Goal: Task Accomplishment & Management: Complete application form

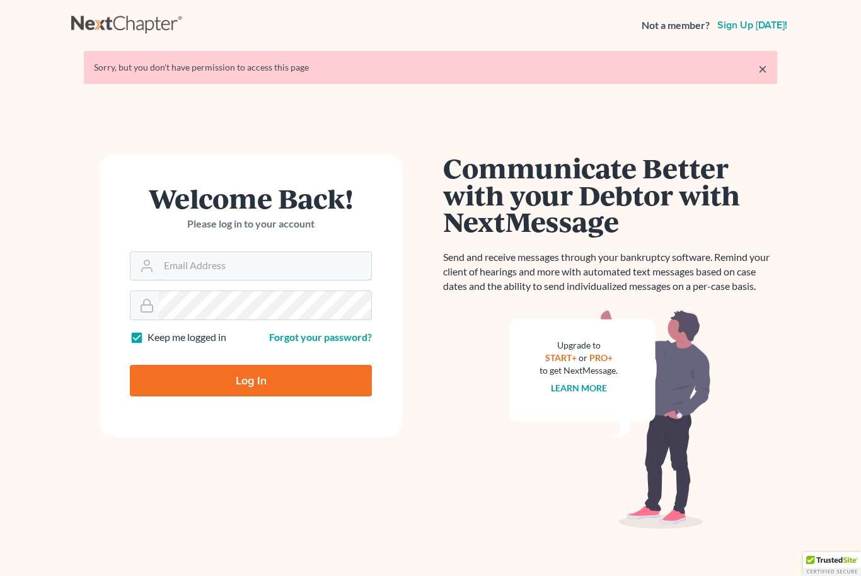
type input "[EMAIL_ADDRESS][DOMAIN_NAME]"
click at [251, 380] on input "Log In" at bounding box center [251, 381] width 242 height 32
type input "Thinking..."
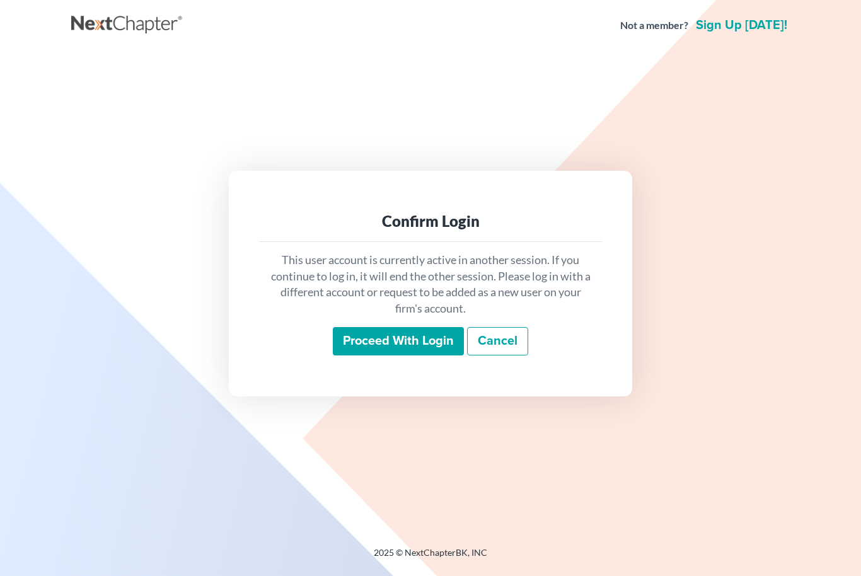
click at [353, 356] on input "Proceed with login" at bounding box center [398, 341] width 131 height 29
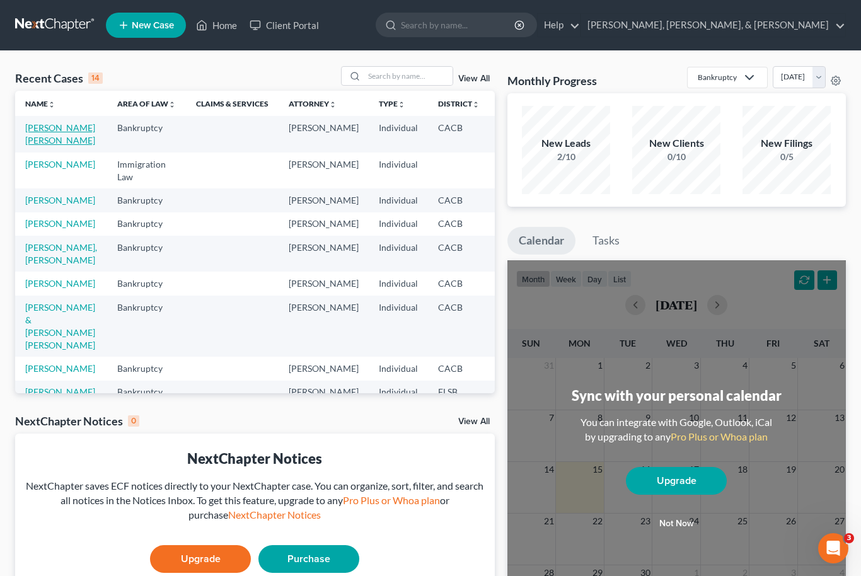
click at [44, 146] on link "[PERSON_NAME] [PERSON_NAME]" at bounding box center [60, 133] width 70 height 23
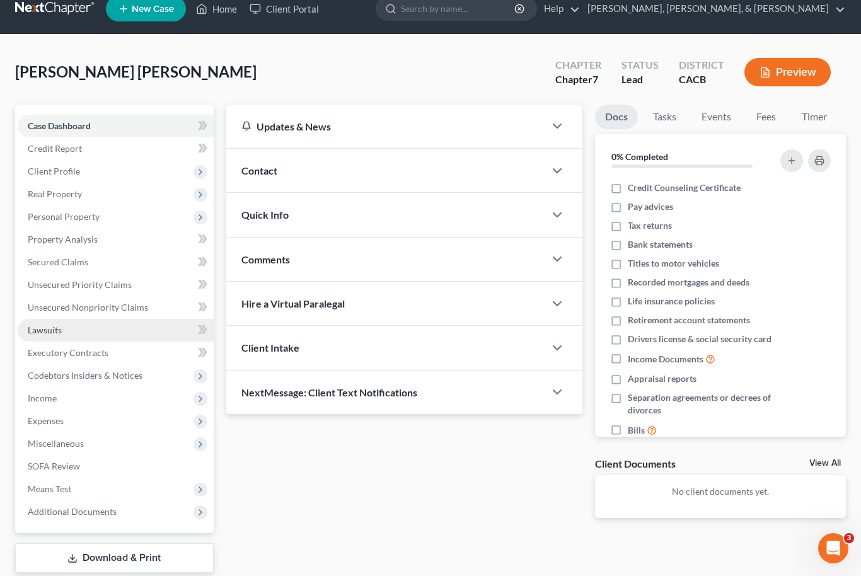
scroll to position [17, 0]
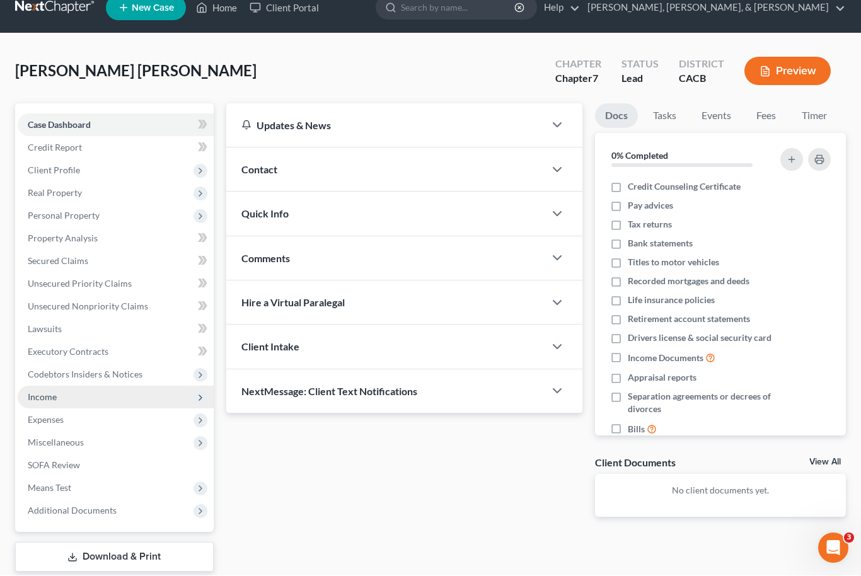
click at [101, 398] on span "Income" at bounding box center [116, 398] width 196 height 23
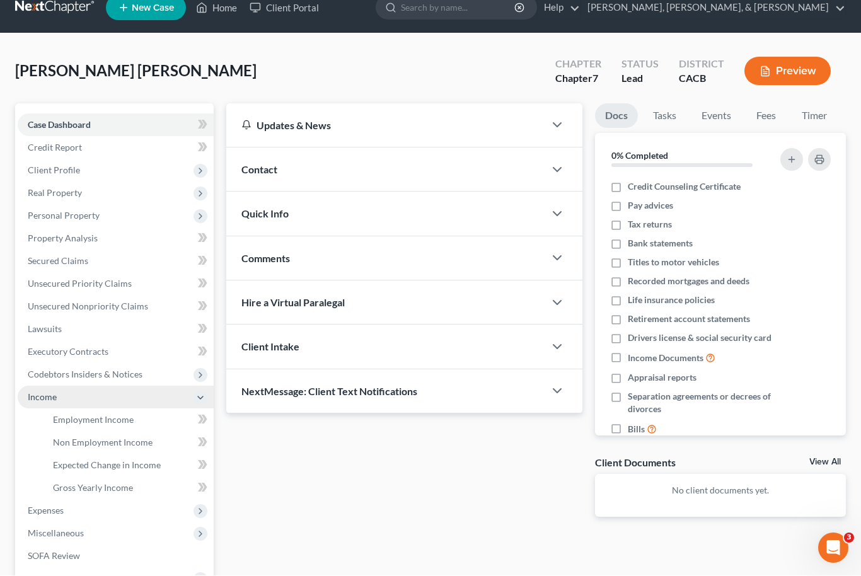
scroll to position [18, 0]
click at [118, 426] on link "Employment Income" at bounding box center [128, 420] width 171 height 23
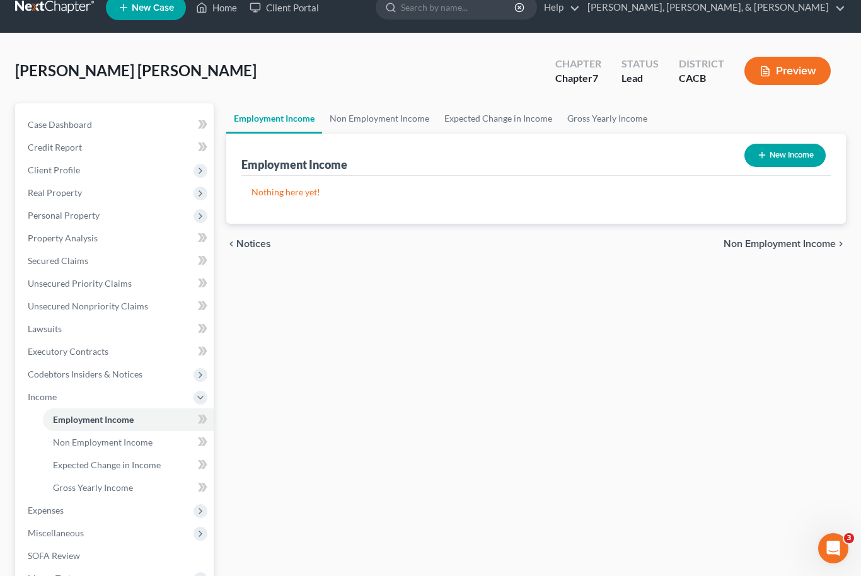
click at [768, 153] on button "New Income" at bounding box center [785, 155] width 81 height 23
select select "0"
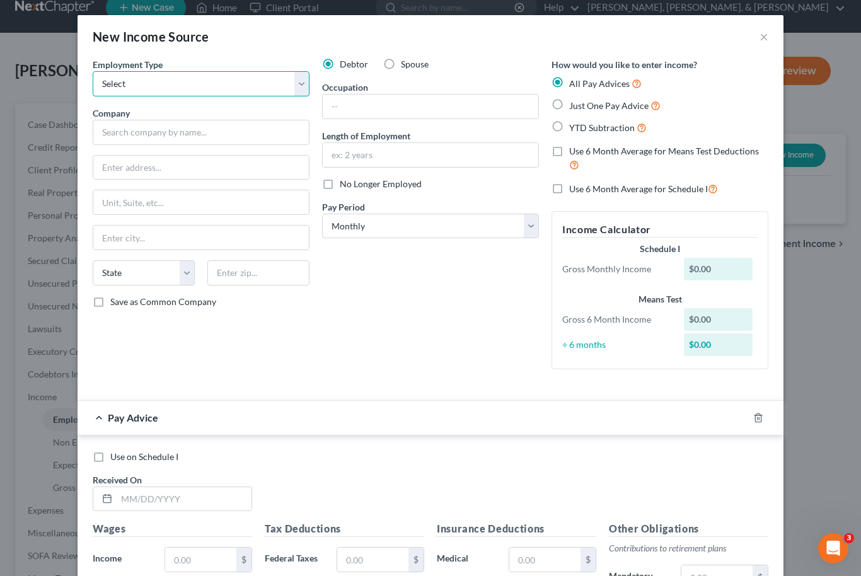
select select "0"
click at [211, 133] on input "text" at bounding box center [201, 132] width 217 height 25
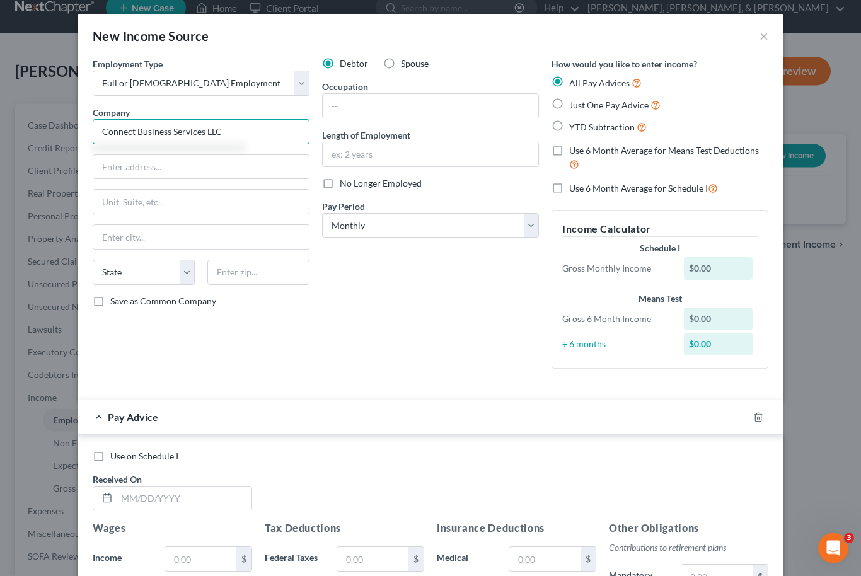
type input "Connect Business Services LLC"
type input "[STREET_ADDRESS]"
select select "4"
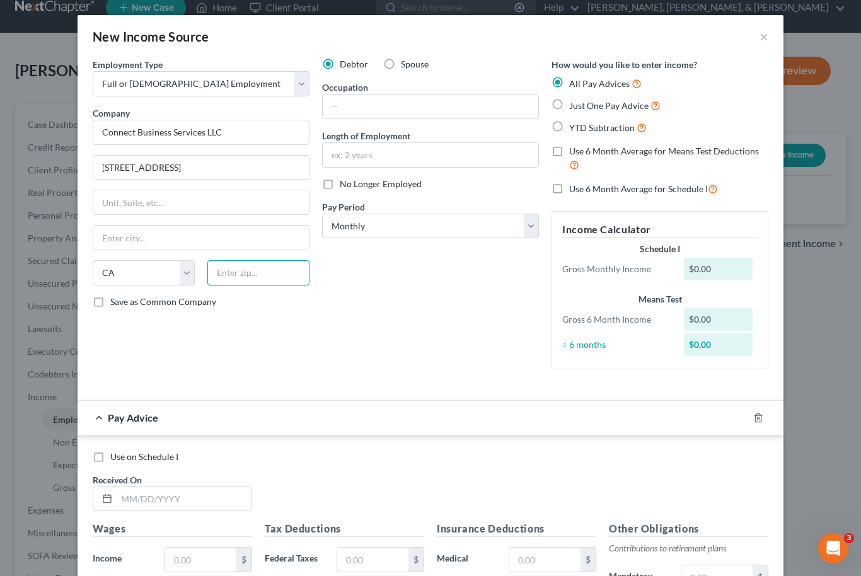
click at [271, 273] on input "text" at bounding box center [258, 272] width 102 height 25
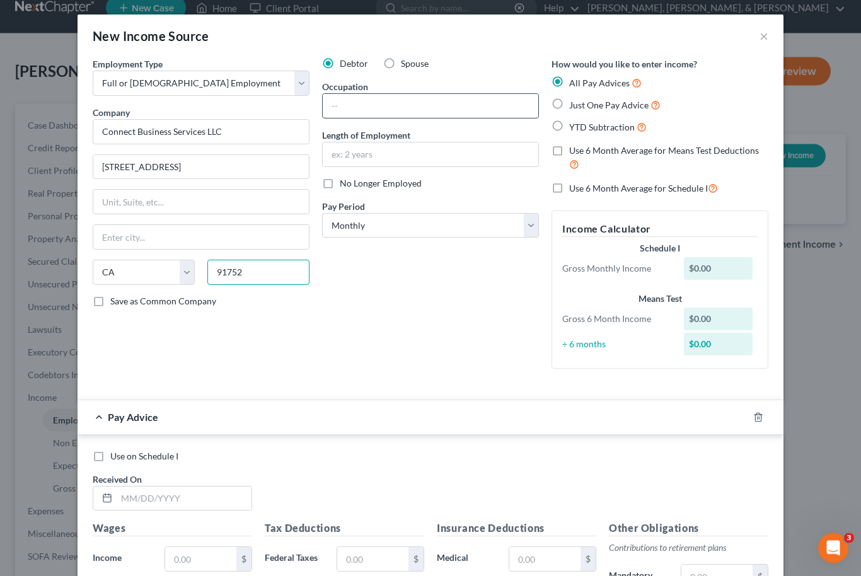
type input "91752"
click at [380, 105] on input "text" at bounding box center [431, 107] width 216 height 24
type input "[PERSON_NAME]"
type input "Bookkeeper"
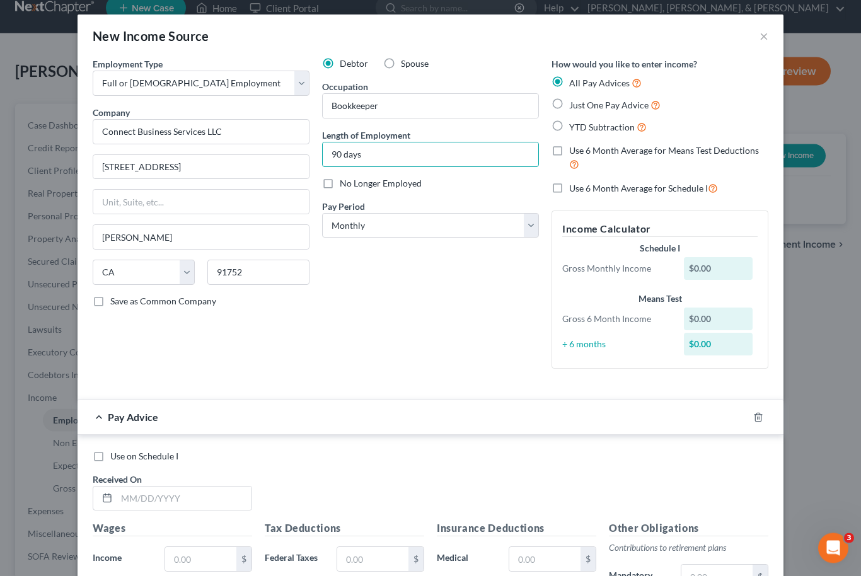
type input "90 days"
click at [431, 292] on div "Debtor Spouse Occupation Bookkeeper Length of Employment 90 days No Longer Empl…" at bounding box center [431, 219] width 230 height 322
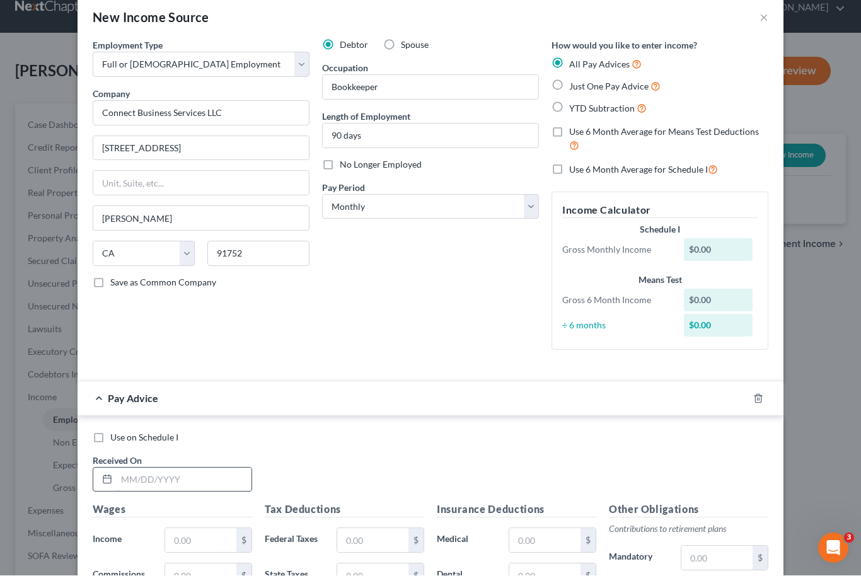
scroll to position [18, 0]
click at [129, 477] on input "text" at bounding box center [184, 481] width 135 height 24
type input "[DATE]"
click at [342, 452] on div "Use on Schedule I Received On * [DATE]" at bounding box center [430, 467] width 689 height 71
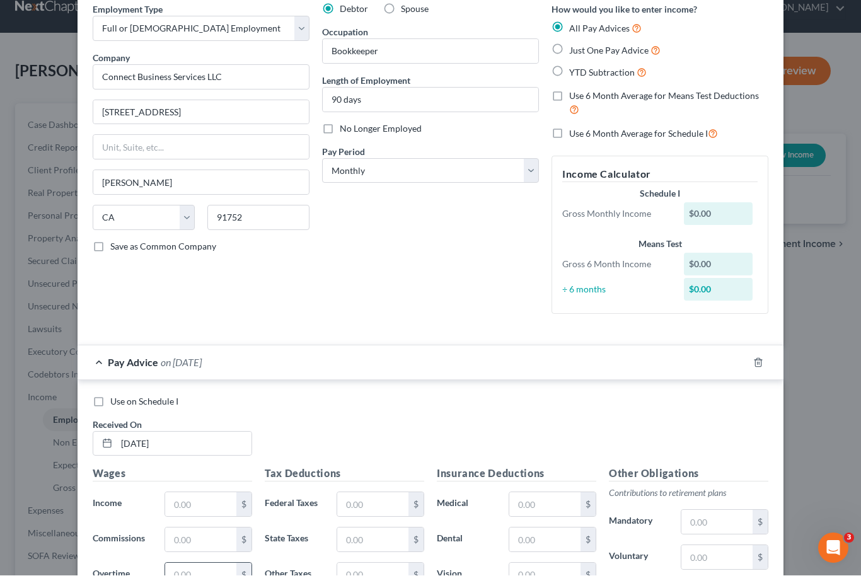
scroll to position [18, 0]
click at [196, 513] on input "text" at bounding box center [200, 505] width 71 height 24
type input "1,000"
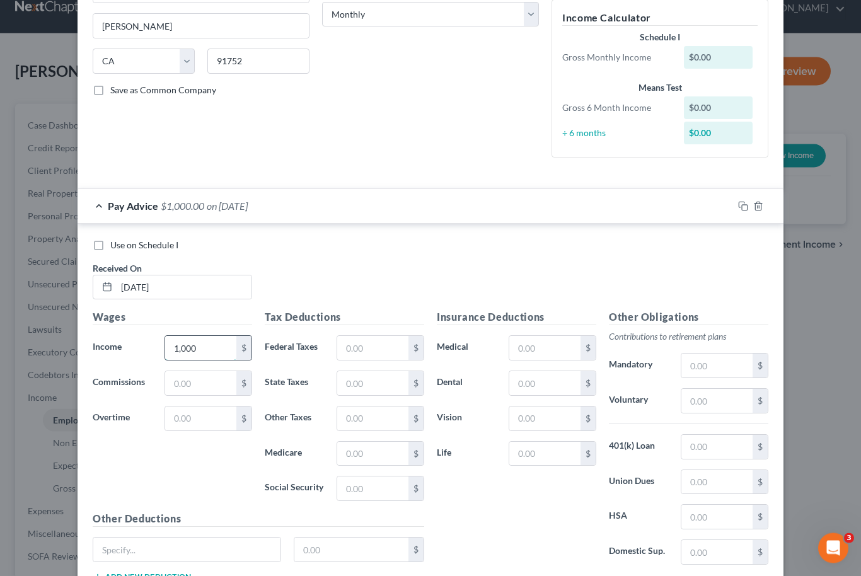
scroll to position [213, 0]
click at [350, 344] on input "text" at bounding box center [372, 347] width 71 height 24
type input "25"
click at [348, 378] on input "text" at bounding box center [372, 383] width 71 height 24
type input "62"
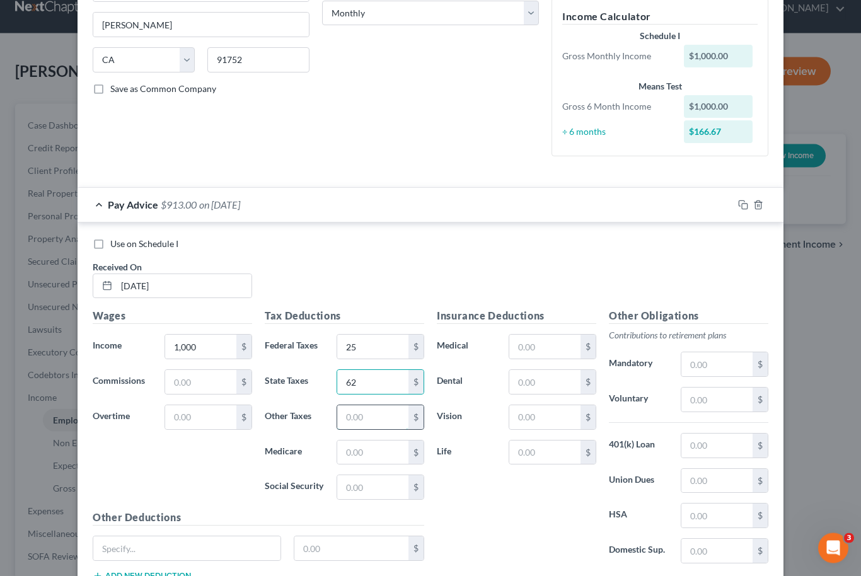
click at [346, 414] on input "text" at bounding box center [372, 418] width 71 height 24
click at [345, 446] on input "text" at bounding box center [372, 453] width 71 height 24
type input "14"
click at [373, 392] on div "62 $" at bounding box center [381, 382] width 88 height 25
click at [372, 380] on input "62" at bounding box center [372, 383] width 71 height 24
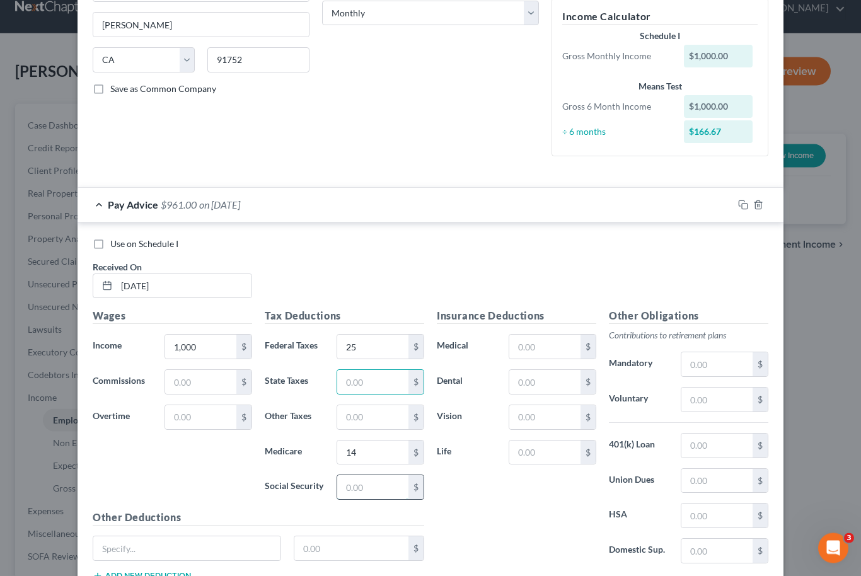
click at [353, 484] on input "text" at bounding box center [372, 488] width 71 height 24
type input "62"
click at [355, 386] on input "text" at bounding box center [372, 383] width 71 height 24
type input "11"
click at [354, 414] on input "text" at bounding box center [372, 418] width 71 height 24
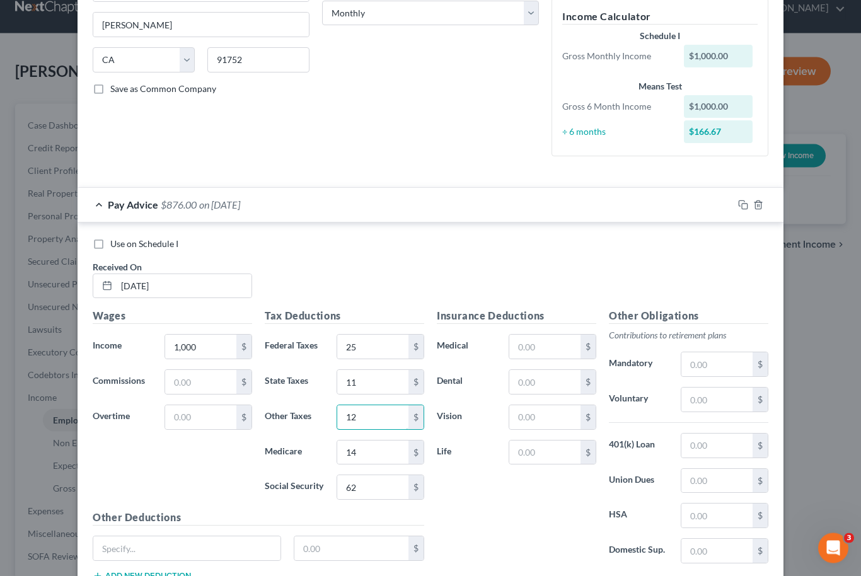
type input "12"
click at [502, 486] on div "Insurance Deductions Medical $ Dental $ Vision $ Life $" at bounding box center [517, 441] width 172 height 265
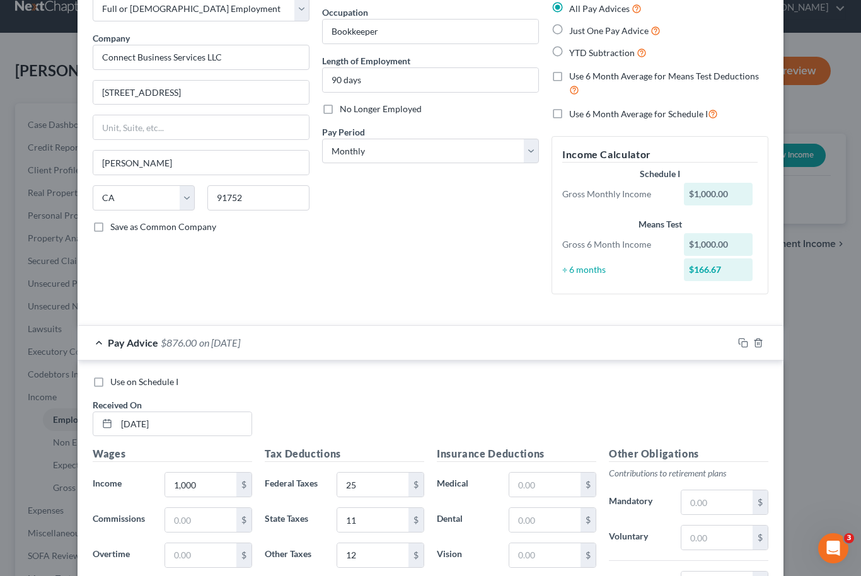
scroll to position [71, 0]
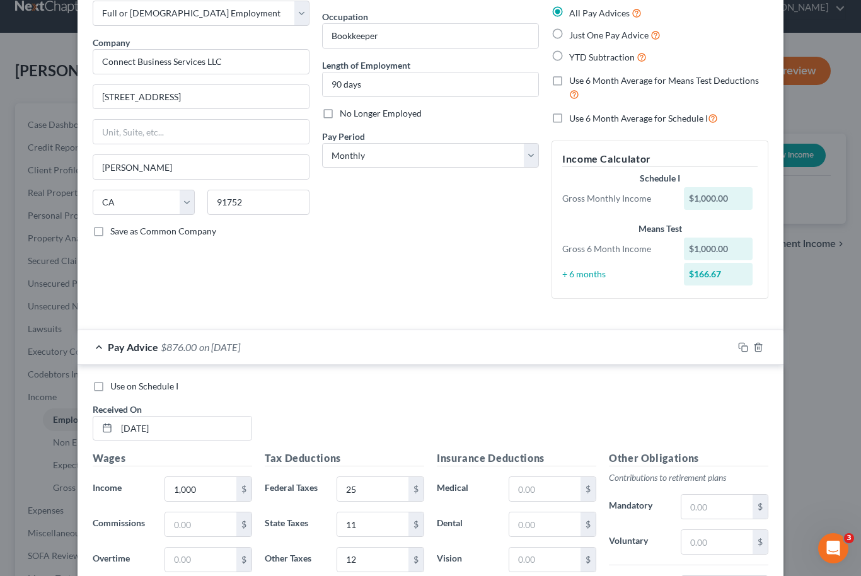
click at [569, 81] on label "Use 6 Month Average for Means Test Deductions" at bounding box center [668, 87] width 199 height 27
click at [574, 81] on input "Use 6 Month Average for Means Test Deductions" at bounding box center [578, 78] width 8 height 8
checkbox input "true"
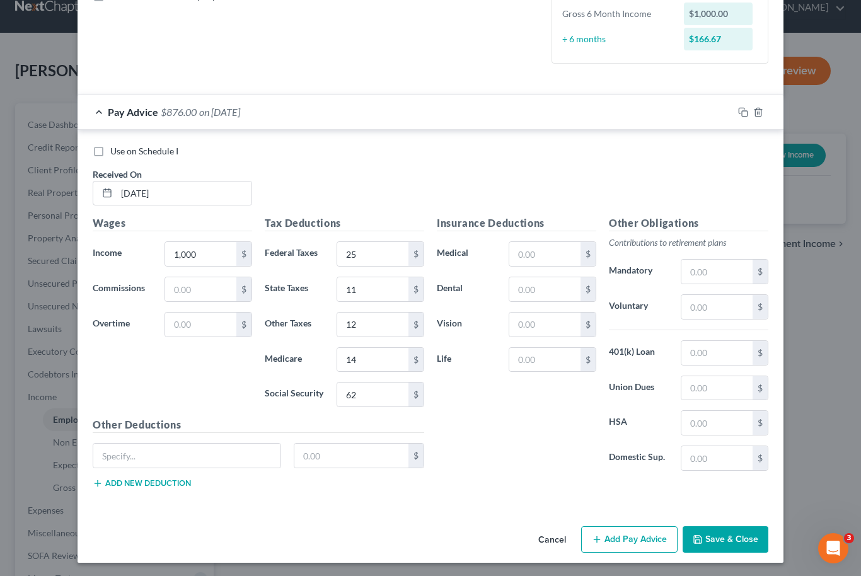
scroll to position [305, 0]
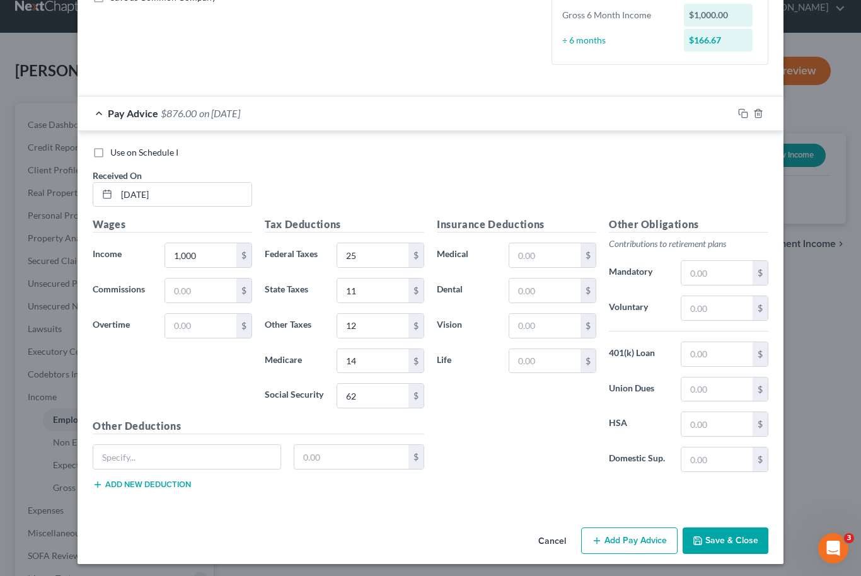
click at [711, 568] on div "New Income Source × Employment Type * Select Full or [DEMOGRAPHIC_DATA] Employm…" at bounding box center [430, 288] width 861 height 576
click at [723, 540] on button "Save & Close" at bounding box center [726, 541] width 86 height 26
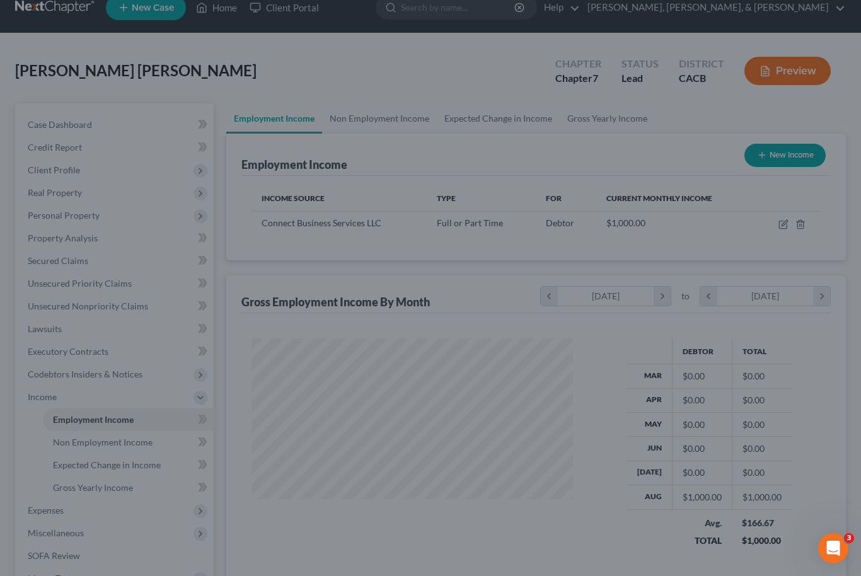
scroll to position [226, 347]
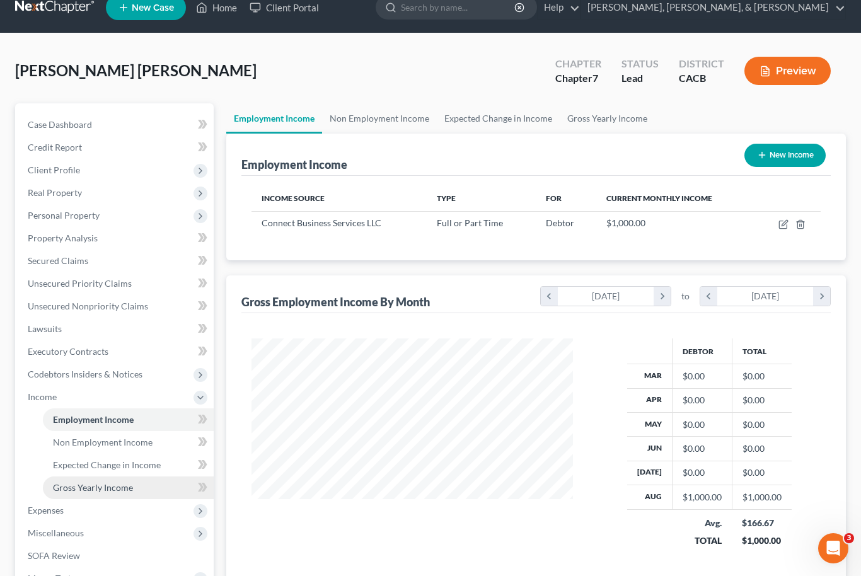
click at [126, 482] on span "Gross Yearly Income" at bounding box center [93, 487] width 80 height 11
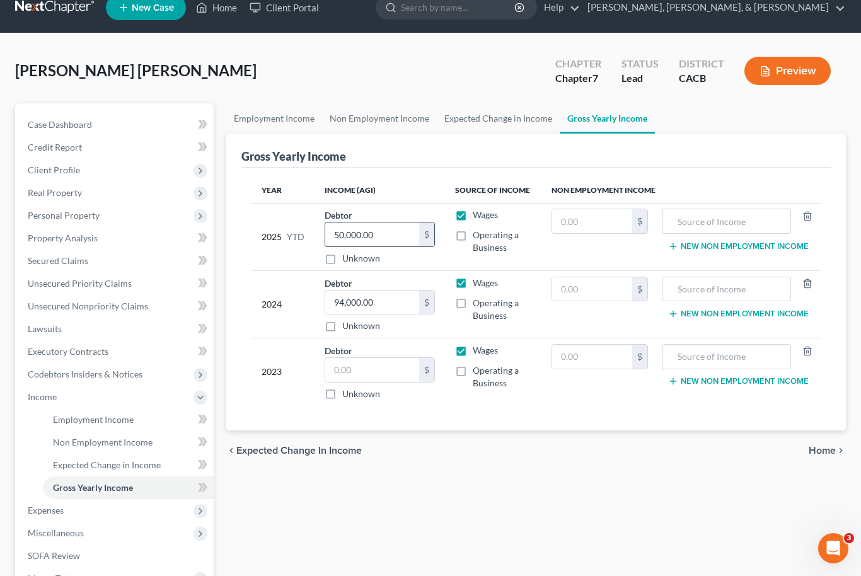
click at [380, 234] on input "50,000.00" at bounding box center [372, 235] width 95 height 24
type input "5"
type input "5,456"
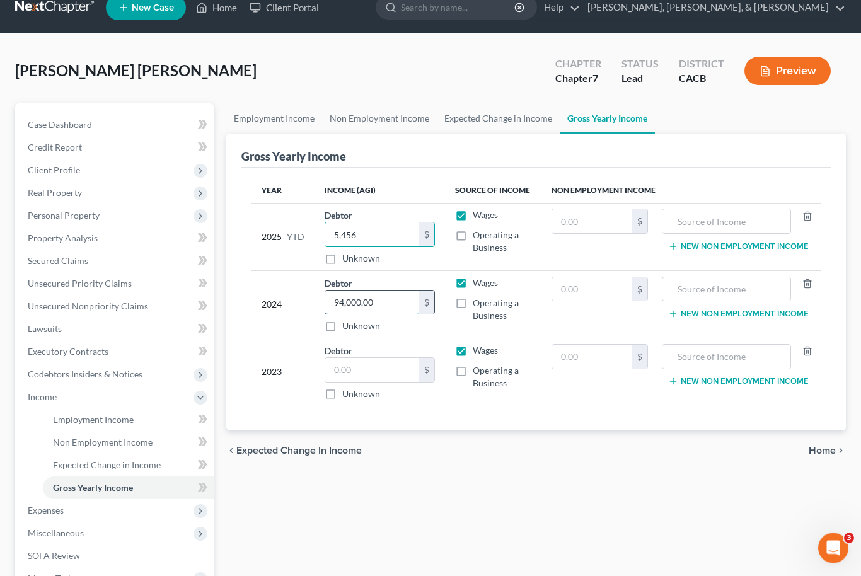
click at [409, 300] on input "94,000.00" at bounding box center [372, 303] width 95 height 24
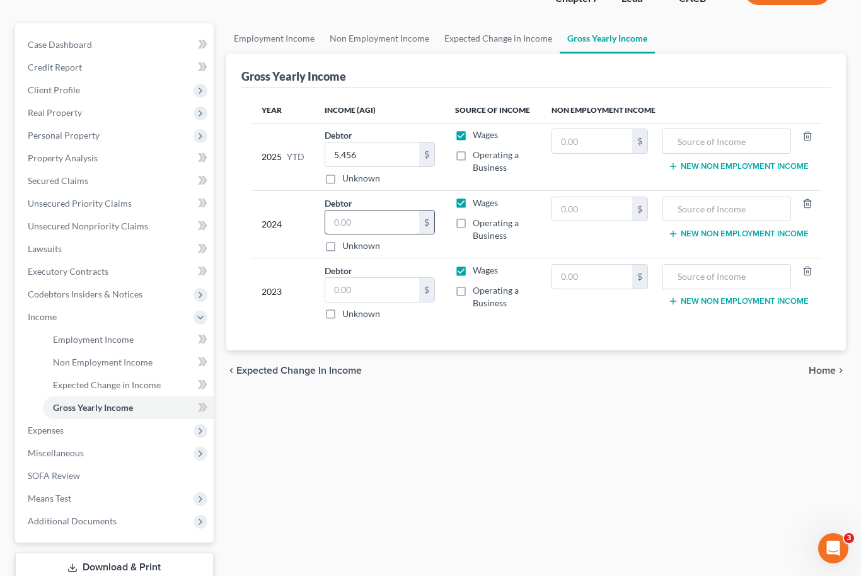
scroll to position [92, 0]
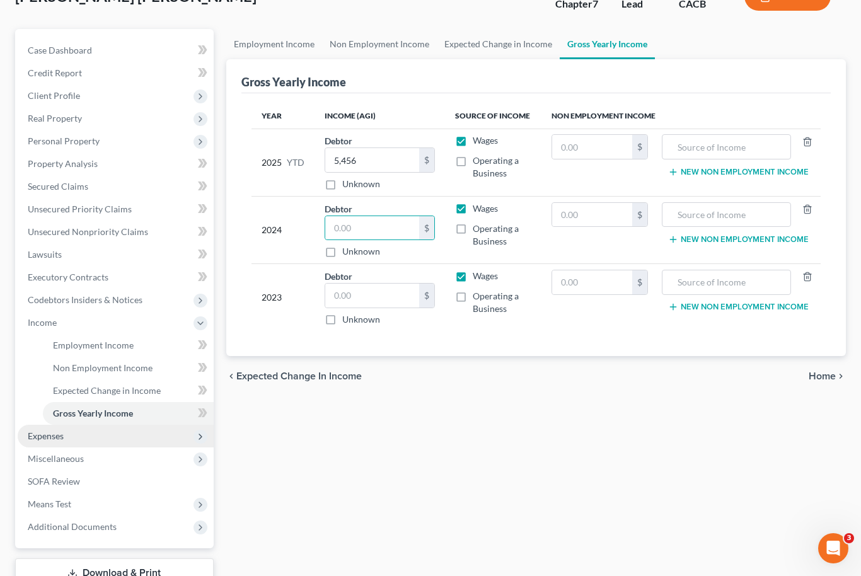
click at [86, 436] on span "Expenses" at bounding box center [116, 436] width 196 height 23
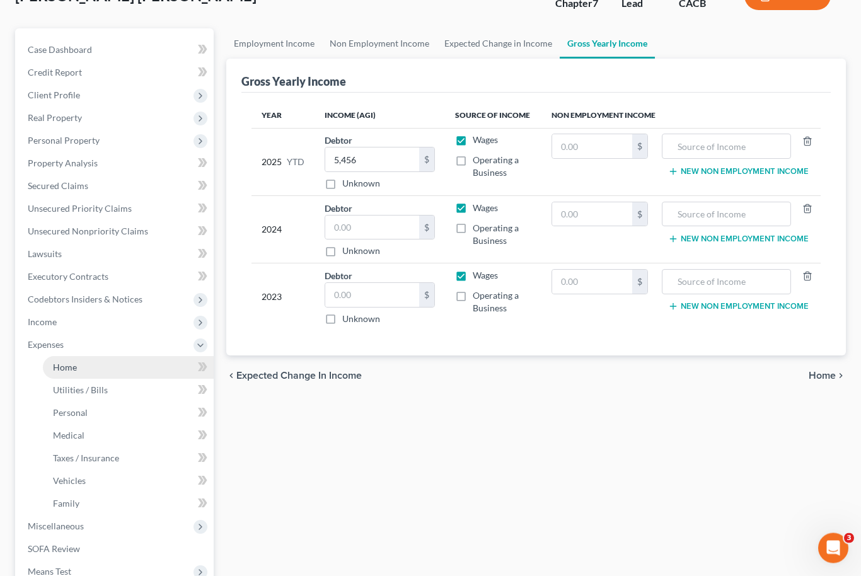
click at [146, 369] on link "Home" at bounding box center [128, 368] width 171 height 23
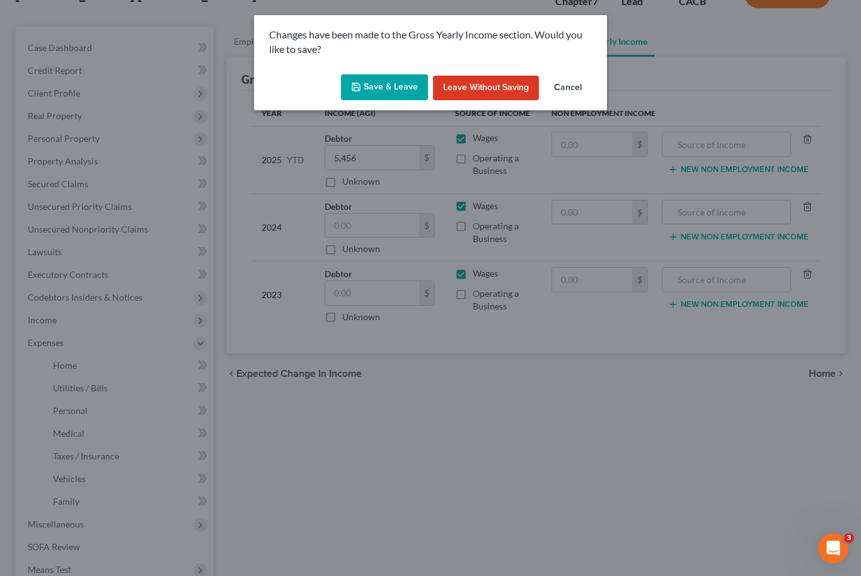
scroll to position [93, 0]
click at [385, 93] on button "Save & Leave" at bounding box center [384, 87] width 87 height 26
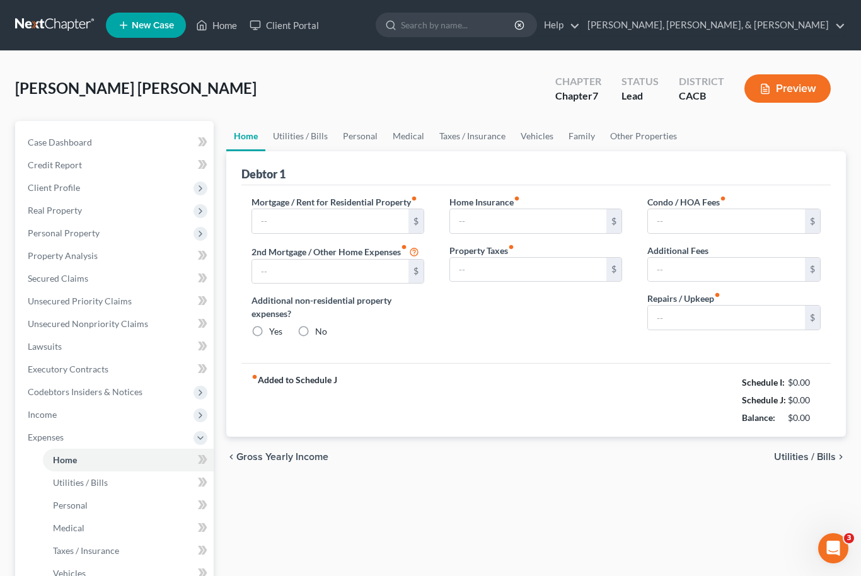
type input "0.00"
radio input "true"
type input "0.00"
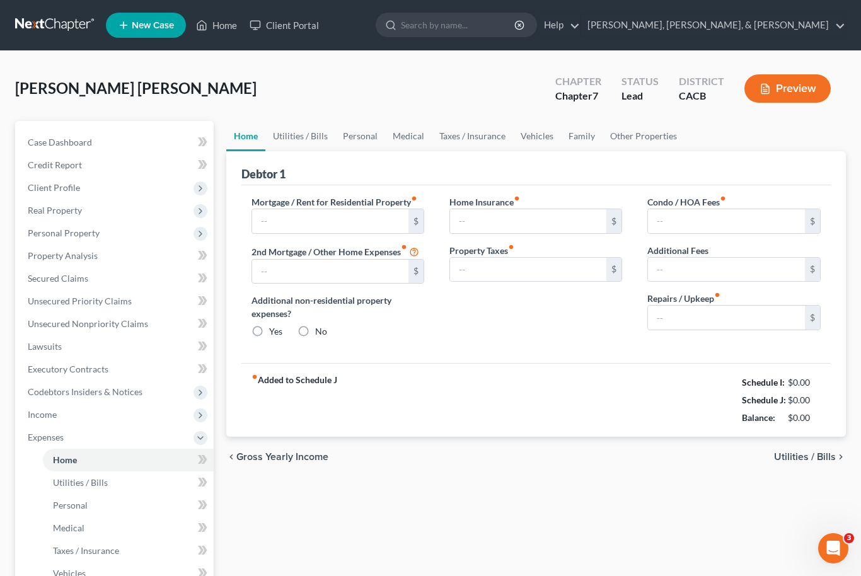
type input "0.00"
click at [351, 220] on input "text" at bounding box center [330, 221] width 157 height 24
type input "2,800"
click at [791, 452] on span "Utilities / Bills" at bounding box center [805, 457] width 62 height 10
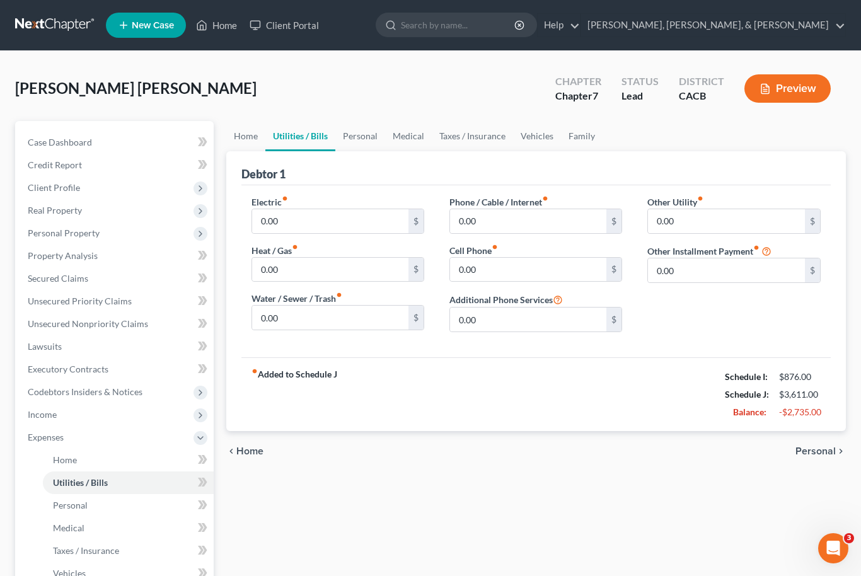
click at [240, 449] on span "Home" at bounding box center [249, 451] width 27 height 10
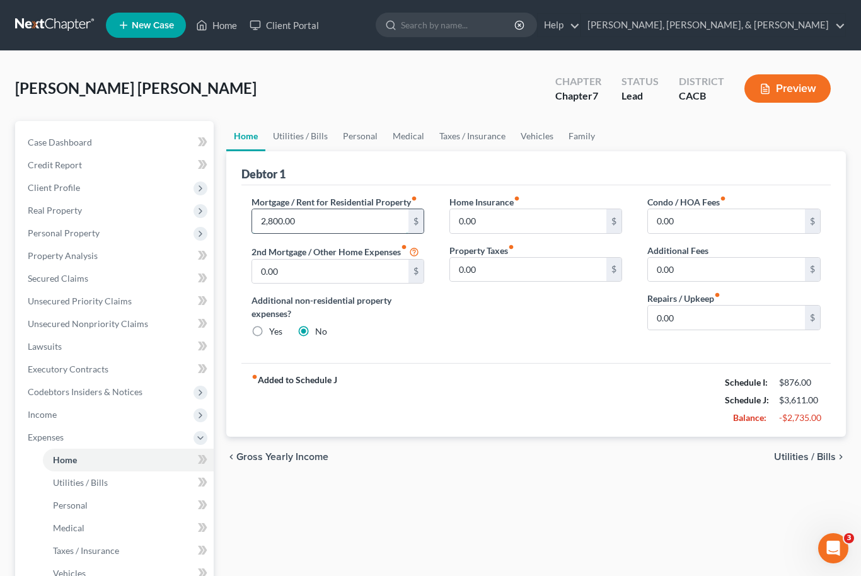
click at [310, 220] on input "2,800.00" at bounding box center [330, 221] width 157 height 24
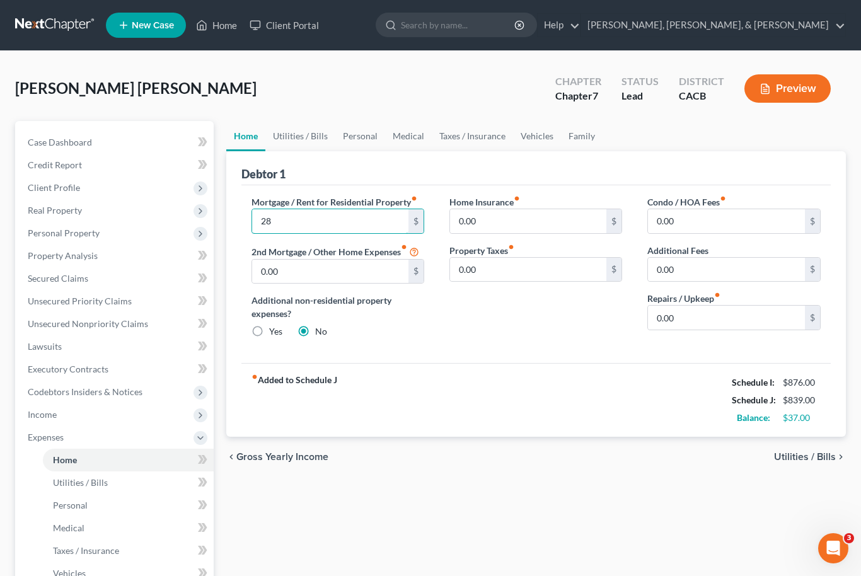
type input "2"
type input "2,200"
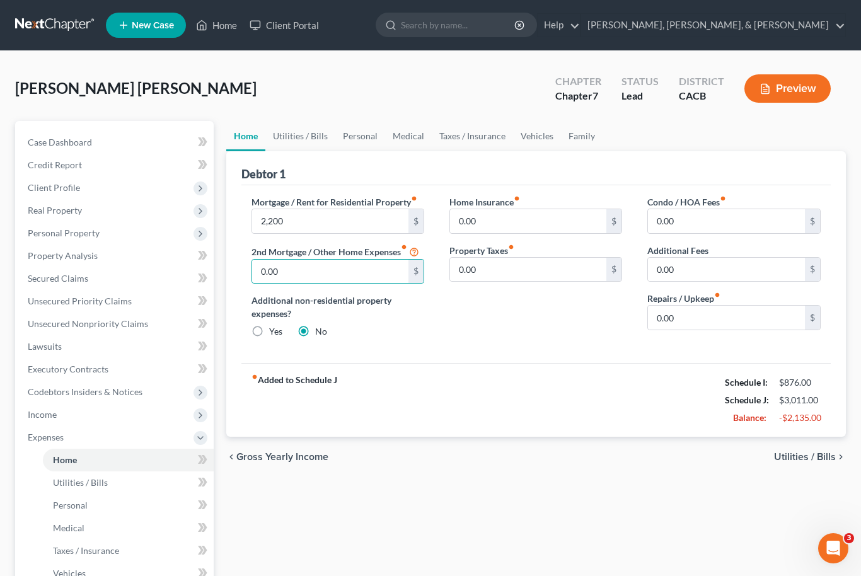
click at [793, 457] on span "Utilities / Bills" at bounding box center [805, 457] width 62 height 10
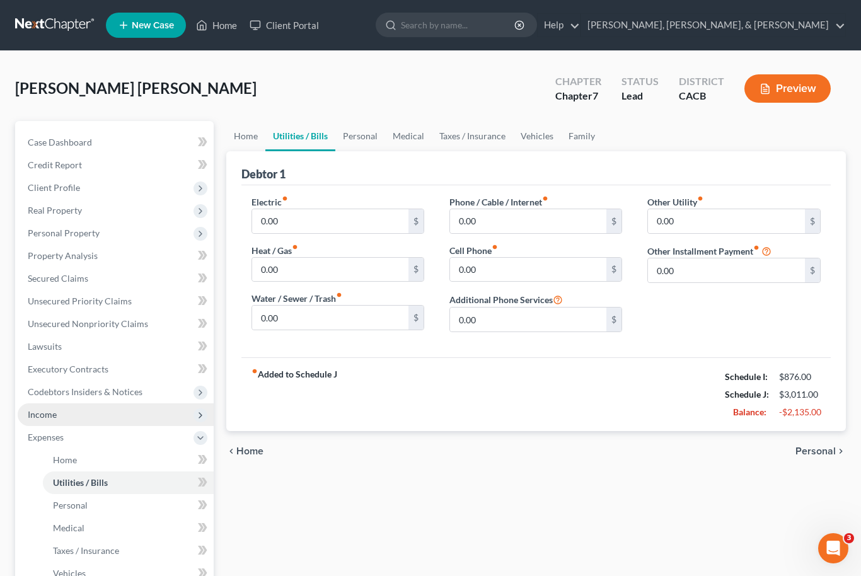
click at [112, 411] on span "Income" at bounding box center [116, 415] width 196 height 23
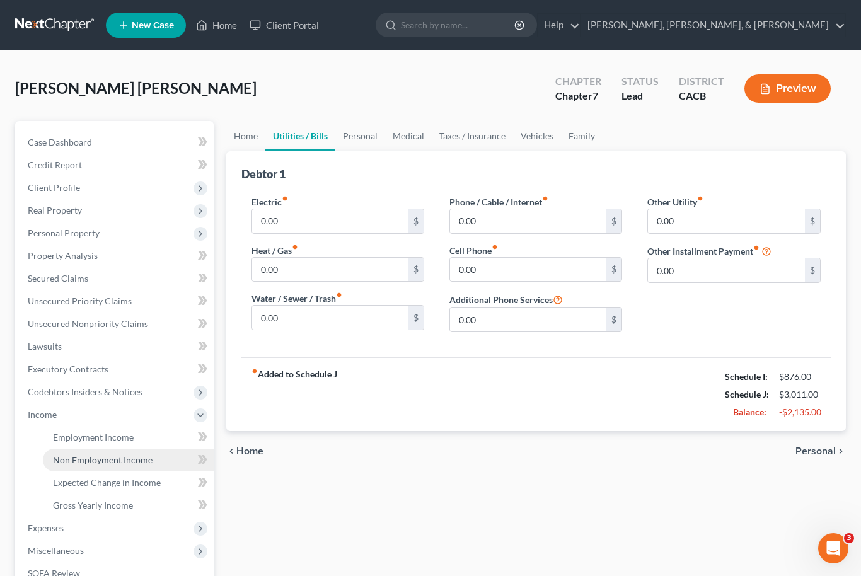
click at [138, 464] on span "Non Employment Income" at bounding box center [103, 460] width 100 height 11
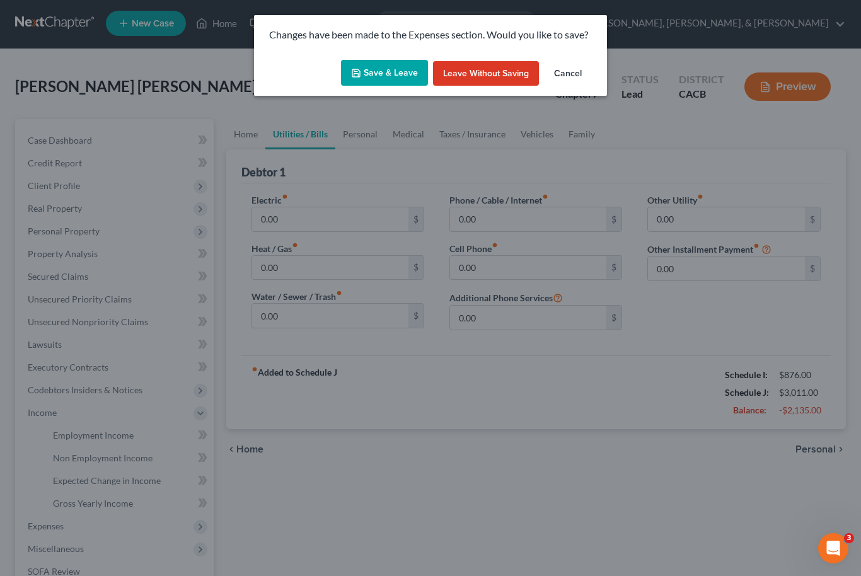
scroll to position [1, 0]
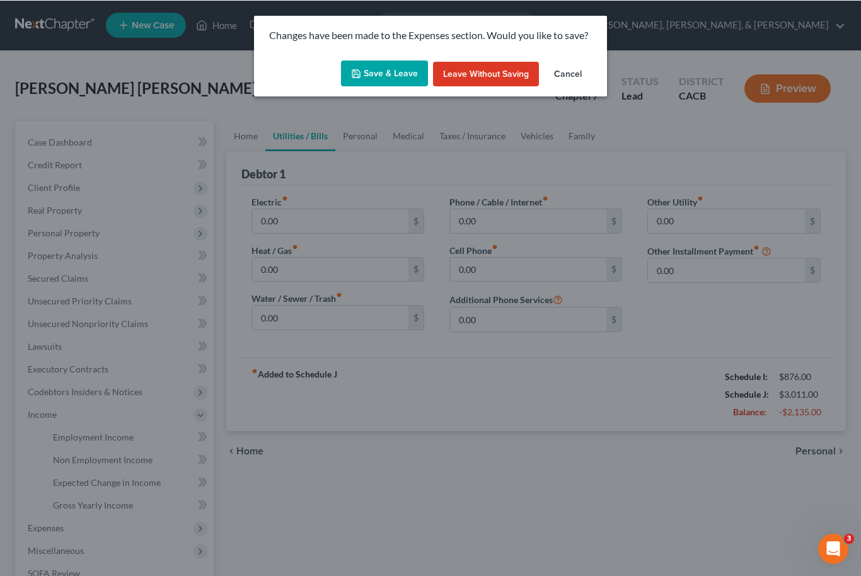
click at [399, 67] on button "Save & Leave" at bounding box center [384, 73] width 87 height 26
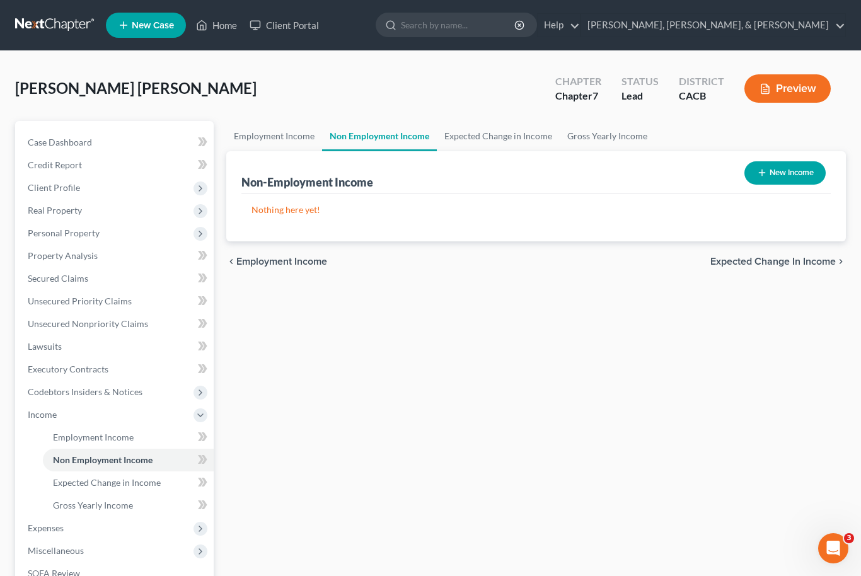
click at [769, 178] on button "New Income" at bounding box center [785, 172] width 81 height 23
select select "0"
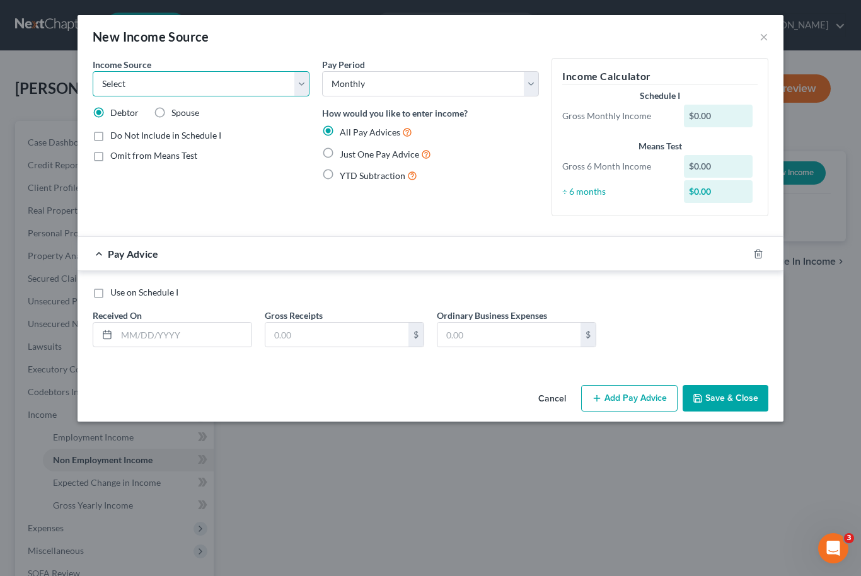
select select "13"
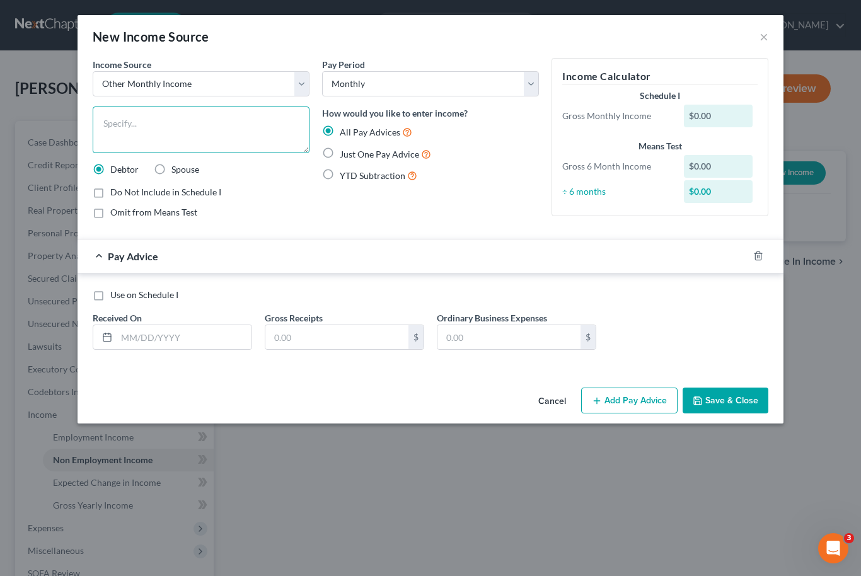
click at [178, 117] on textarea at bounding box center [201, 130] width 217 height 47
click at [561, 403] on button "Cancel" at bounding box center [552, 401] width 48 height 25
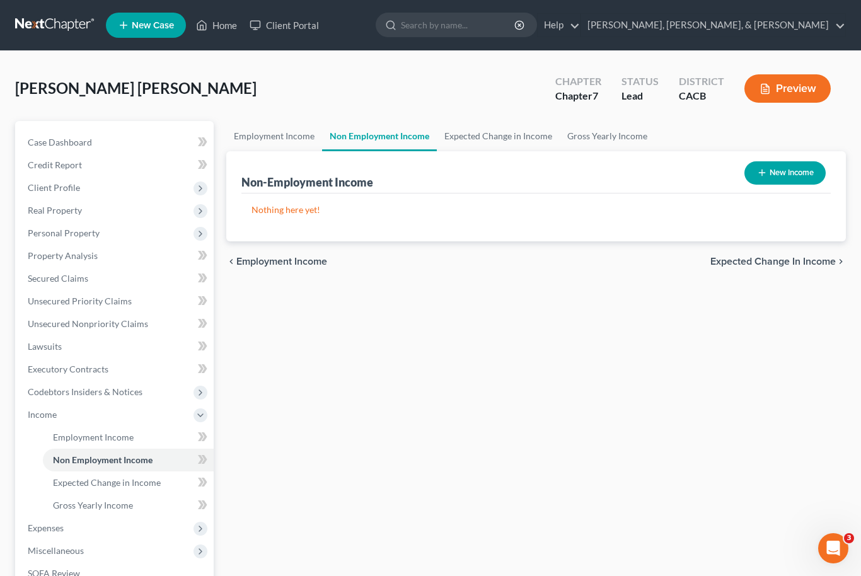
click at [783, 173] on button "New Income" at bounding box center [785, 172] width 81 height 23
select select "0"
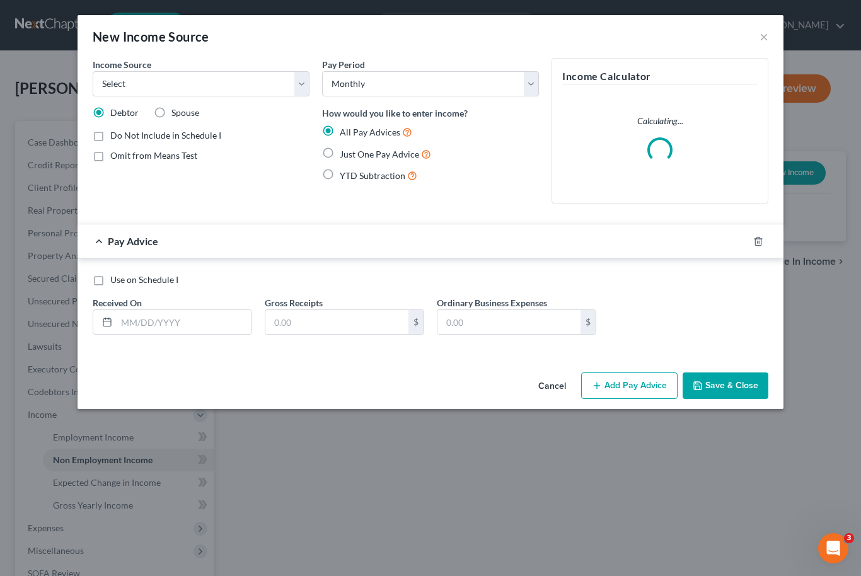
click at [560, 390] on button "Cancel" at bounding box center [552, 386] width 48 height 25
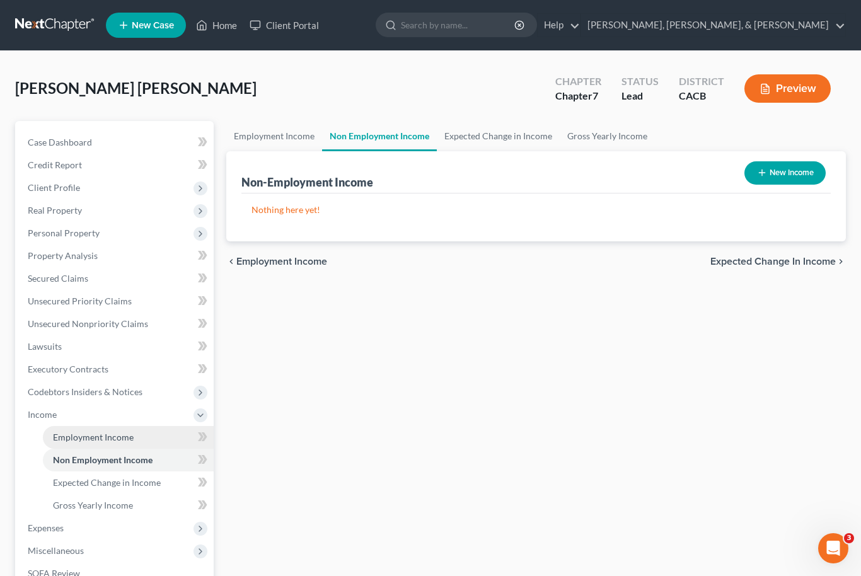
click at [64, 437] on span "Employment Income" at bounding box center [93, 437] width 81 height 11
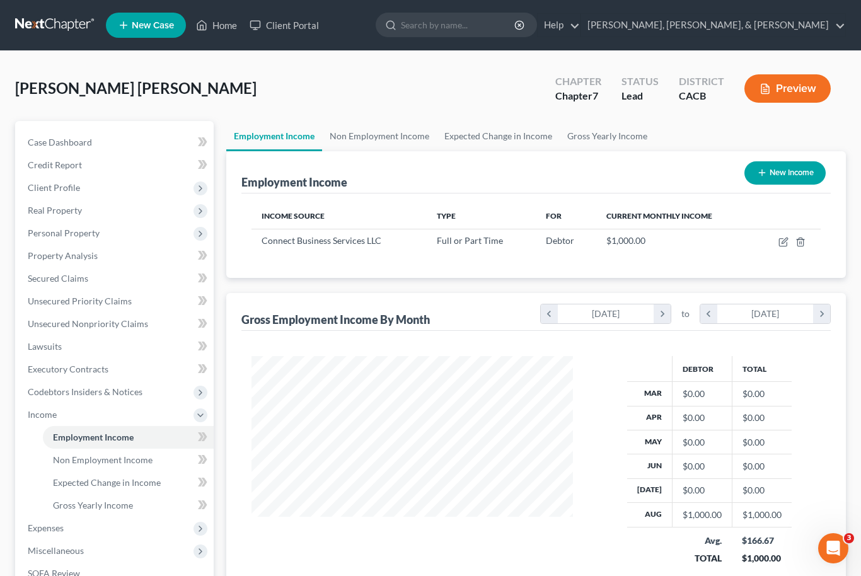
scroll to position [226, 347]
click at [800, 182] on button "New Income" at bounding box center [785, 172] width 81 height 23
select select "0"
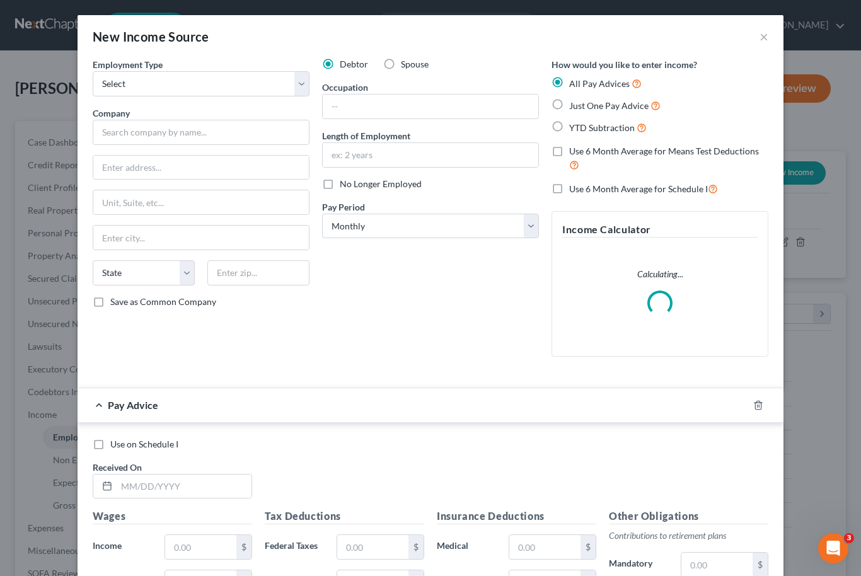
click at [401, 64] on label "Spouse" at bounding box center [415, 64] width 28 height 13
click at [406, 64] on input "Spouse" at bounding box center [410, 62] width 8 height 8
radio input "true"
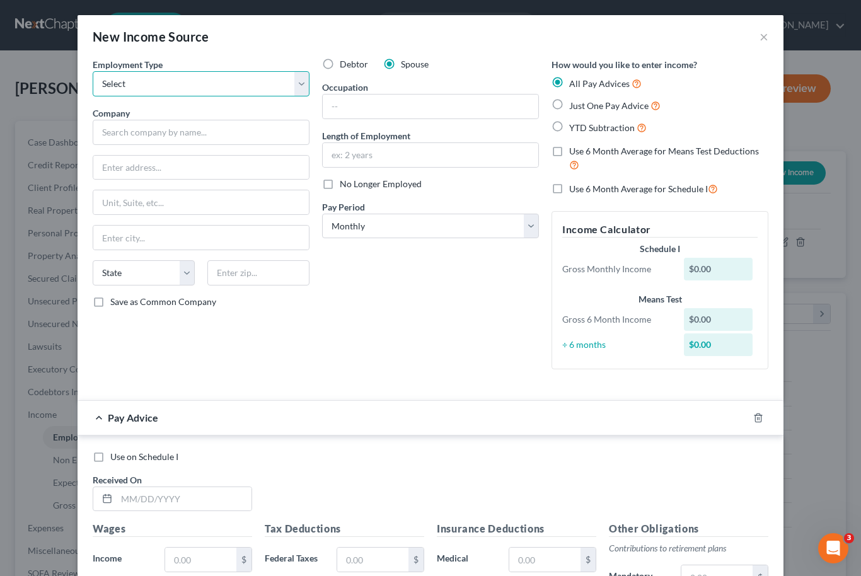
select select "0"
click at [231, 132] on input "text" at bounding box center [201, 132] width 217 height 25
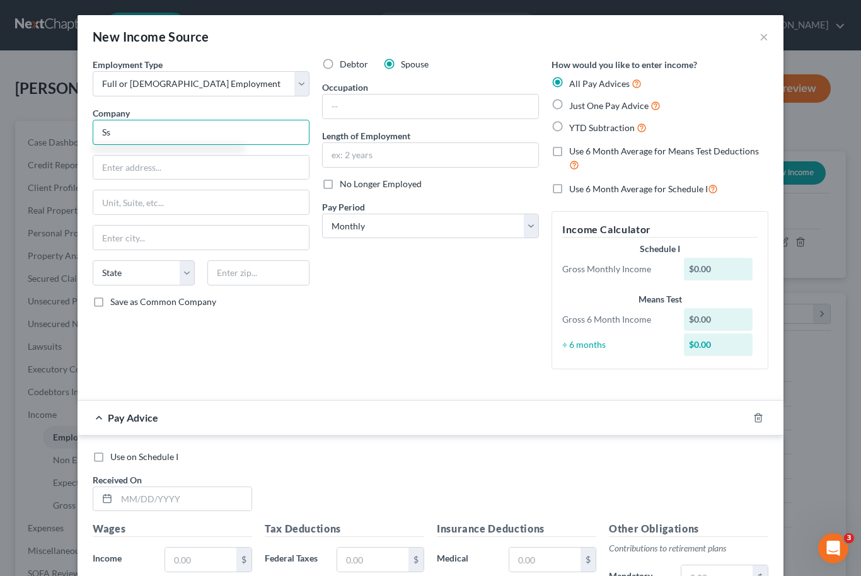
type input "S"
type input "[GEOGRAPHIC_DATA]"
click at [357, 105] on input "text" at bounding box center [431, 107] width 216 height 24
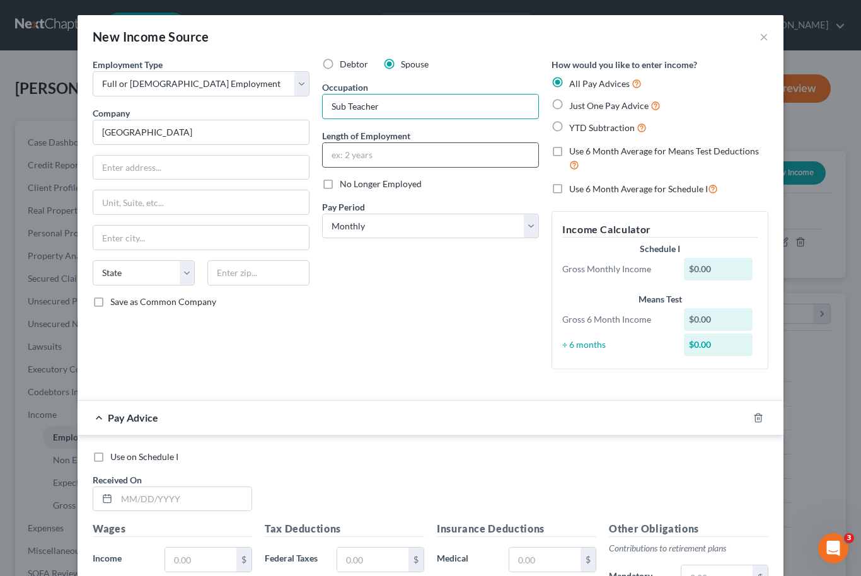
type input "Sub Teacher"
click at [355, 154] on input "text" at bounding box center [431, 155] width 216 height 24
type input "6"
click at [417, 296] on div "Debtor Spouse Occupation Sub Teacher Length of Employment 6 No Longer Employed …" at bounding box center [431, 219] width 230 height 322
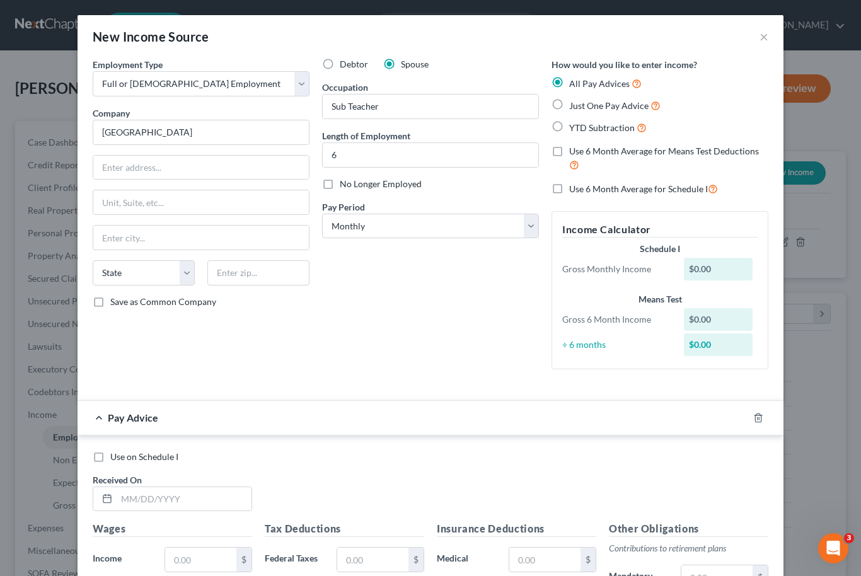
click at [569, 148] on label "Use 6 Month Average for Means Test Deductions" at bounding box center [668, 158] width 199 height 27
click at [574, 148] on input "Use 6 Month Average for Means Test Deductions" at bounding box center [578, 149] width 8 height 8
checkbox input "true"
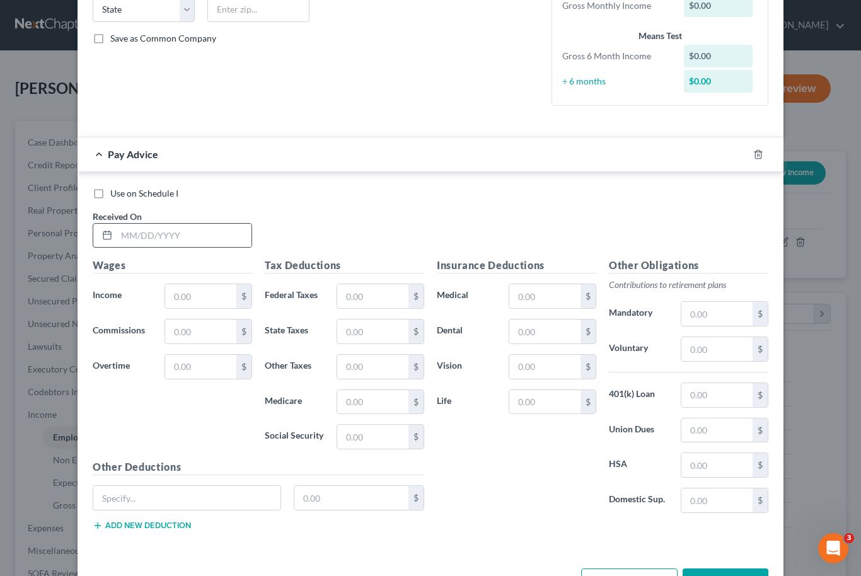
scroll to position [263, 0]
click at [122, 233] on input "text" at bounding box center [184, 236] width 135 height 24
type input "[DATE]"
click at [184, 294] on input "text" at bounding box center [200, 297] width 71 height 24
type input "1"
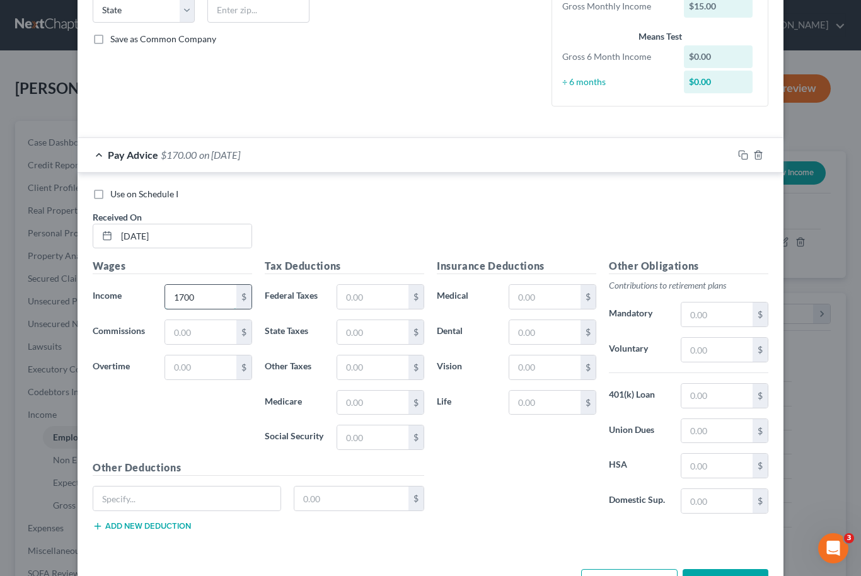
type input "1,700"
click at [524, 473] on div "Insurance Deductions Medical $ Dental $ Vision $ Life $" at bounding box center [517, 391] width 172 height 265
click at [738, 576] on button "Save & Close" at bounding box center [726, 582] width 86 height 26
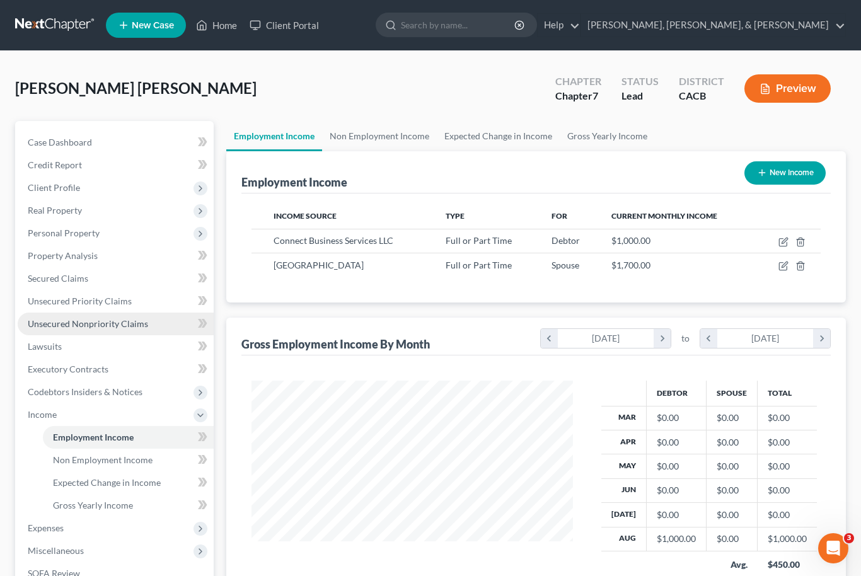
click at [132, 327] on span "Unsecured Nonpriority Claims" at bounding box center [88, 323] width 120 height 11
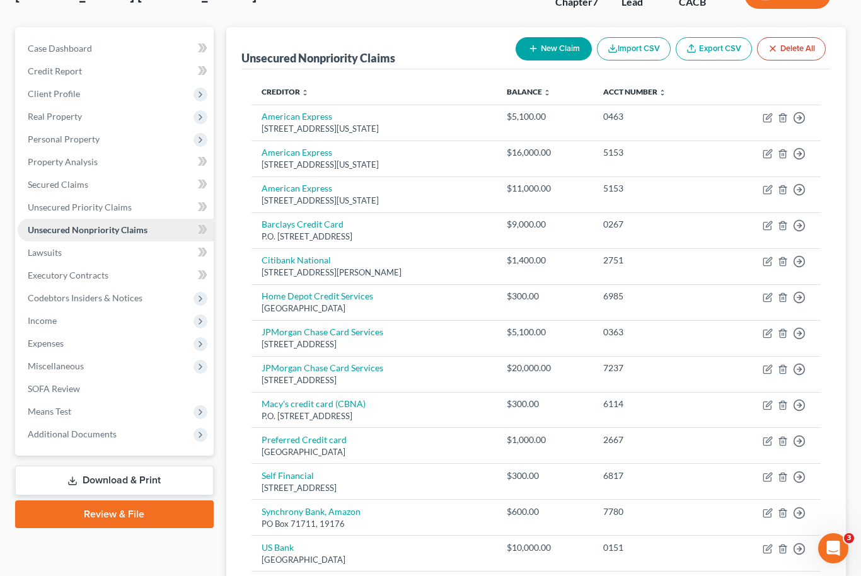
scroll to position [91, 0]
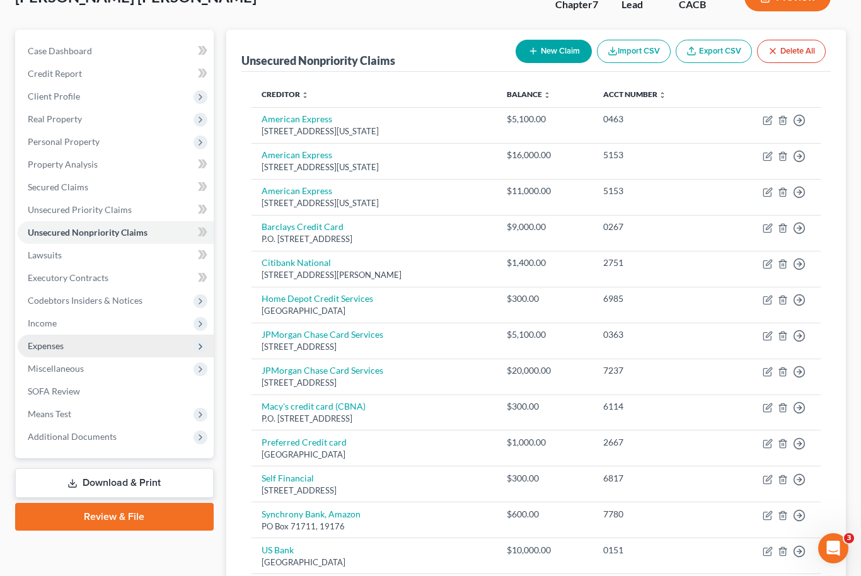
click at [165, 345] on span "Expenses" at bounding box center [116, 346] width 196 height 23
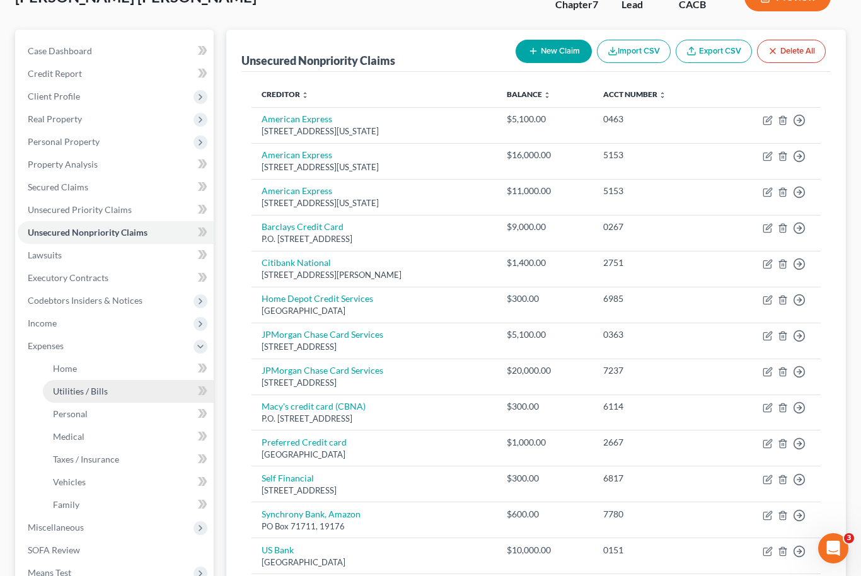
click at [166, 386] on link "Utilities / Bills" at bounding box center [128, 391] width 171 height 23
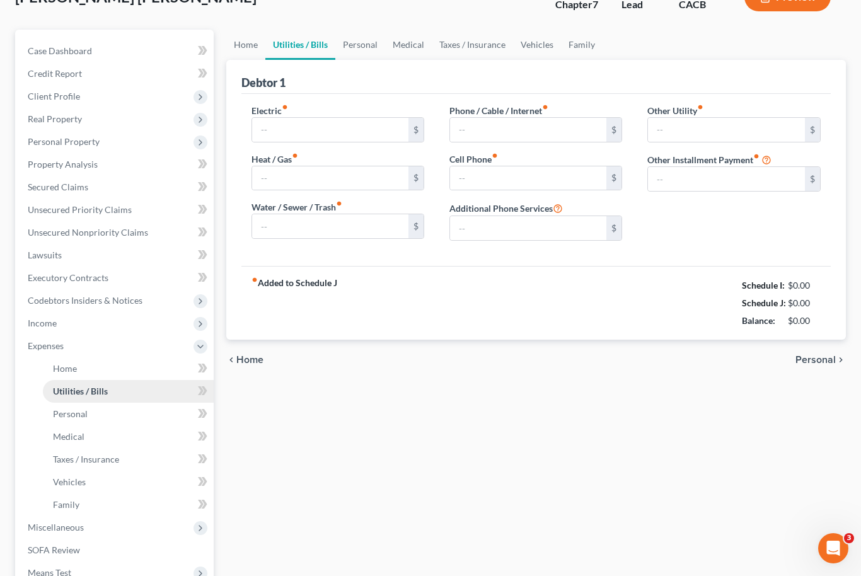
type input "0.00"
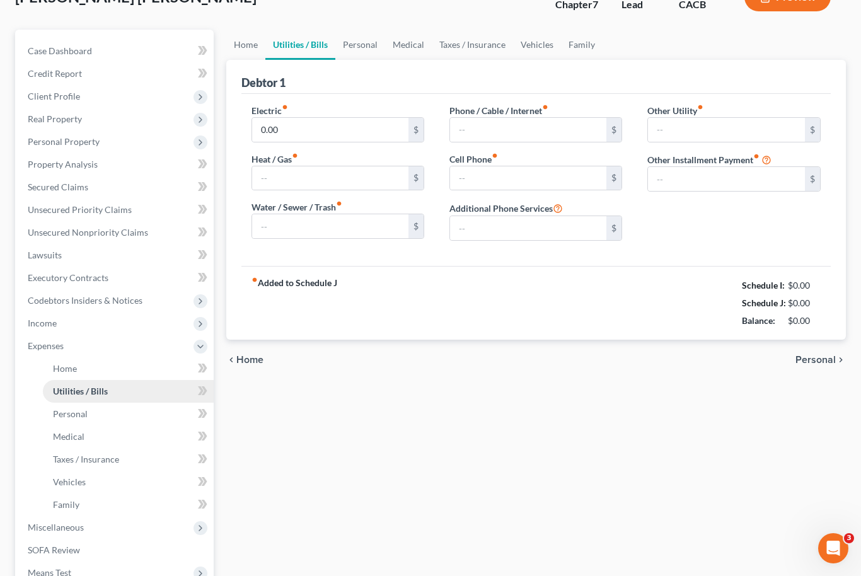
type input "0.00"
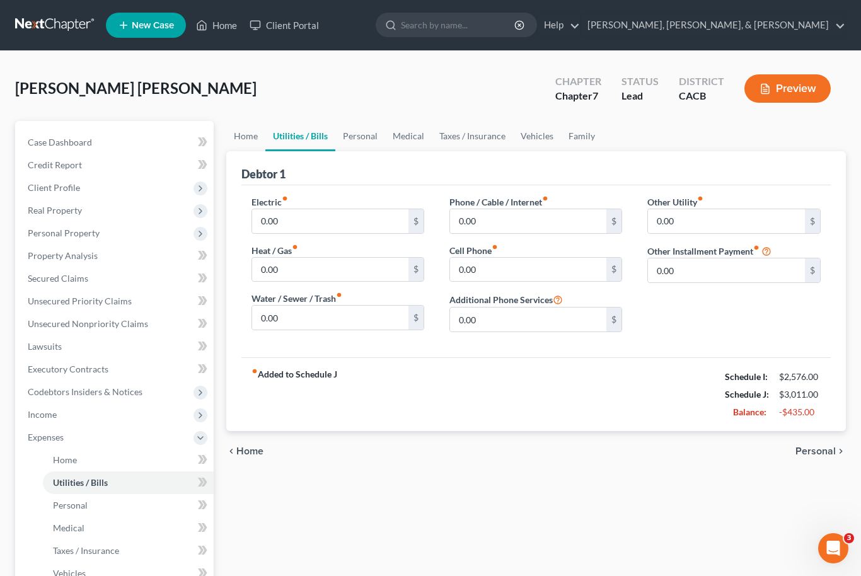
click at [829, 449] on span "Personal" at bounding box center [816, 451] width 40 height 10
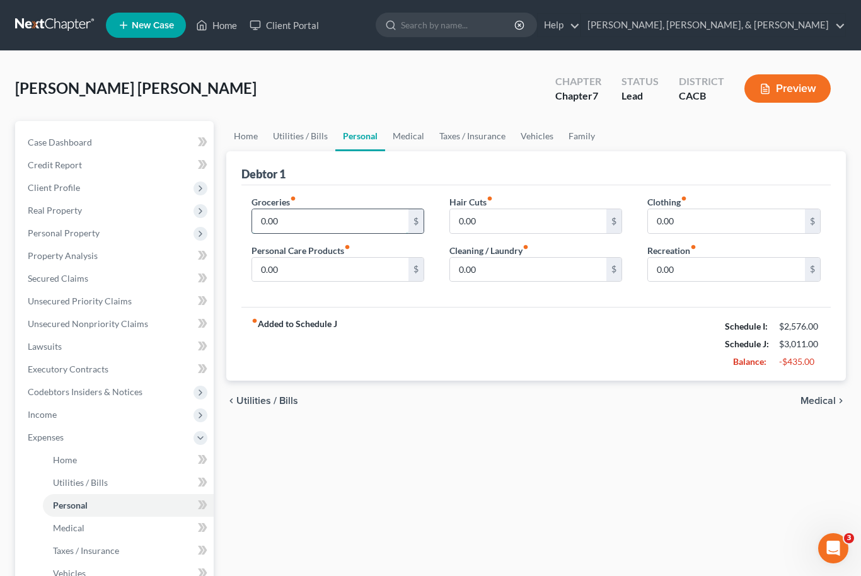
click at [276, 221] on input "0.00" at bounding box center [330, 221] width 157 height 24
type input "0"
type input "400"
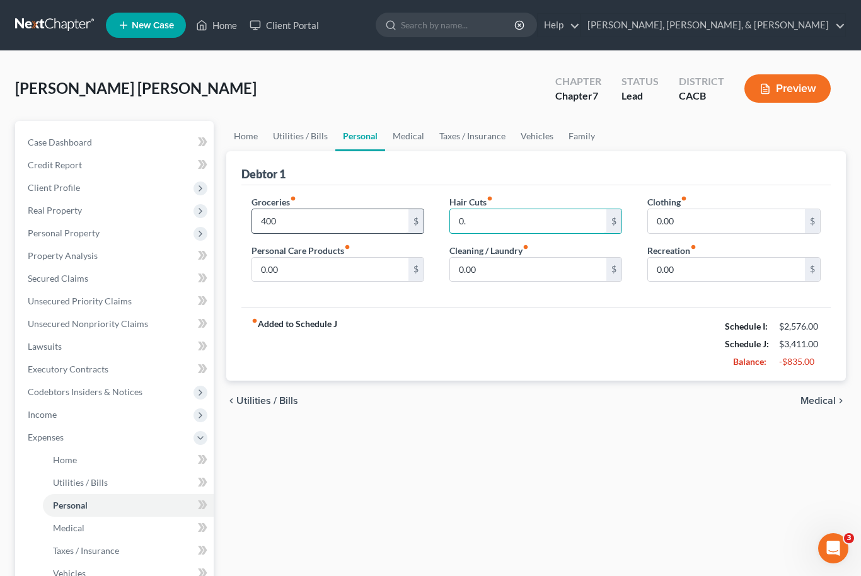
type input "0"
type input "120"
type input "0"
type input "80"
type input "0"
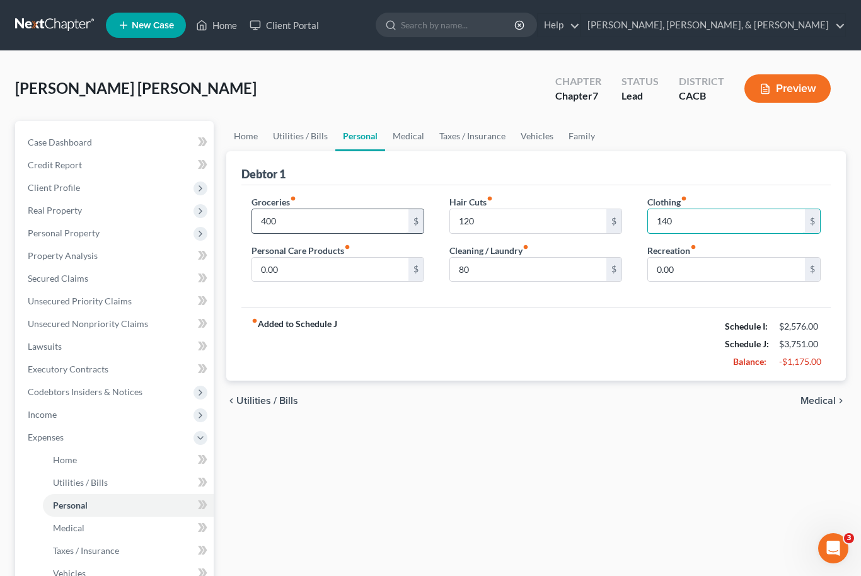
type input "140"
type input "0"
type input "200"
click at [827, 406] on span "Medical" at bounding box center [818, 401] width 35 height 10
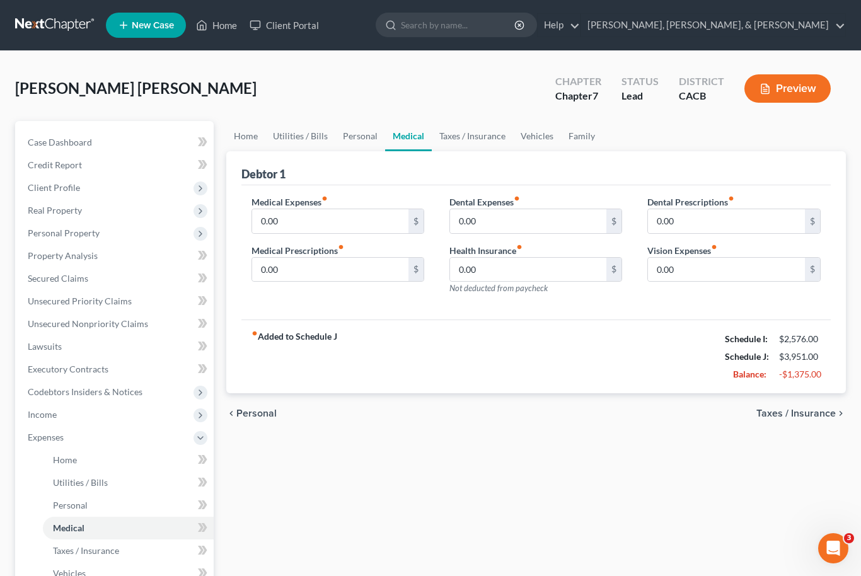
click at [769, 412] on span "Taxes / Insurance" at bounding box center [796, 414] width 79 height 10
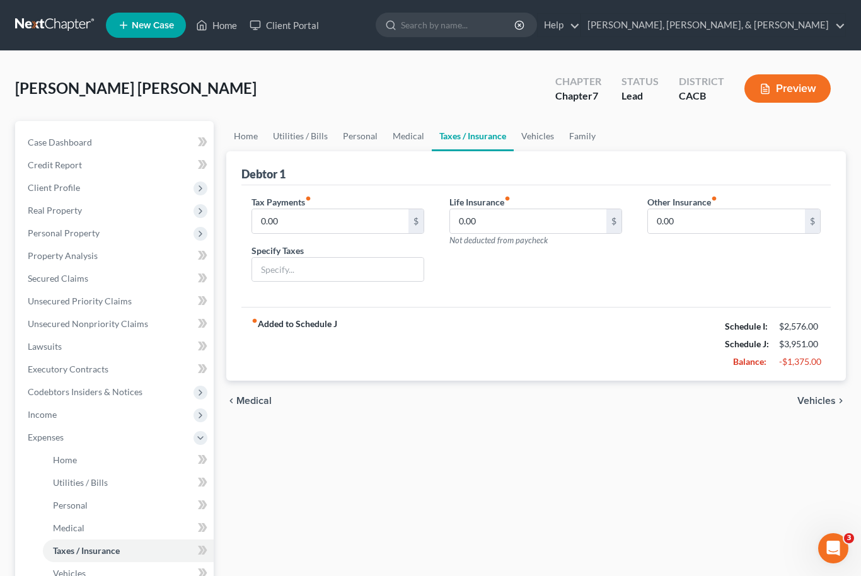
click at [805, 404] on span "Vehicles" at bounding box center [817, 401] width 38 height 10
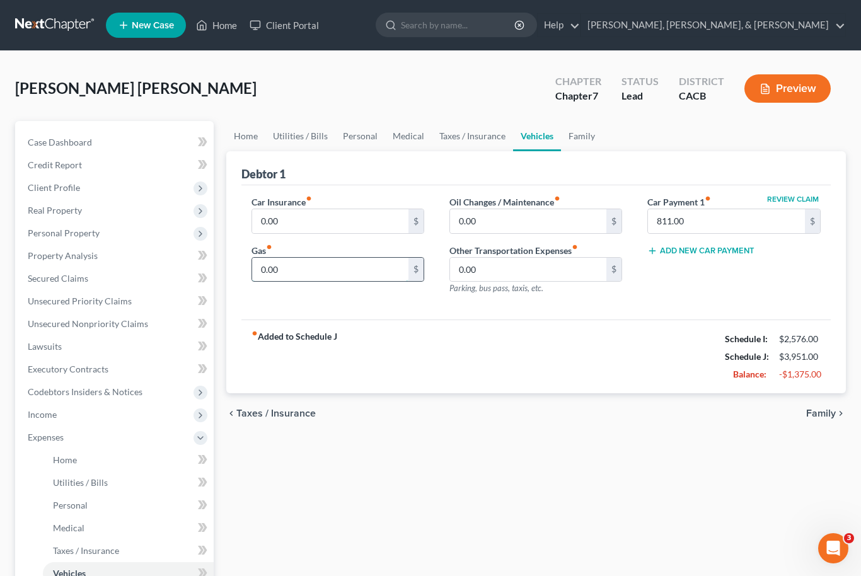
click at [306, 269] on input "0.00" at bounding box center [330, 270] width 157 height 24
type input "0"
type input "250"
click at [313, 220] on input "0.00" at bounding box center [330, 221] width 157 height 24
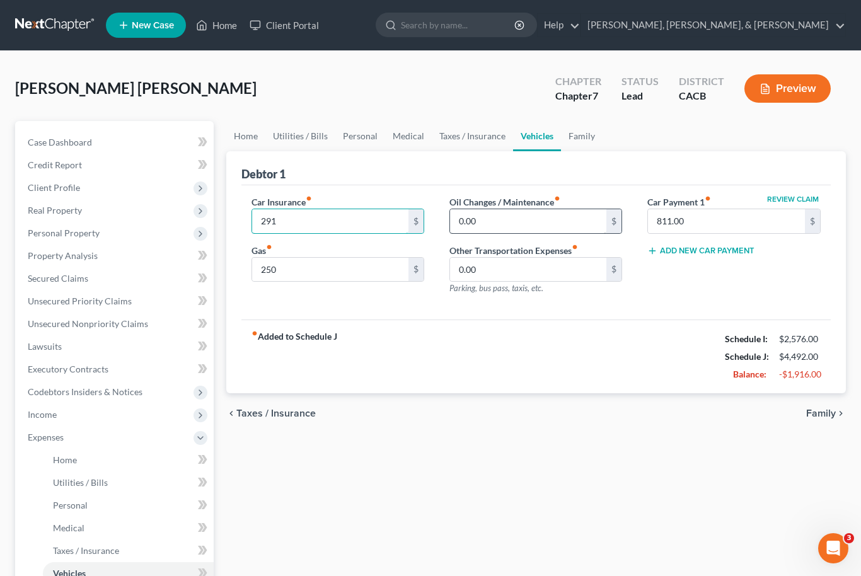
type input "291"
click at [504, 221] on input "0.00" at bounding box center [528, 221] width 157 height 24
click at [673, 337] on div "fiber_manual_record Added to Schedule J Schedule I: $2,576.00 Schedule J: $4,49…" at bounding box center [537, 357] width 590 height 74
click at [820, 411] on span "Family" at bounding box center [822, 414] width 30 height 10
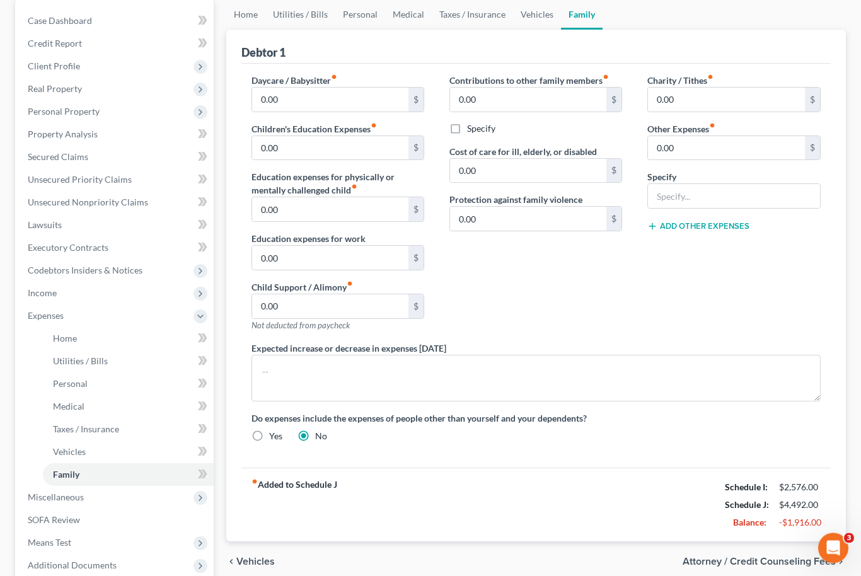
scroll to position [122, 0]
click at [700, 195] on input "text" at bounding box center [734, 196] width 172 height 24
click at [240, 558] on span "Vehicles" at bounding box center [255, 562] width 38 height 10
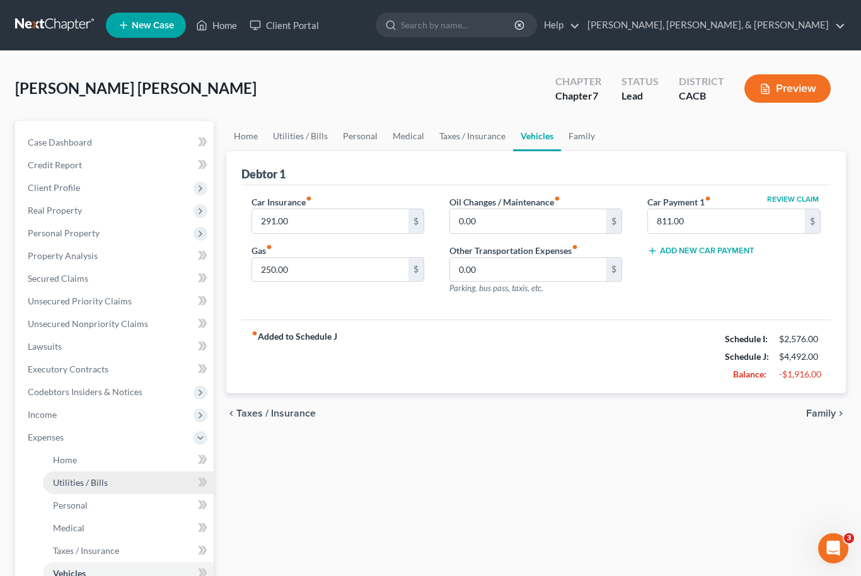
click at [99, 489] on link "Utilities / Bills" at bounding box center [128, 483] width 171 height 23
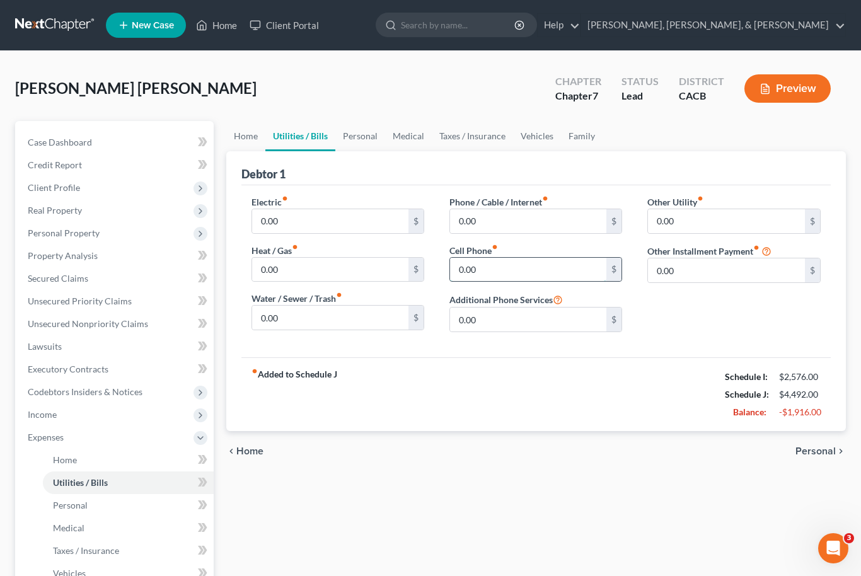
click at [574, 268] on input "0.00" at bounding box center [528, 270] width 157 height 24
click at [91, 412] on span "Income" at bounding box center [116, 415] width 196 height 23
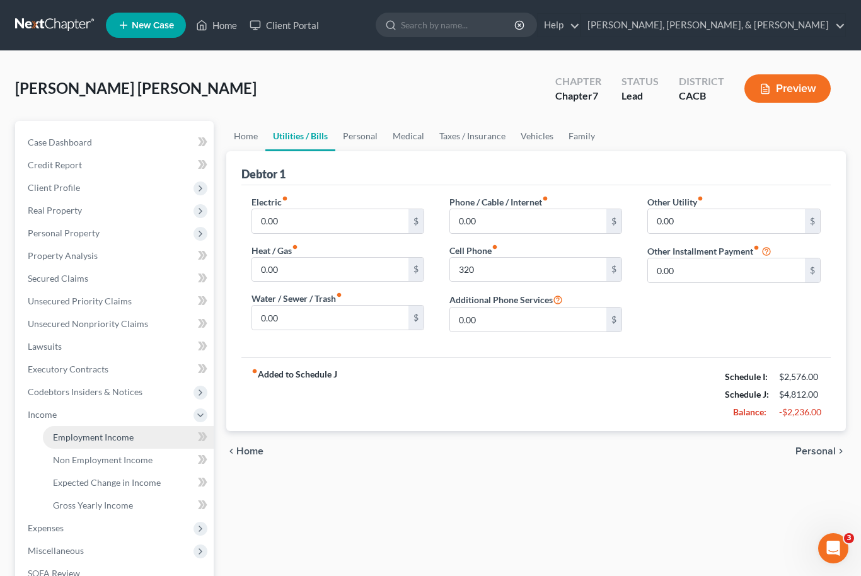
click at [98, 433] on span "Employment Income" at bounding box center [93, 437] width 81 height 11
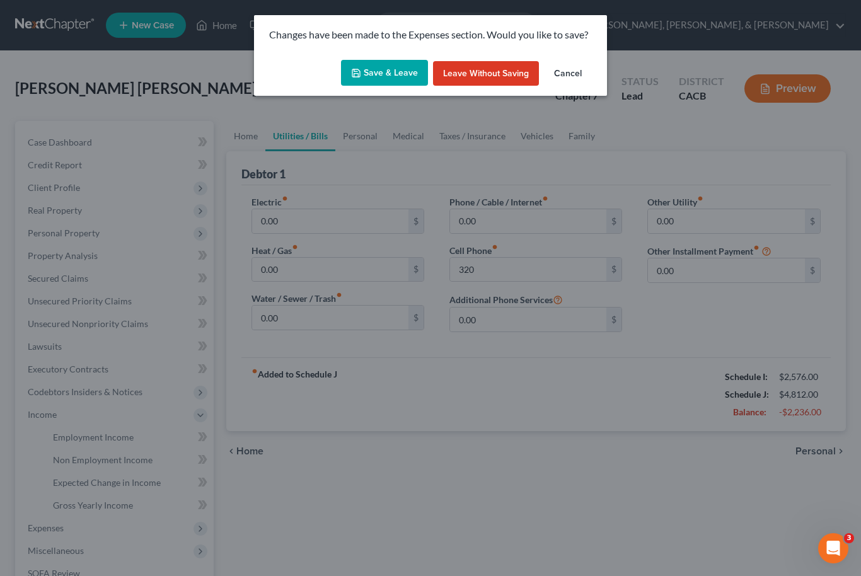
click at [406, 79] on button "Save & Leave" at bounding box center [384, 73] width 87 height 26
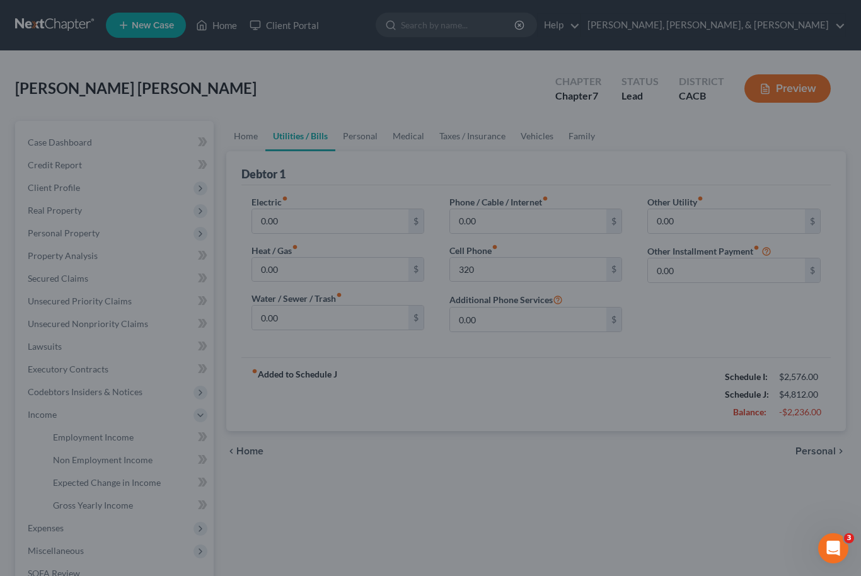
type input "320.00"
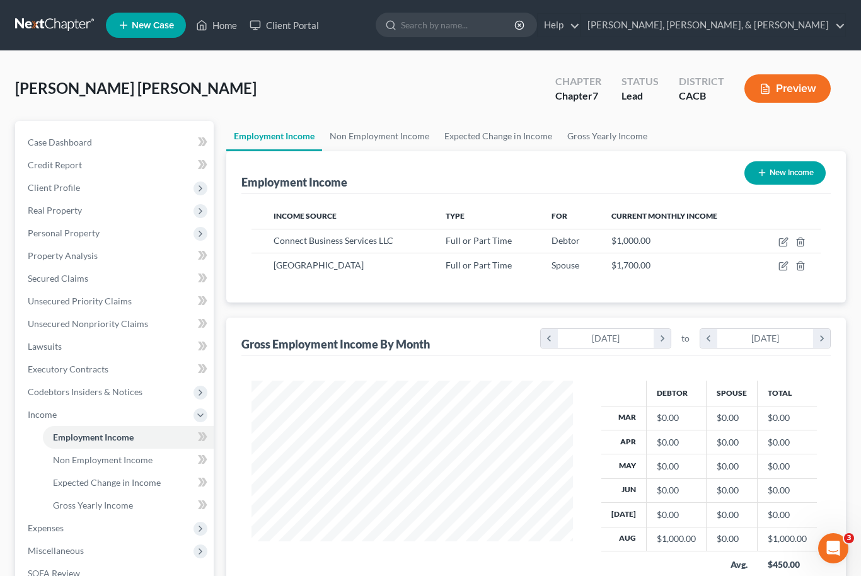
scroll to position [226, 347]
click at [779, 264] on icon "button" at bounding box center [784, 266] width 10 height 10
select select "0"
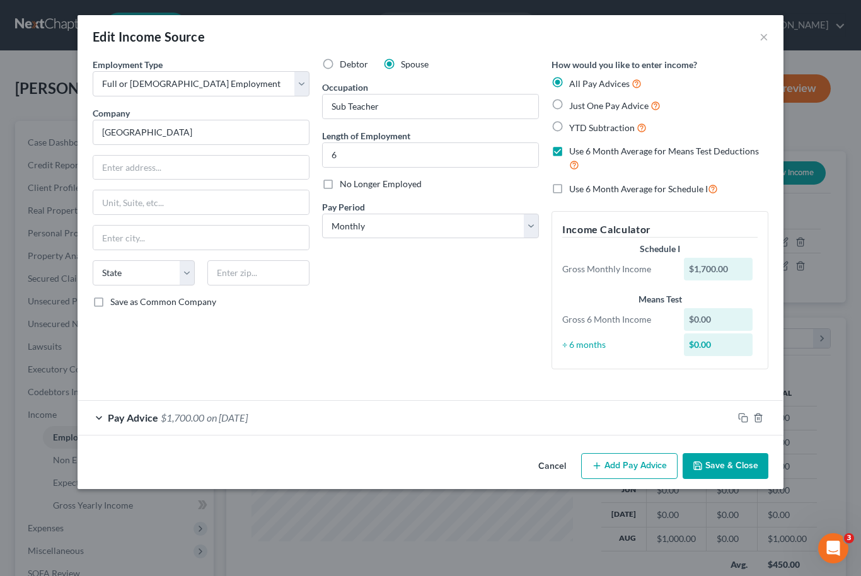
click at [97, 416] on div "Pay Advice $1,700.00 on [DATE]" at bounding box center [406, 417] width 656 height 33
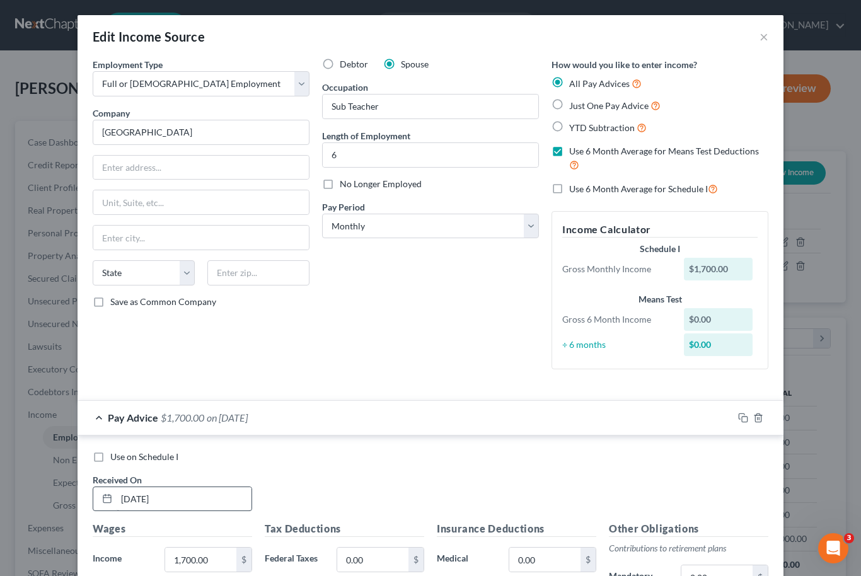
scroll to position [33, 0]
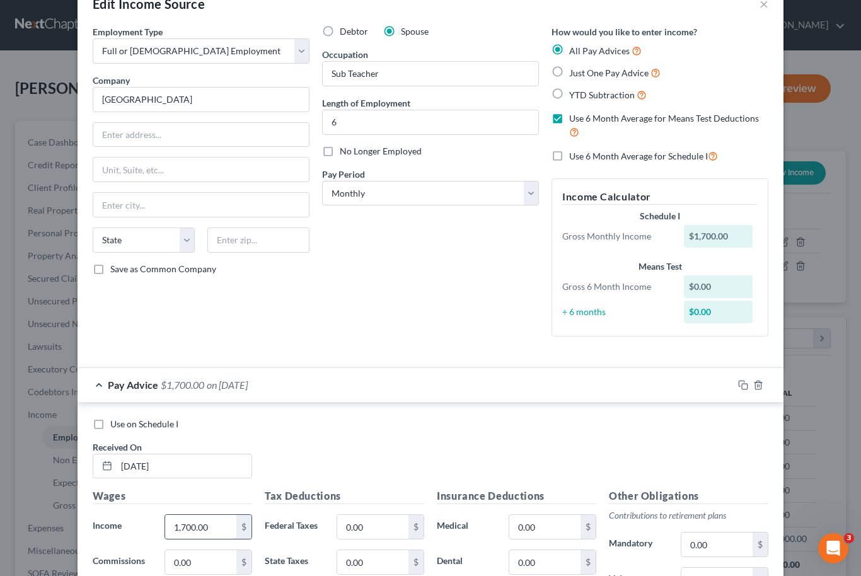
click at [216, 524] on input "1,700.00" at bounding box center [200, 527] width 71 height 24
type input "1"
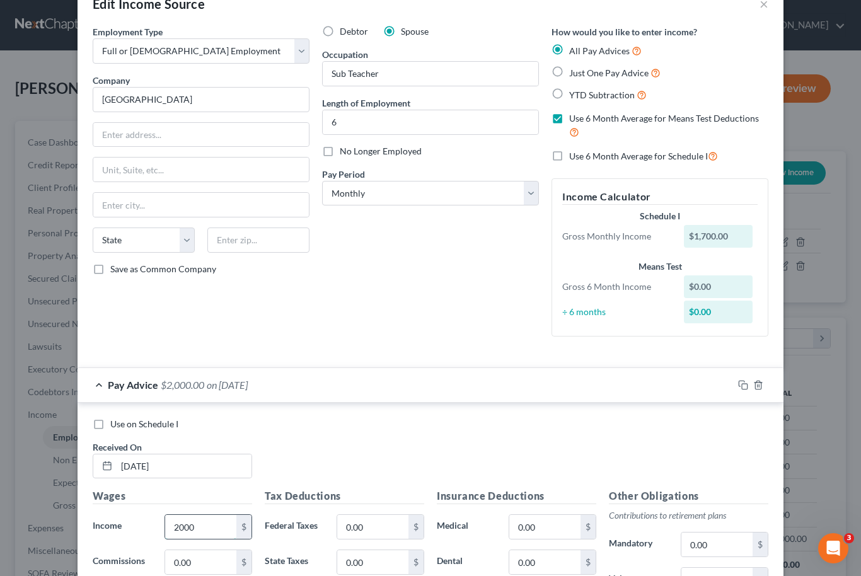
type input "2,000"
click at [423, 418] on div "Use on Schedule I" at bounding box center [431, 424] width 676 height 13
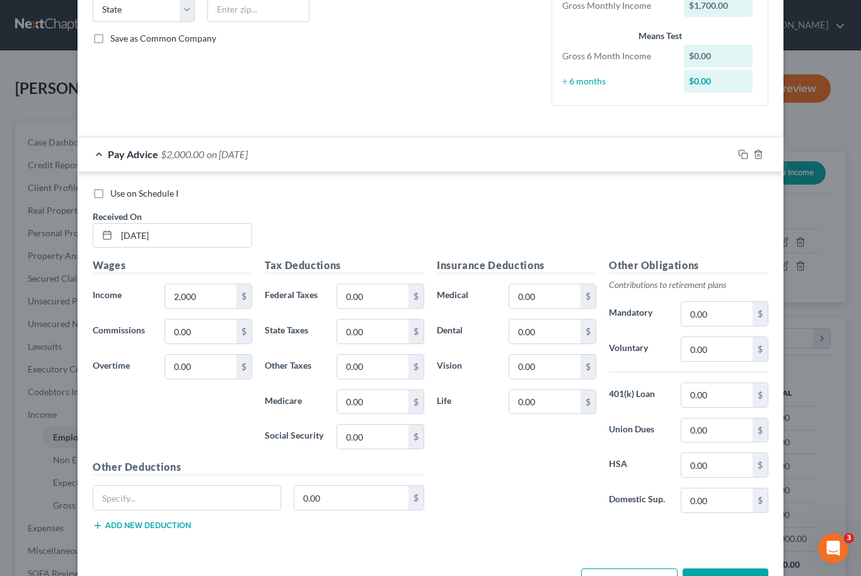
scroll to position [263, 0]
click at [745, 576] on button "Save & Close" at bounding box center [726, 582] width 86 height 26
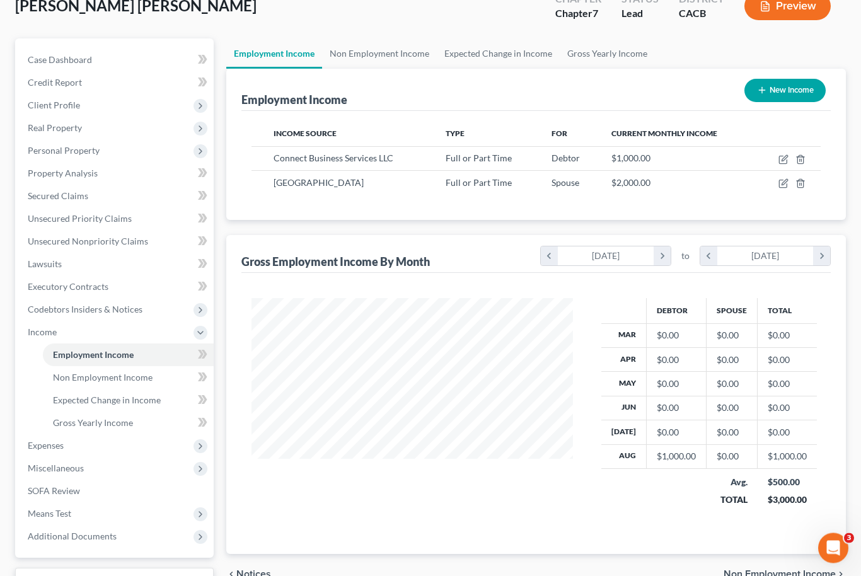
scroll to position [89, 0]
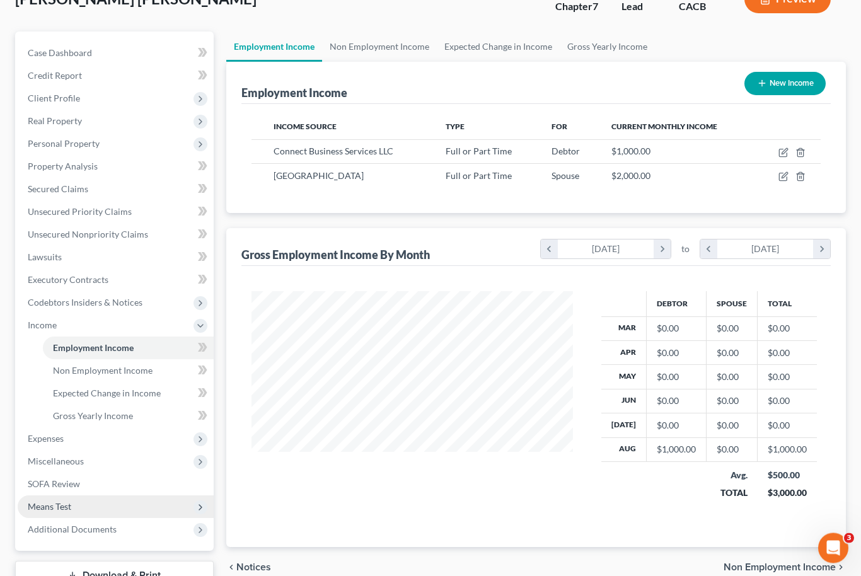
click at [78, 500] on span "Means Test" at bounding box center [116, 507] width 196 height 23
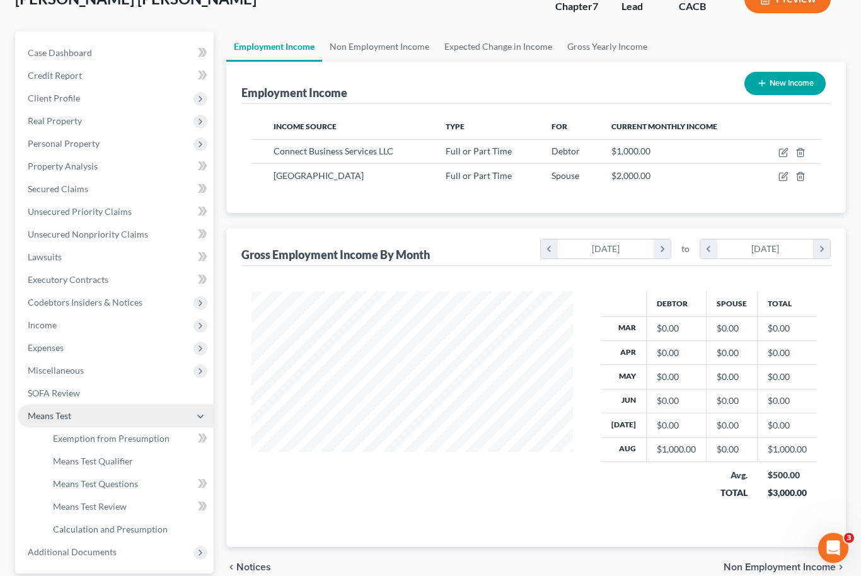
scroll to position [90, 0]
click at [143, 442] on span "Exemption from Presumption" at bounding box center [111, 438] width 117 height 11
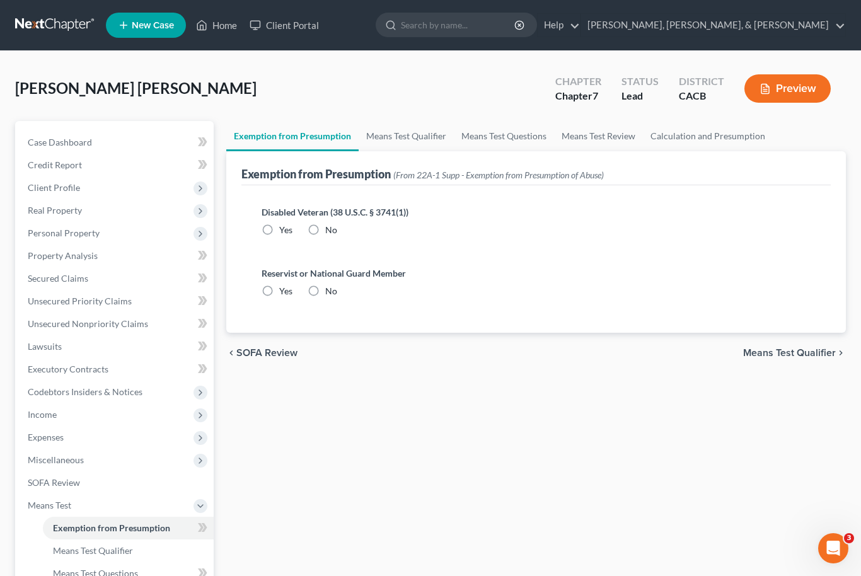
click at [325, 233] on label "No" at bounding box center [331, 230] width 12 height 13
click at [330, 232] on input "No" at bounding box center [334, 228] width 8 height 8
radio input "true"
click at [325, 290] on label "No" at bounding box center [331, 291] width 12 height 13
click at [330, 290] on input "No" at bounding box center [334, 289] width 8 height 8
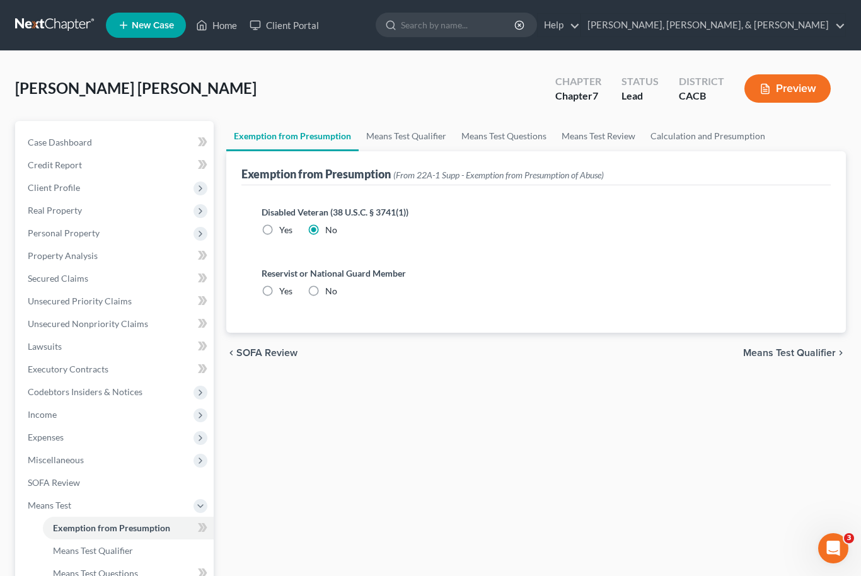
radio input "true"
click at [139, 550] on link "Means Test Qualifier" at bounding box center [128, 551] width 171 height 23
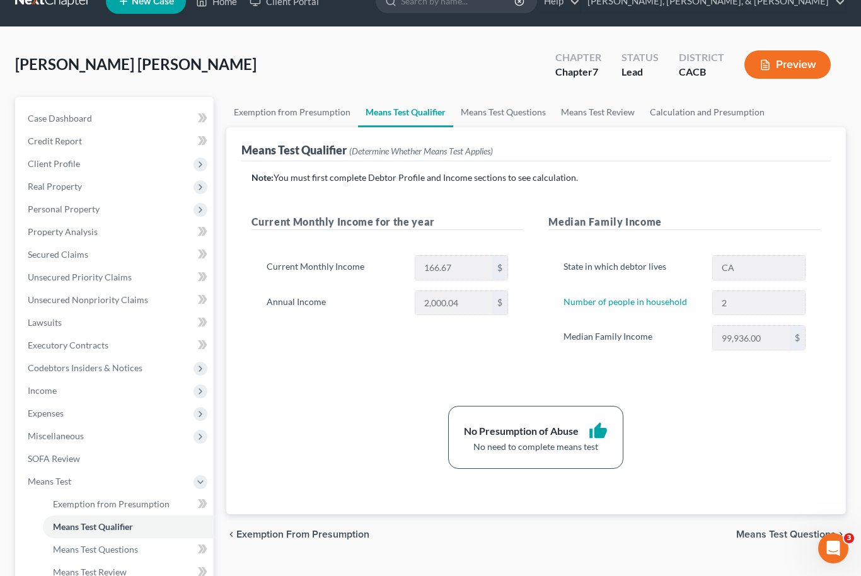
scroll to position [28, 0]
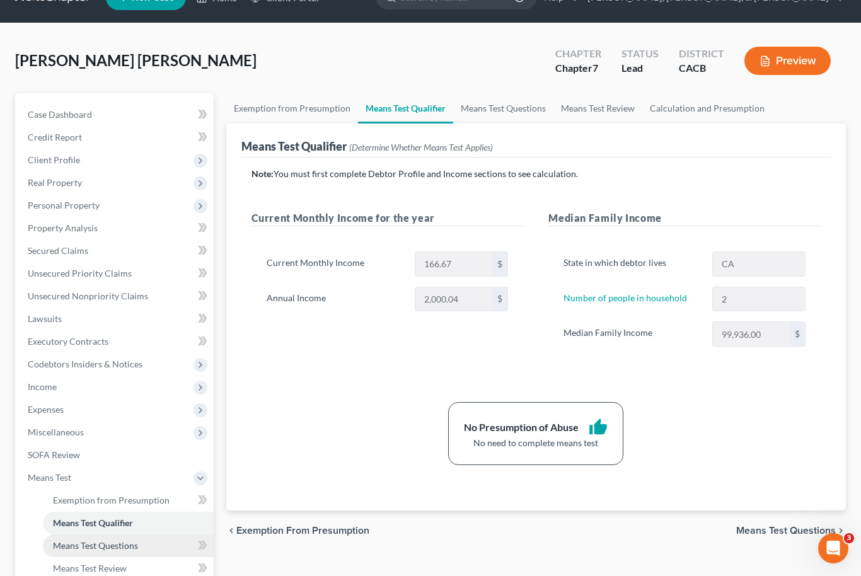
click at [138, 541] on link "Means Test Questions" at bounding box center [128, 546] width 171 height 23
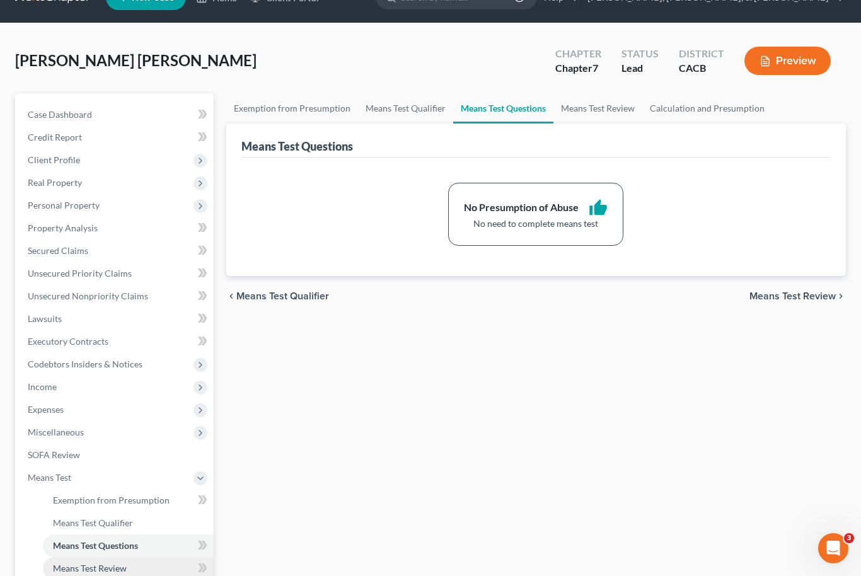
click at [129, 566] on link "Means Test Review" at bounding box center [128, 568] width 171 height 23
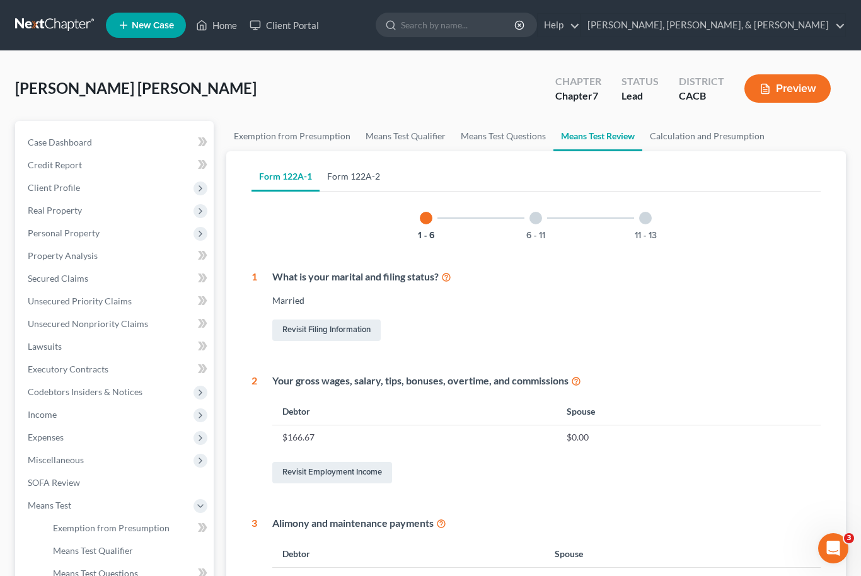
click at [344, 172] on link "Form 122A-2" at bounding box center [354, 176] width 68 height 30
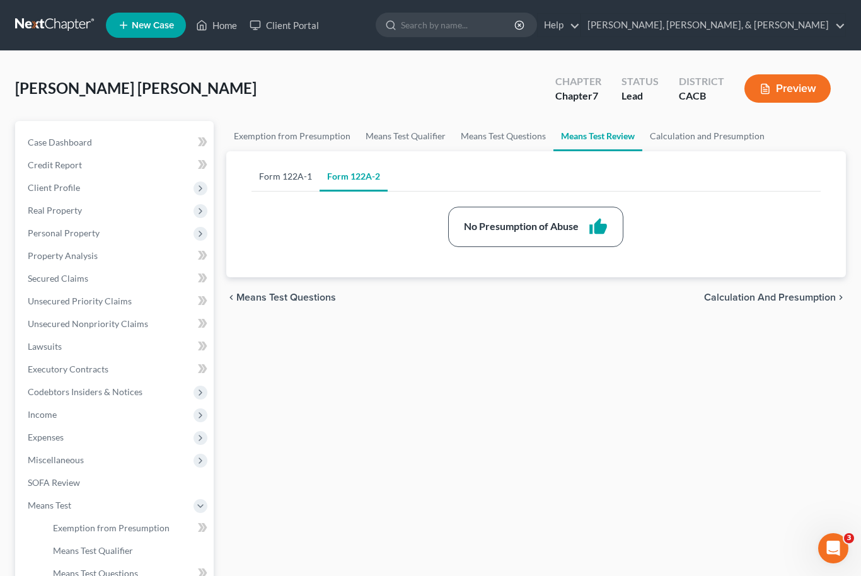
click at [300, 177] on link "Form 122A-1" at bounding box center [286, 176] width 68 height 30
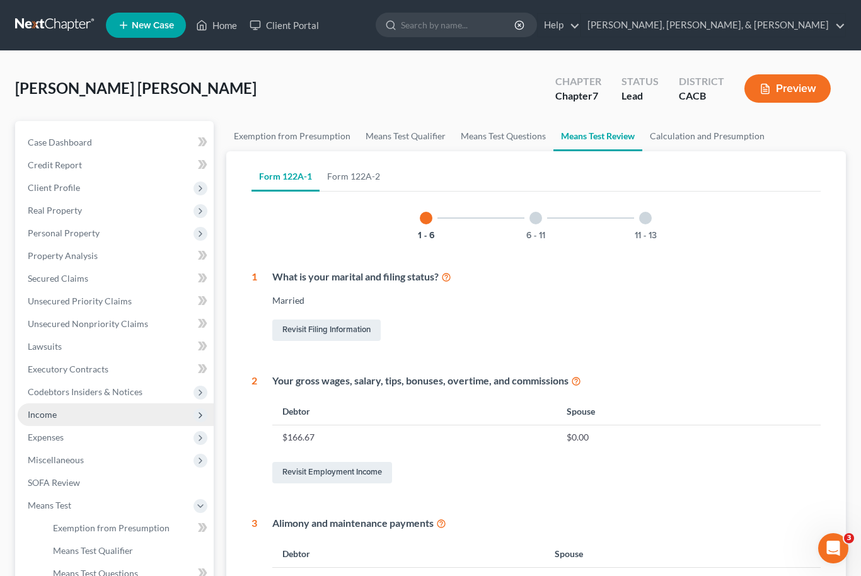
click at [79, 418] on span "Income" at bounding box center [116, 415] width 196 height 23
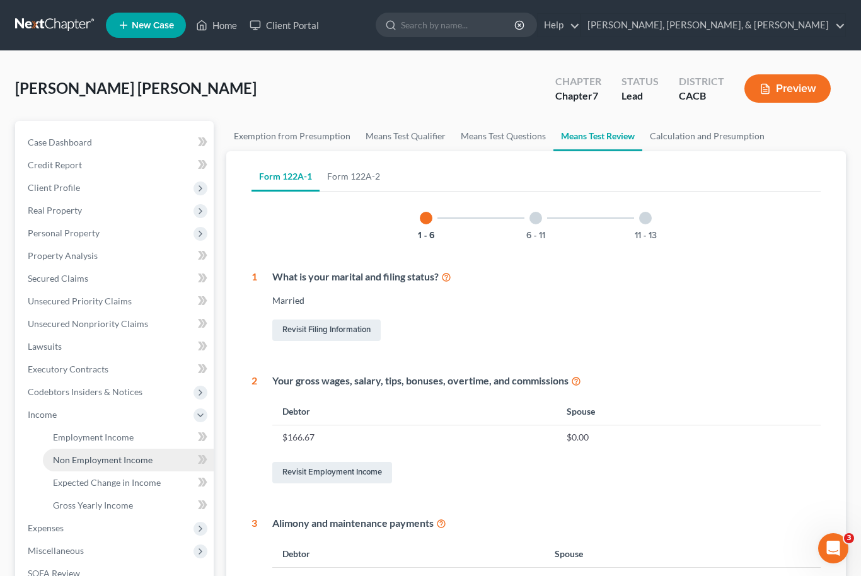
click at [96, 458] on span "Non Employment Income" at bounding box center [103, 460] width 100 height 11
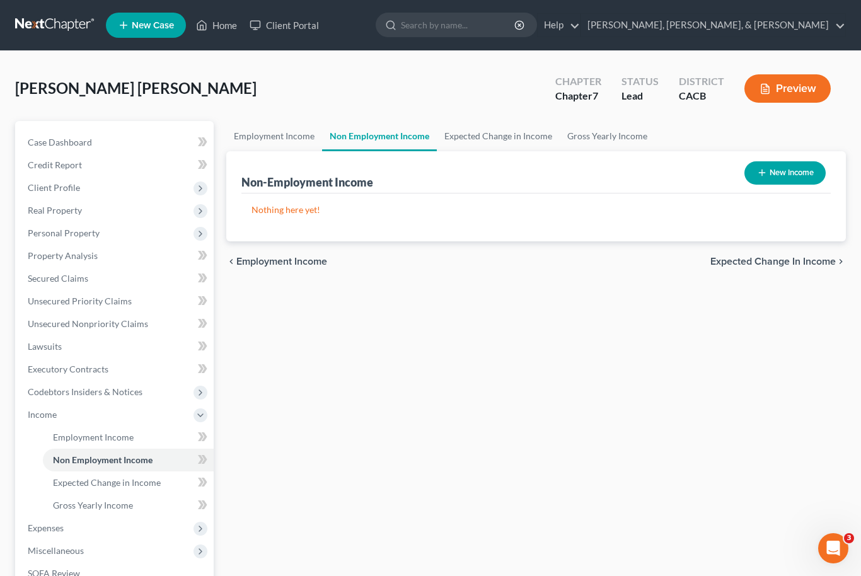
click at [791, 176] on button "New Income" at bounding box center [785, 172] width 81 height 23
select select "0"
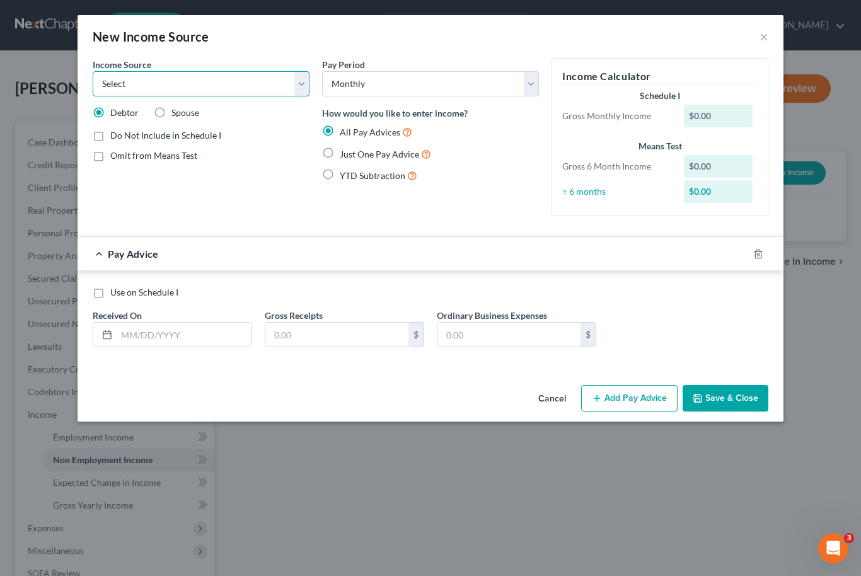
select select "2"
click at [160, 335] on input "text" at bounding box center [184, 335] width 135 height 24
type input "[DATE]"
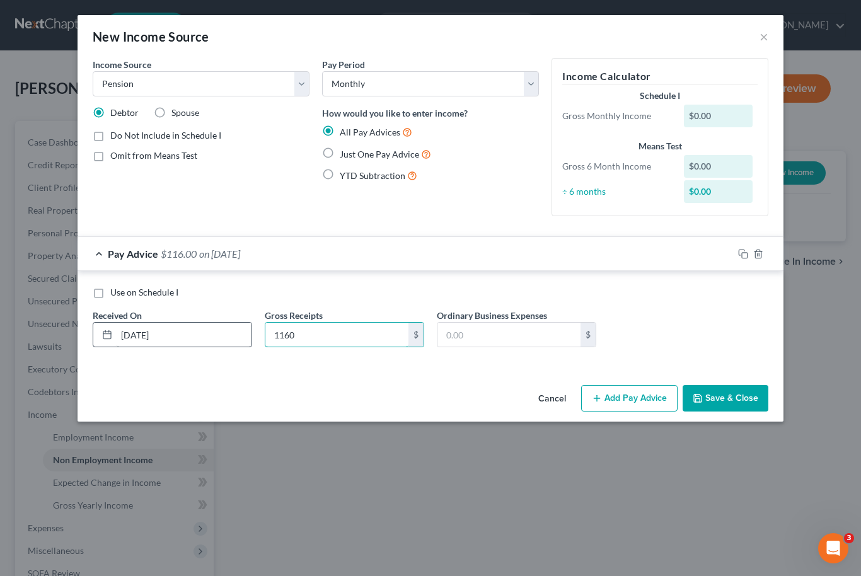
type input "1,160"
click at [738, 398] on button "Save & Close" at bounding box center [726, 398] width 86 height 26
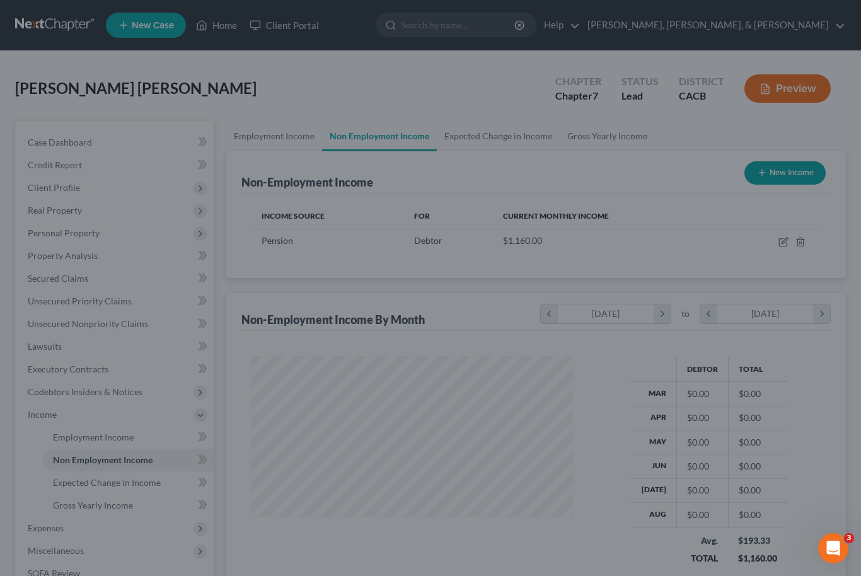
scroll to position [226, 347]
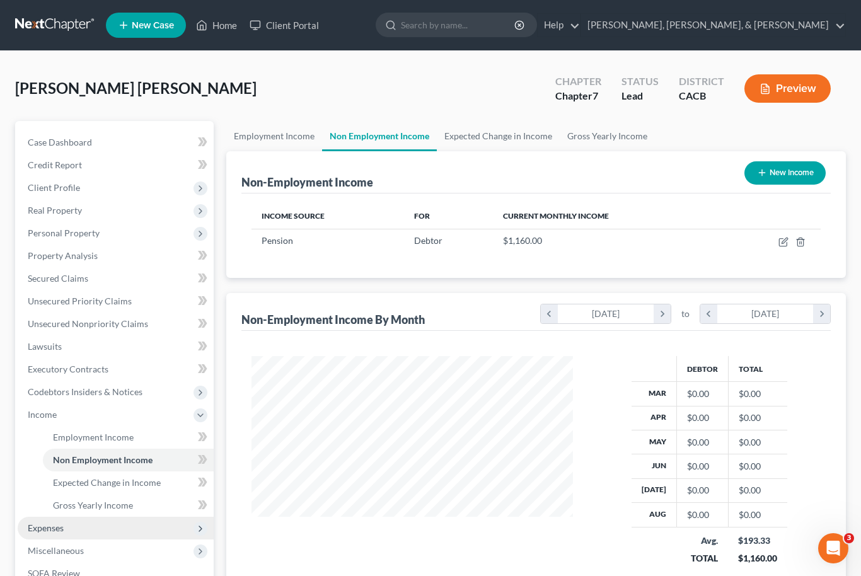
click at [107, 525] on span "Expenses" at bounding box center [116, 528] width 196 height 23
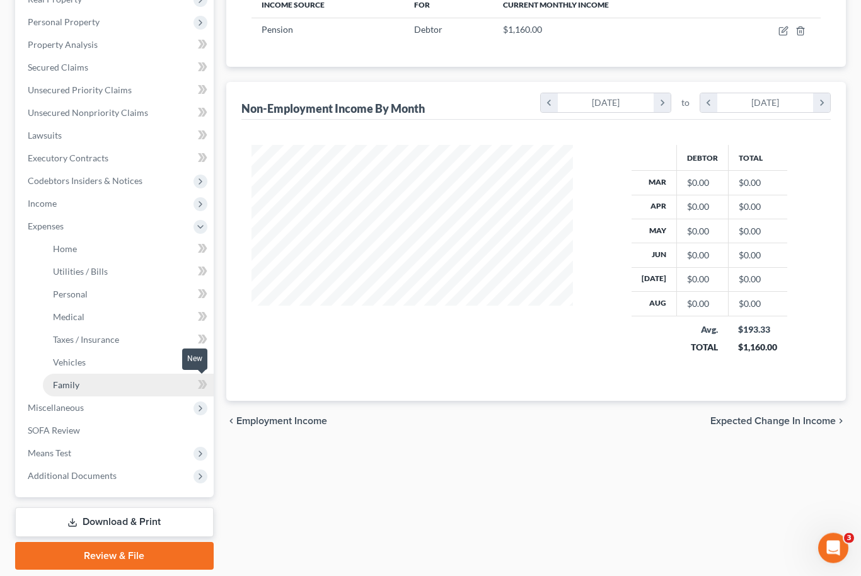
scroll to position [211, 0]
click at [103, 390] on link "Family" at bounding box center [128, 386] width 171 height 23
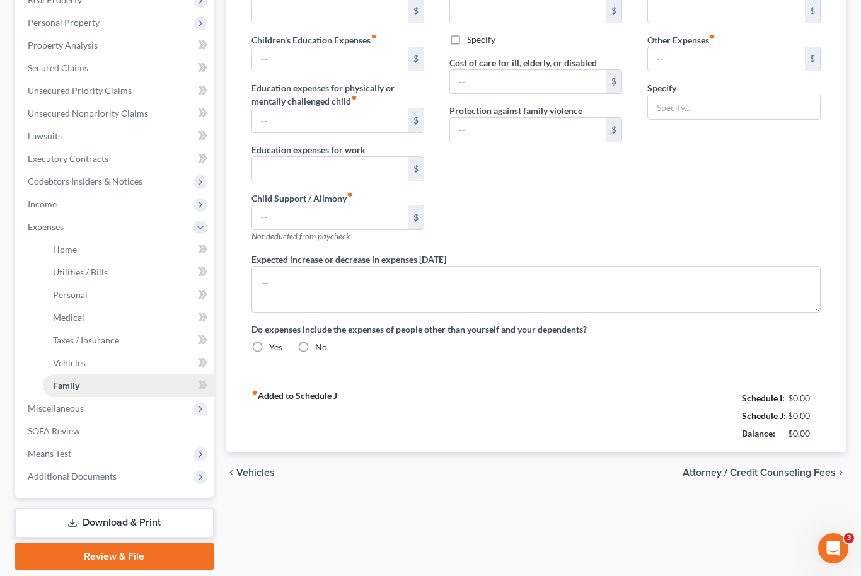
scroll to position [18, 0]
type input "0.00"
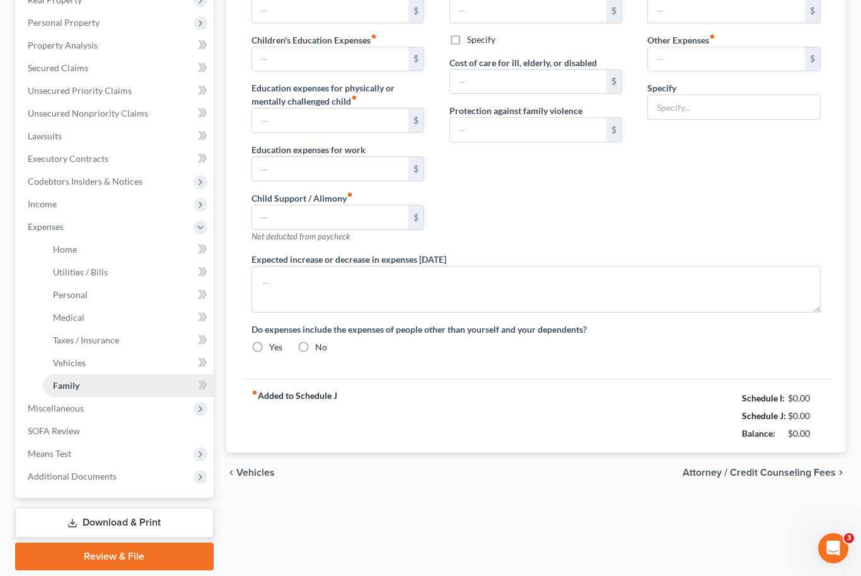
type input "0.00"
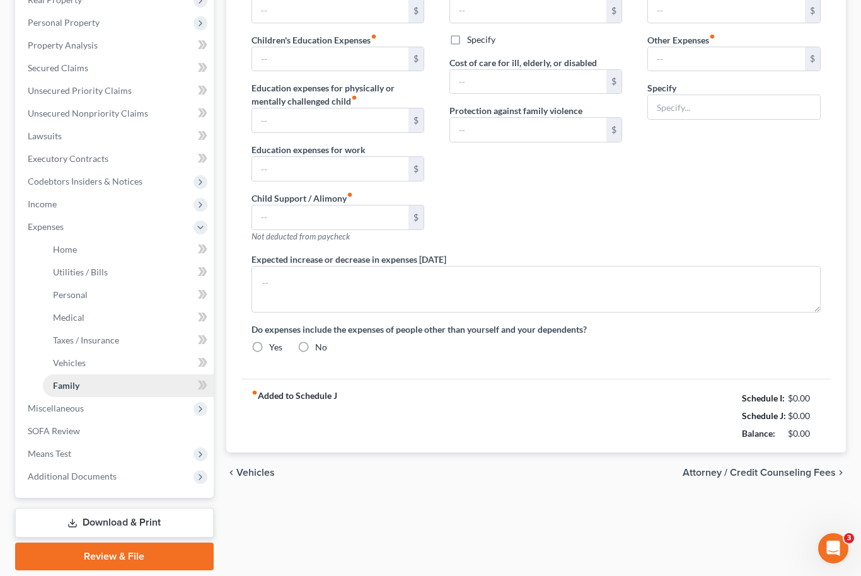
type input "0.00"
radio input "true"
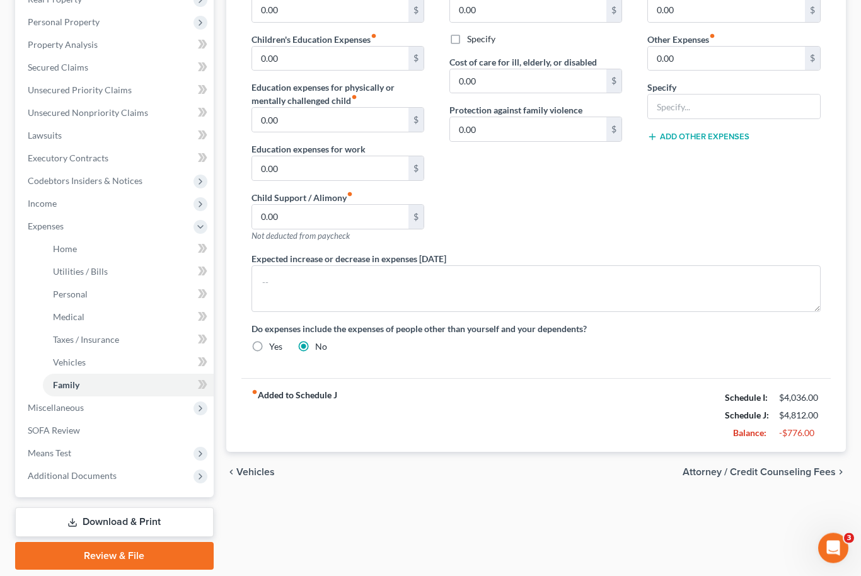
scroll to position [211, 0]
click at [113, 250] on link "Home" at bounding box center [128, 249] width 171 height 23
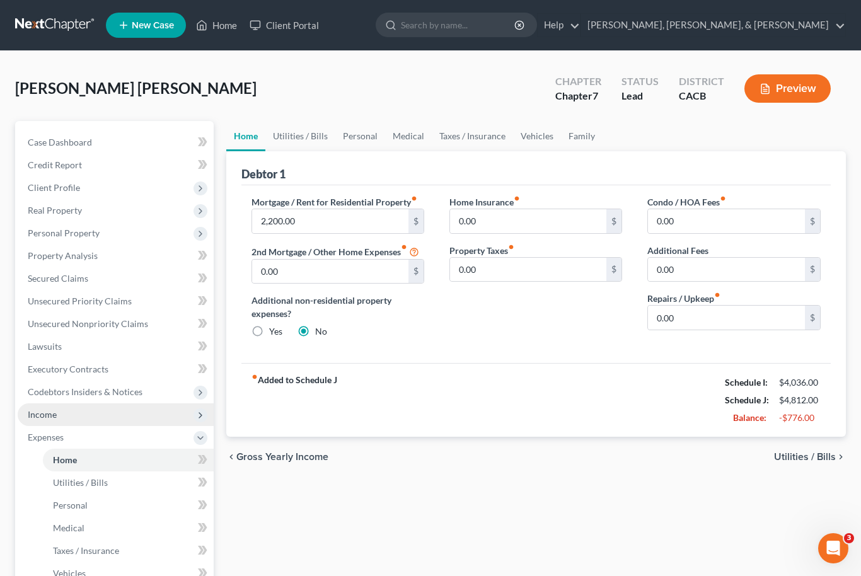
click at [59, 416] on span "Income" at bounding box center [116, 415] width 196 height 23
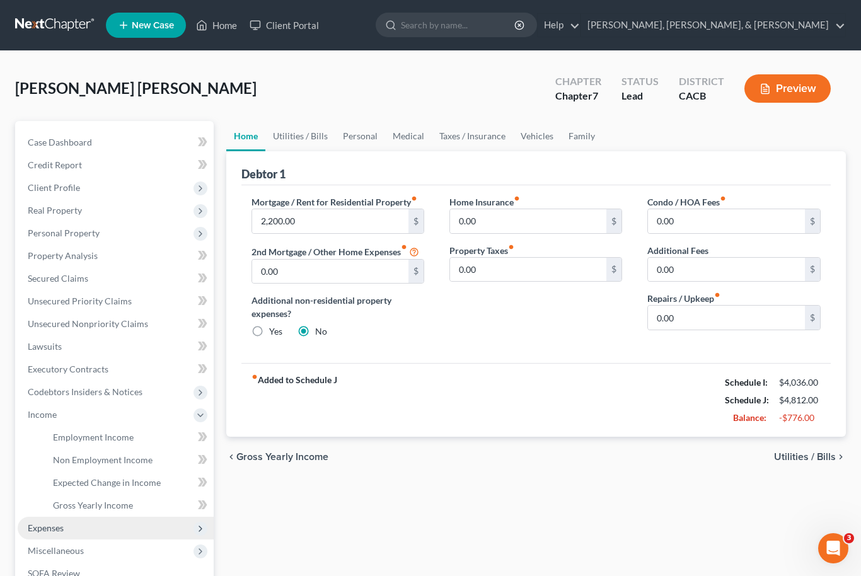
click at [34, 523] on span "Expenses" at bounding box center [46, 528] width 36 height 11
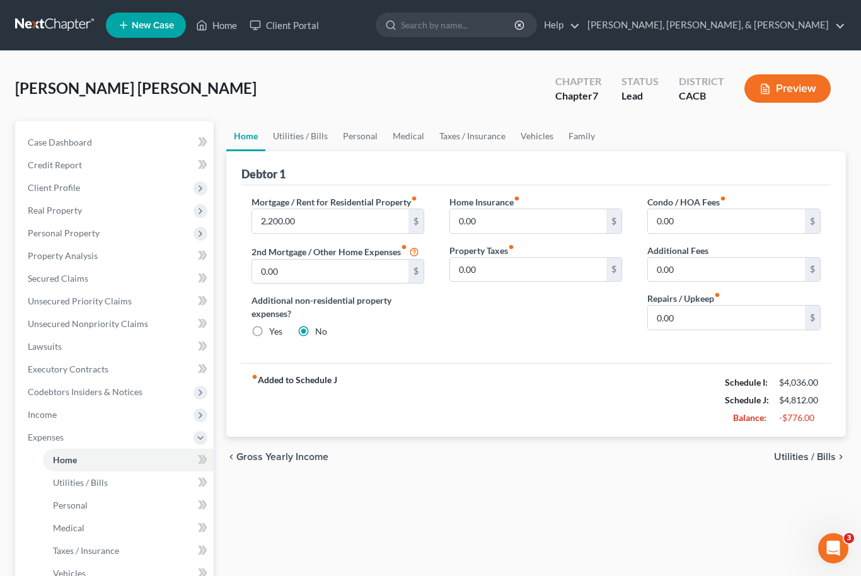
click at [800, 457] on span "Utilities / Bills" at bounding box center [805, 457] width 62 height 10
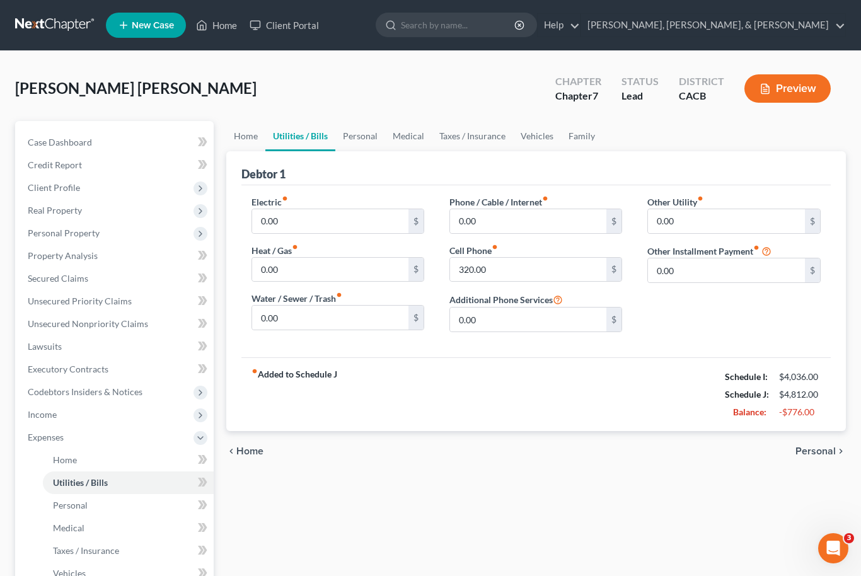
click at [809, 452] on span "Personal" at bounding box center [816, 451] width 40 height 10
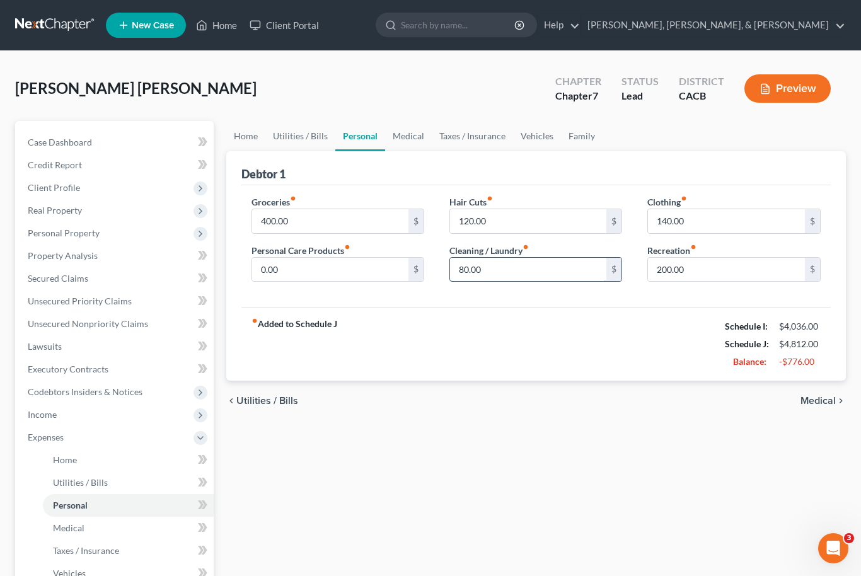
click at [519, 269] on input "80.00" at bounding box center [528, 270] width 157 height 24
type input "100"
click at [622, 337] on div "fiber_manual_record Added to Schedule J Schedule I: $4,036.00 Schedule J: $4,83…" at bounding box center [537, 344] width 590 height 74
click at [812, 402] on span "Medical" at bounding box center [818, 401] width 35 height 10
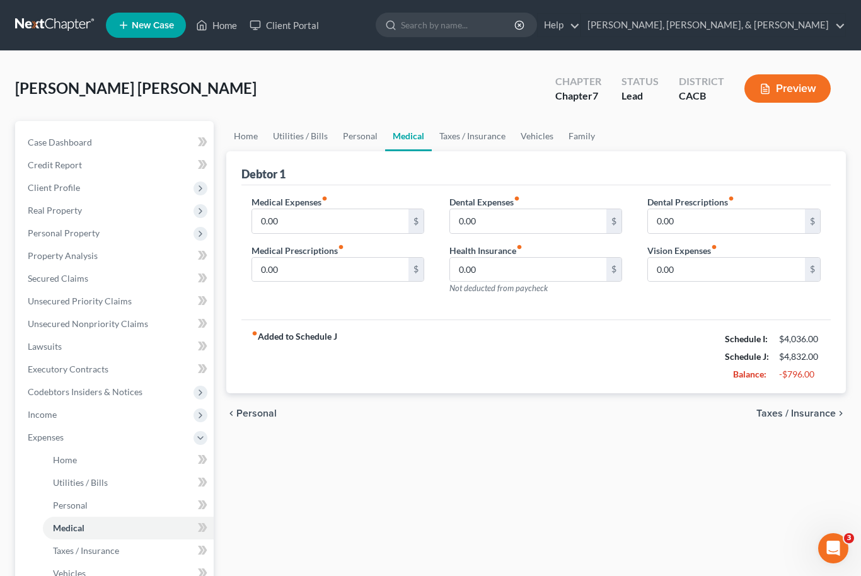
click at [805, 416] on span "Taxes / Insurance" at bounding box center [796, 414] width 79 height 10
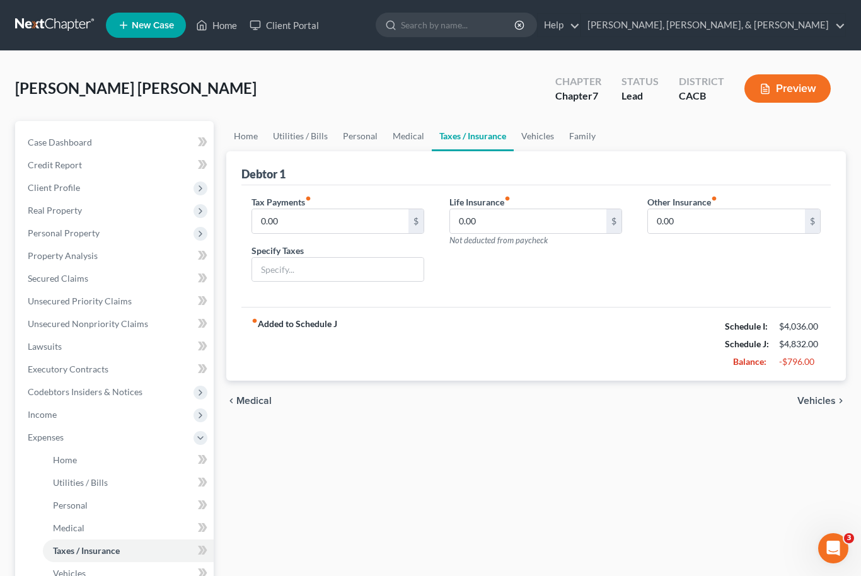
click at [258, 405] on span "Medical" at bounding box center [253, 401] width 35 height 10
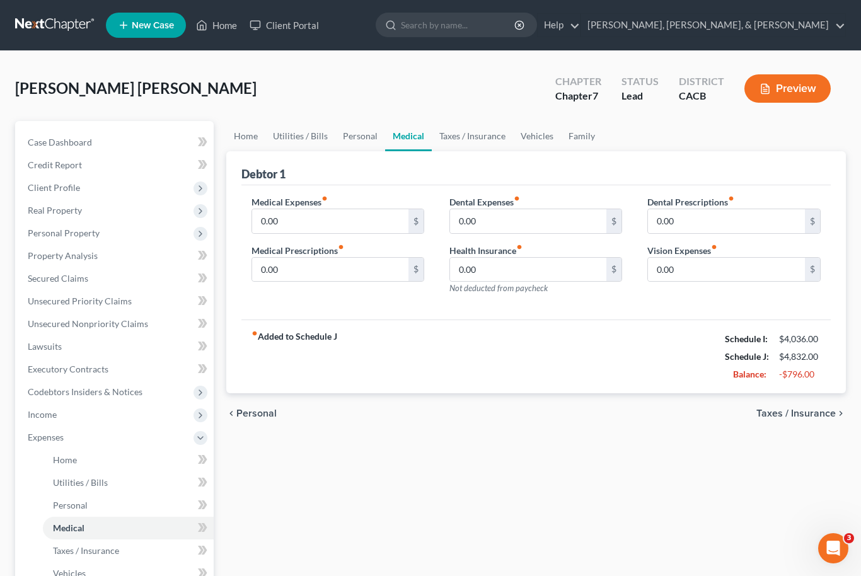
click at [802, 414] on span "Taxes / Insurance" at bounding box center [796, 414] width 79 height 10
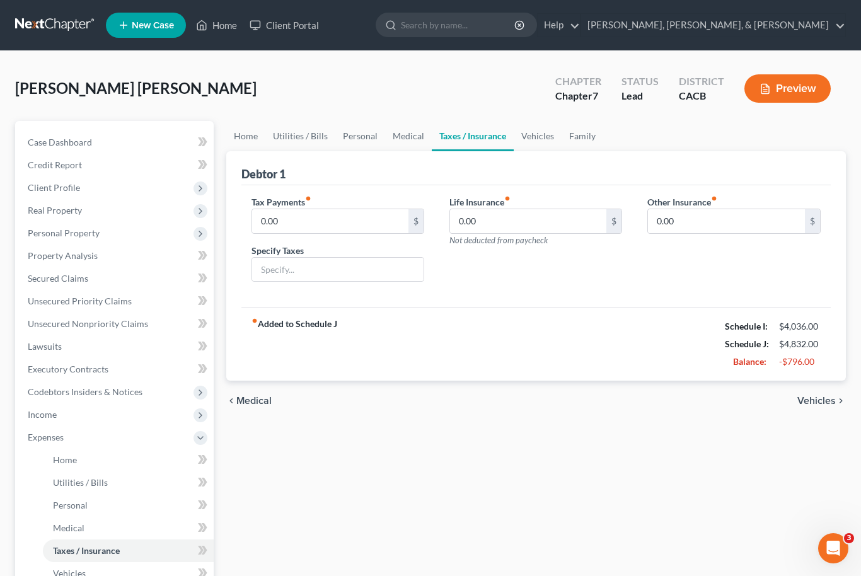
click at [808, 403] on span "Vehicles" at bounding box center [817, 401] width 38 height 10
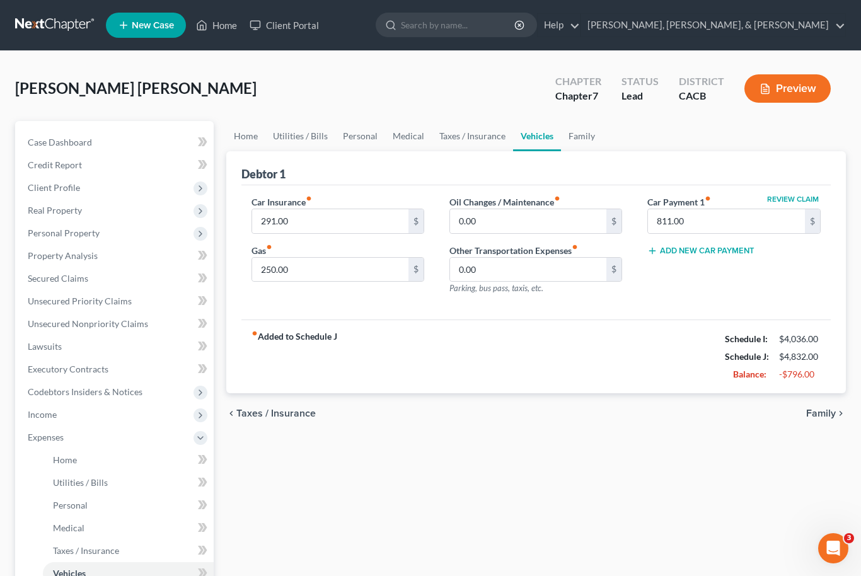
click at [813, 416] on span "Family" at bounding box center [822, 414] width 30 height 10
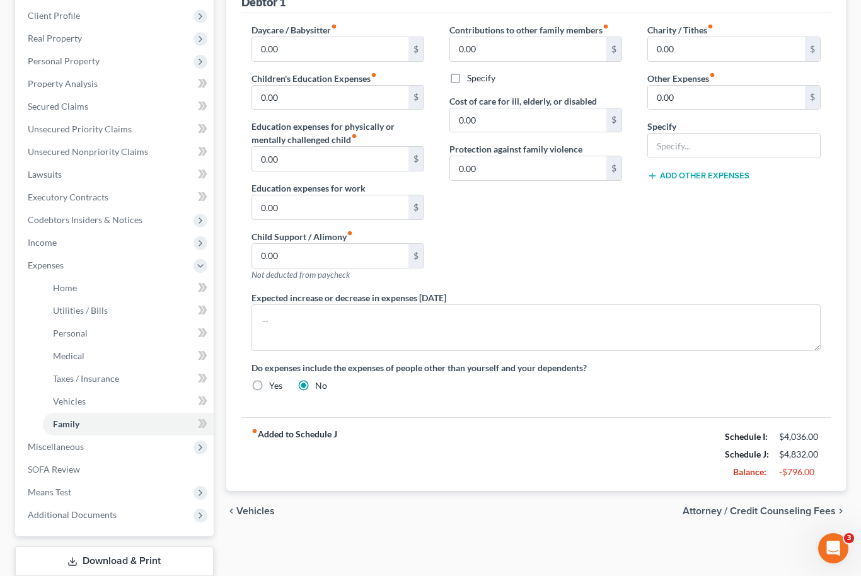
scroll to position [210, 0]
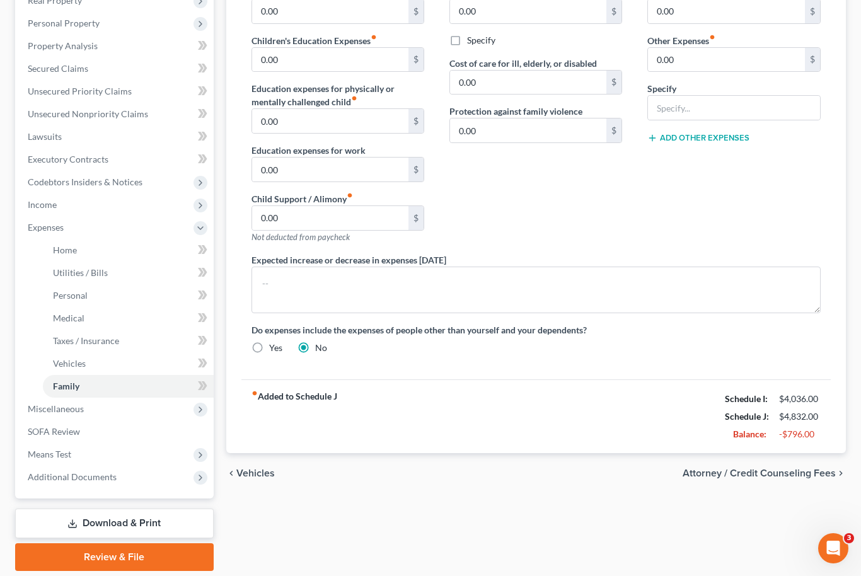
click at [258, 472] on span "Vehicles" at bounding box center [255, 474] width 38 height 10
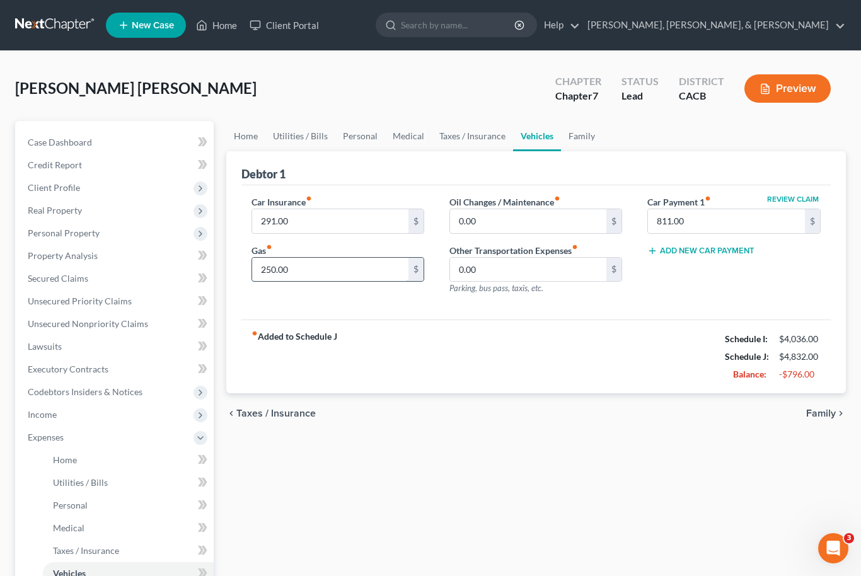
click at [285, 268] on input "250.00" at bounding box center [330, 270] width 157 height 24
click at [573, 436] on div "Home Utilities / Bills Personal Medical Taxes / Insurance Vehicles Family Debto…" at bounding box center [536, 451] width 633 height 660
click at [292, 268] on input "250.01" at bounding box center [330, 270] width 157 height 24
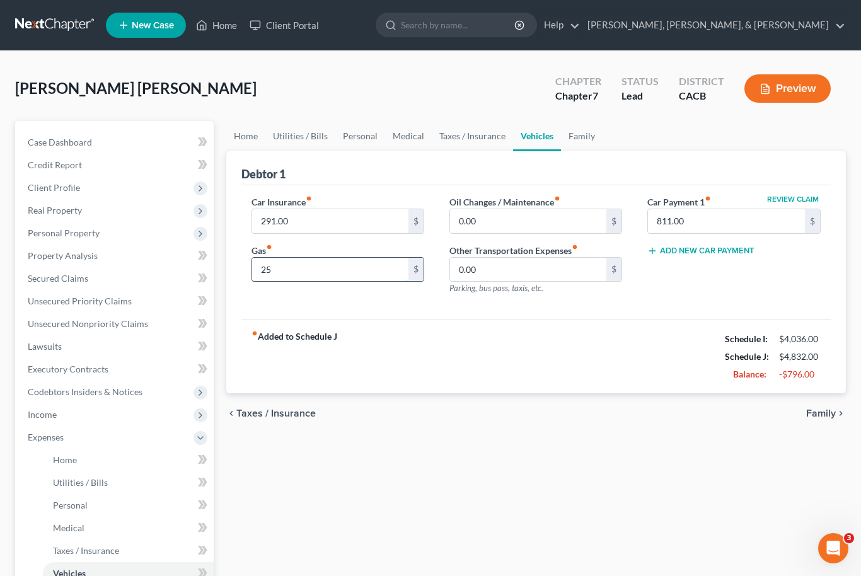
type input "2"
click at [89, 230] on span "Personal Property" at bounding box center [64, 233] width 72 height 11
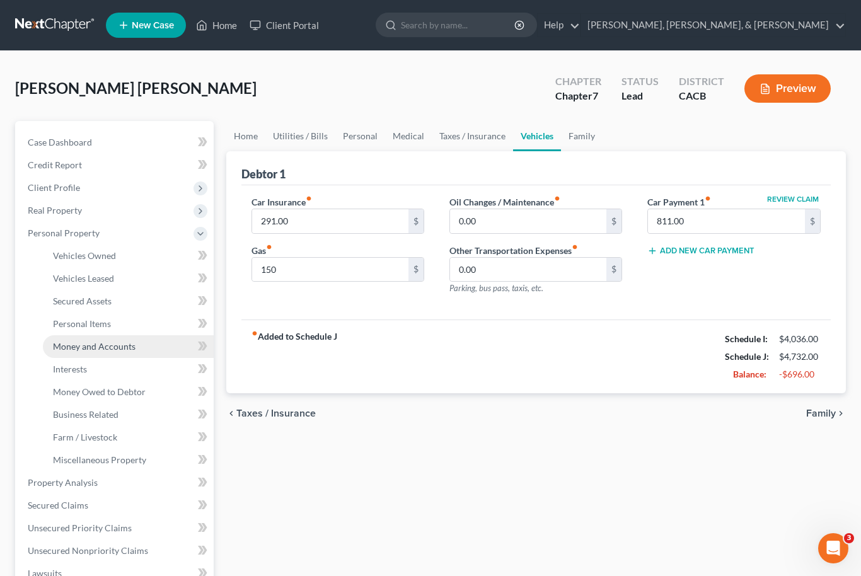
click at [101, 347] on span "Money and Accounts" at bounding box center [94, 346] width 83 height 11
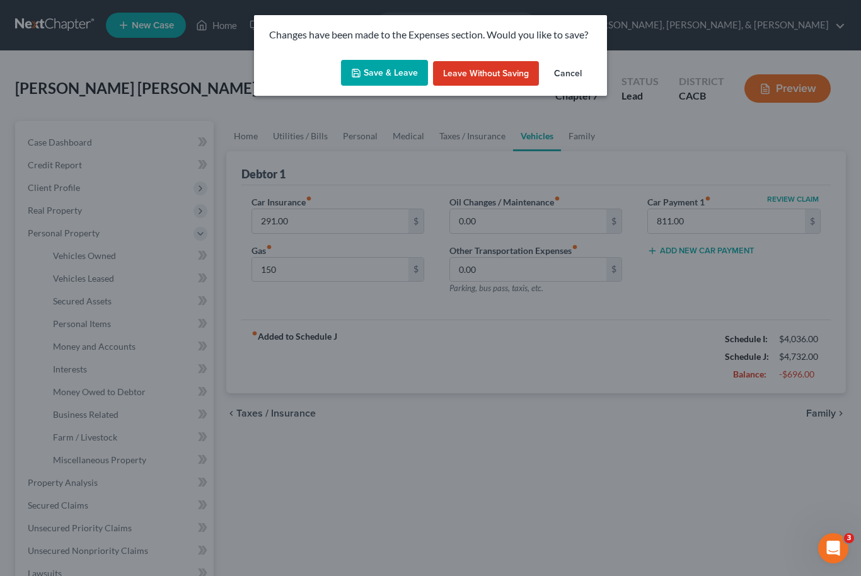
click at [402, 80] on button "Save & Leave" at bounding box center [384, 73] width 87 height 26
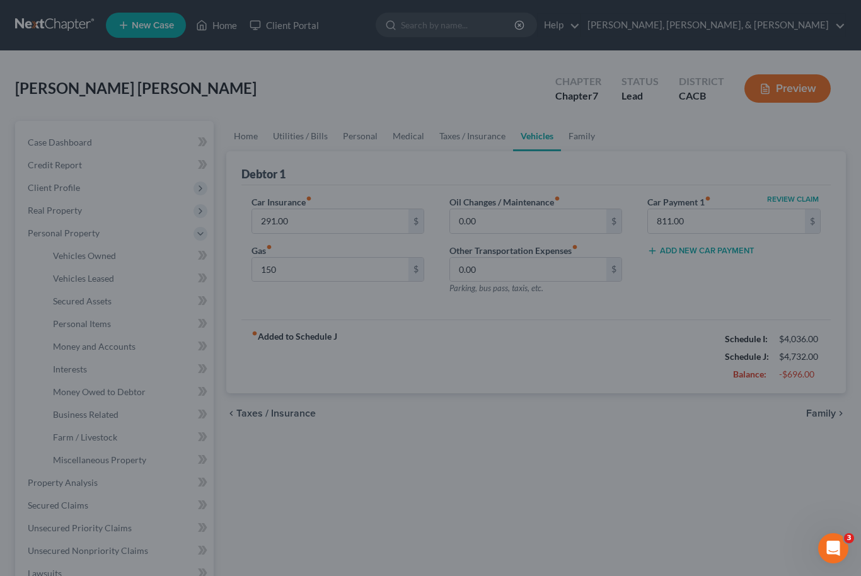
type input "150.00"
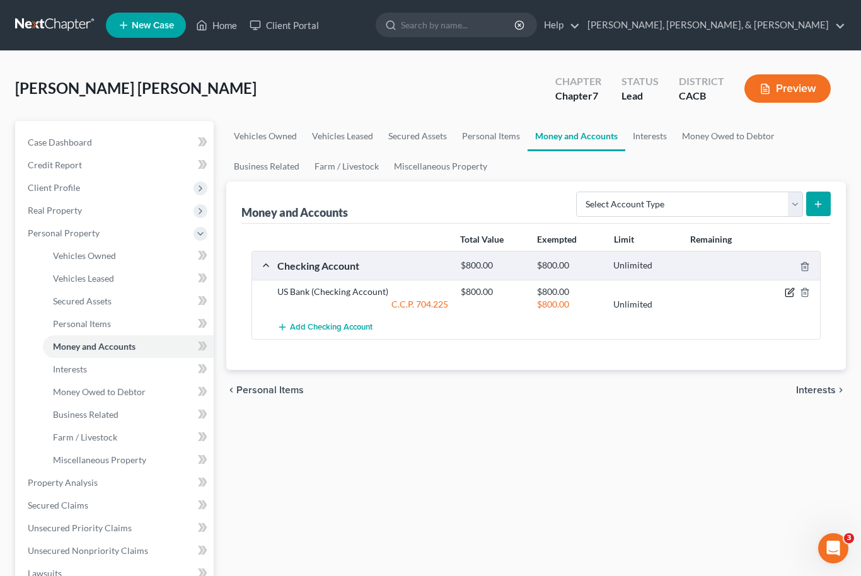
click at [791, 291] on icon "button" at bounding box center [790, 293] width 10 height 10
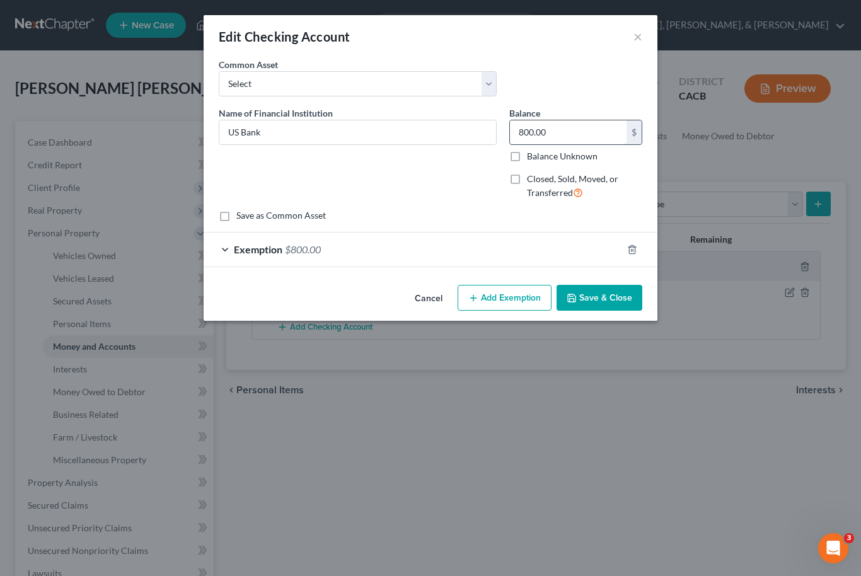
click at [592, 132] on input "800.00" at bounding box center [568, 132] width 117 height 24
click at [608, 372] on div "Edit Checking Account × An exemption set must first be selected from the Filing…" at bounding box center [430, 288] width 861 height 576
click at [641, 31] on button "×" at bounding box center [638, 36] width 9 height 15
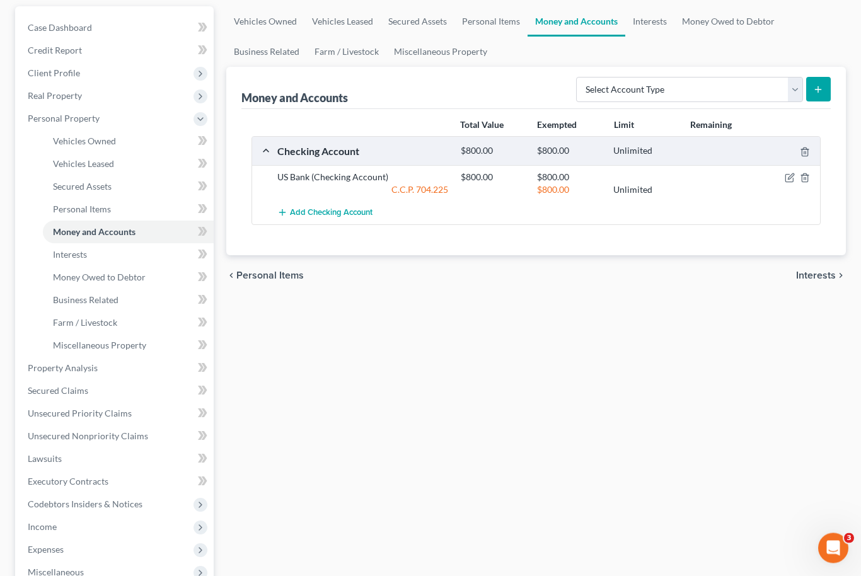
scroll to position [145, 0]
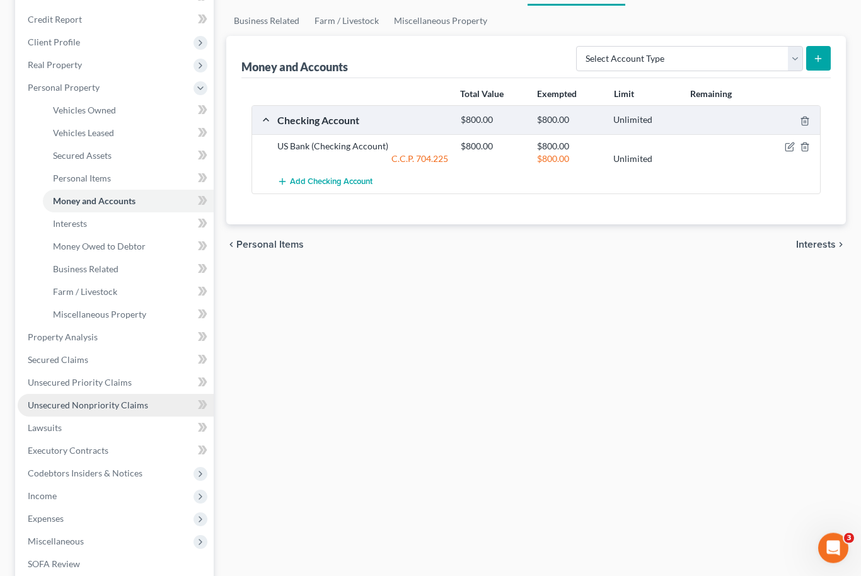
click at [61, 404] on span "Unsecured Nonpriority Claims" at bounding box center [88, 405] width 120 height 11
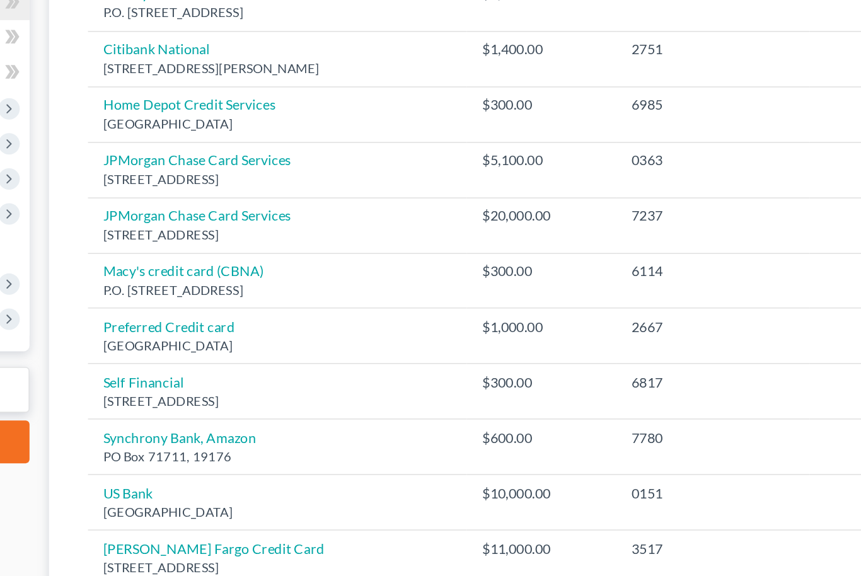
scroll to position [148, 0]
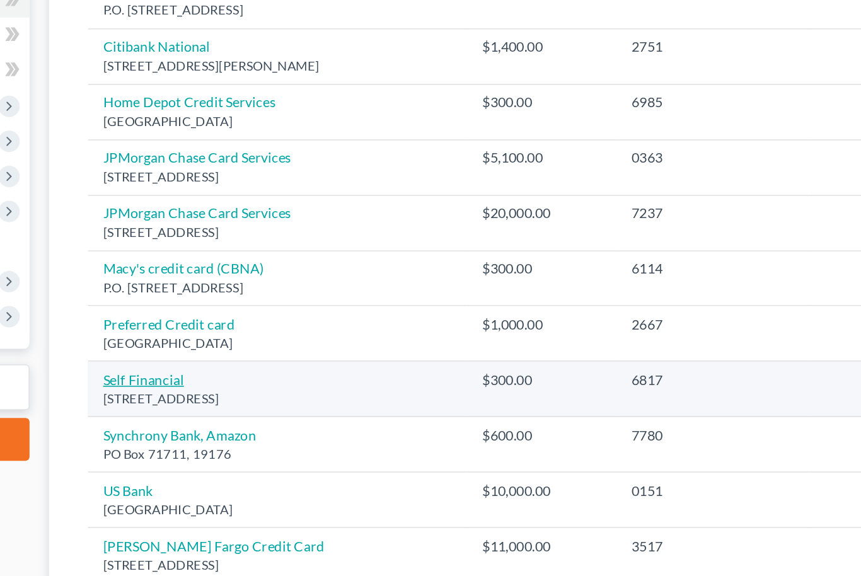
click at [262, 417] on link "Self Financial" at bounding box center [288, 422] width 52 height 11
select select "45"
select select "0"
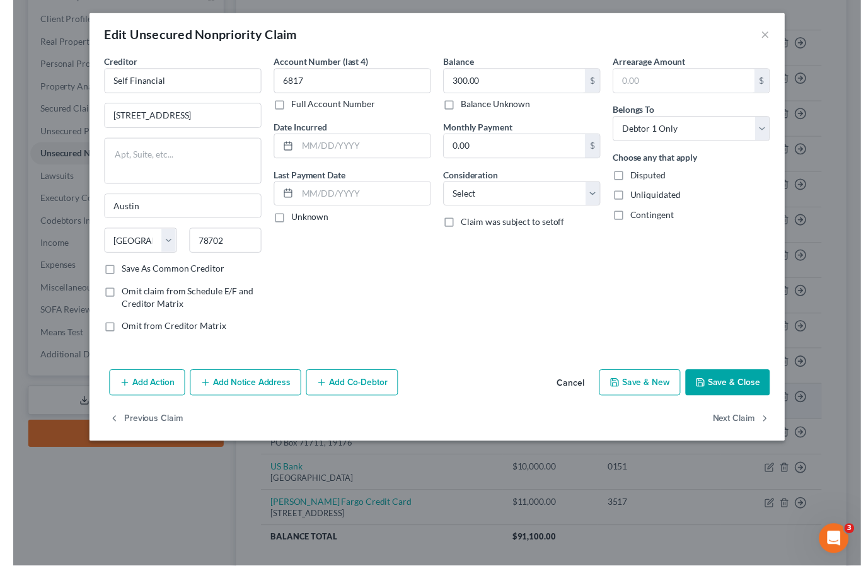
scroll to position [197, 0]
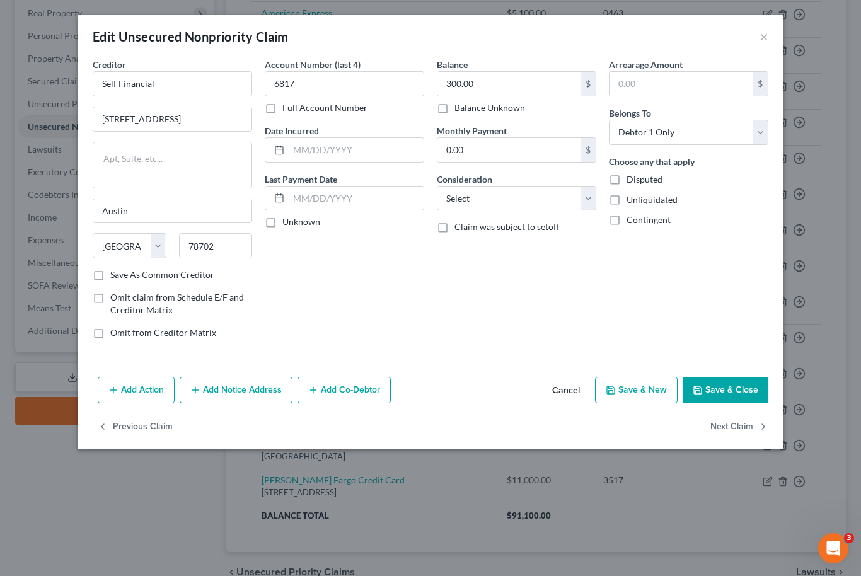
click at [704, 469] on div "Edit Unsecured Nonpriority Claim × Creditor * Self Financial [STREET_ADDRESS][G…" at bounding box center [430, 288] width 861 height 576
click at [761, 40] on button "×" at bounding box center [764, 36] width 9 height 15
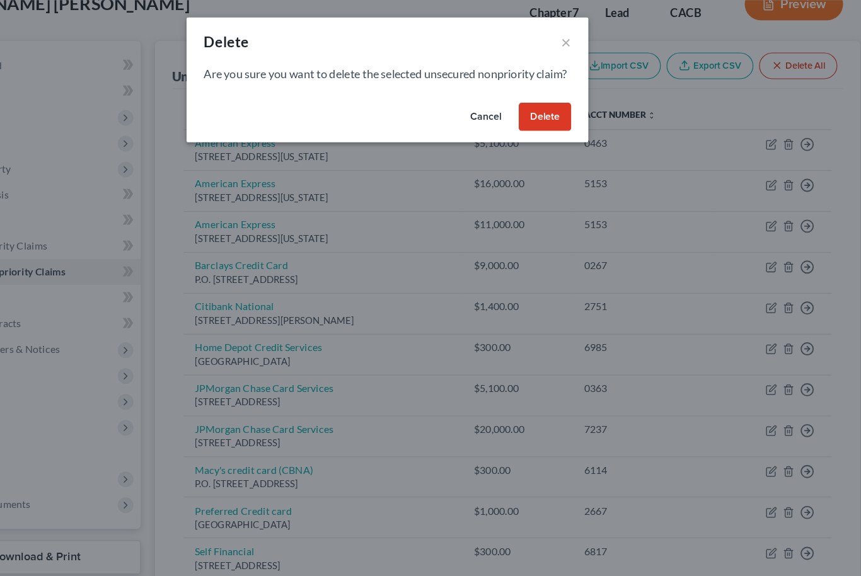
scroll to position [81, 0]
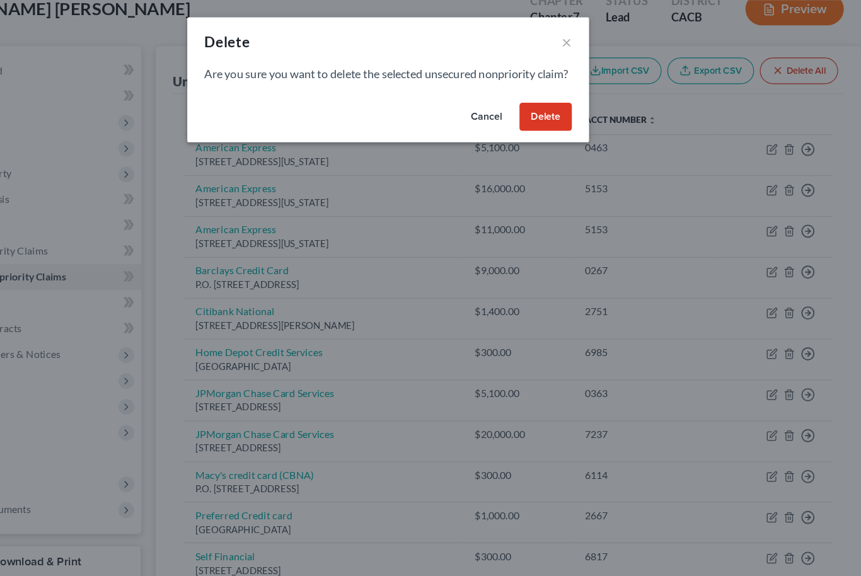
click at [546, 111] on button "Delete" at bounding box center [569, 102] width 46 height 25
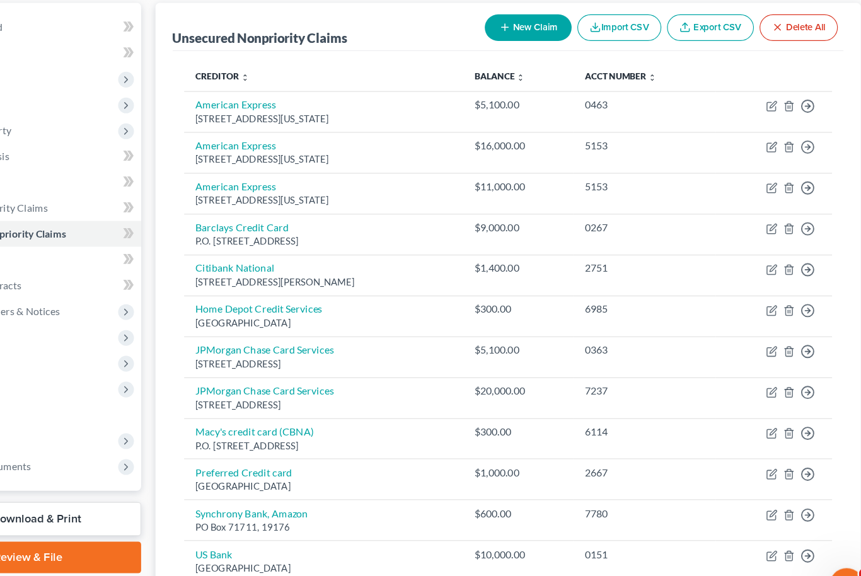
scroll to position [66, 0]
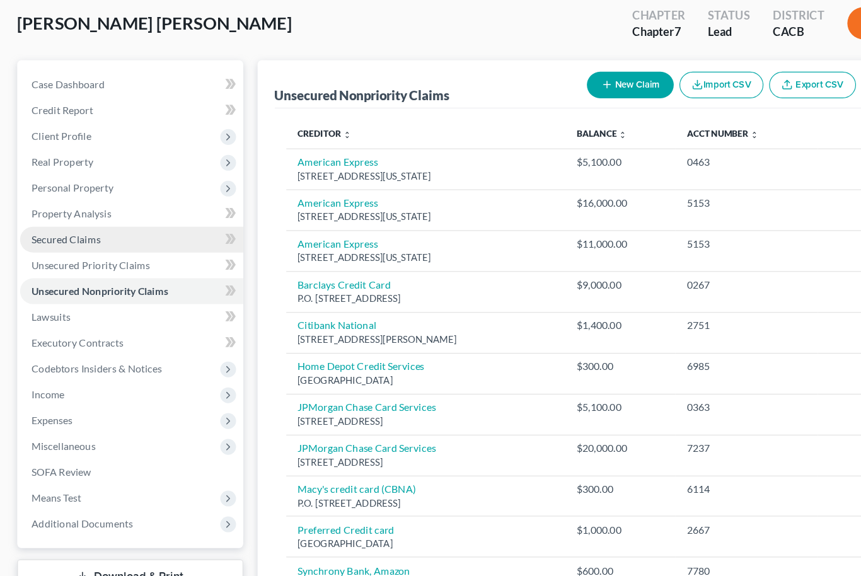
click at [59, 211] on span "Secured Claims" at bounding box center [58, 212] width 61 height 11
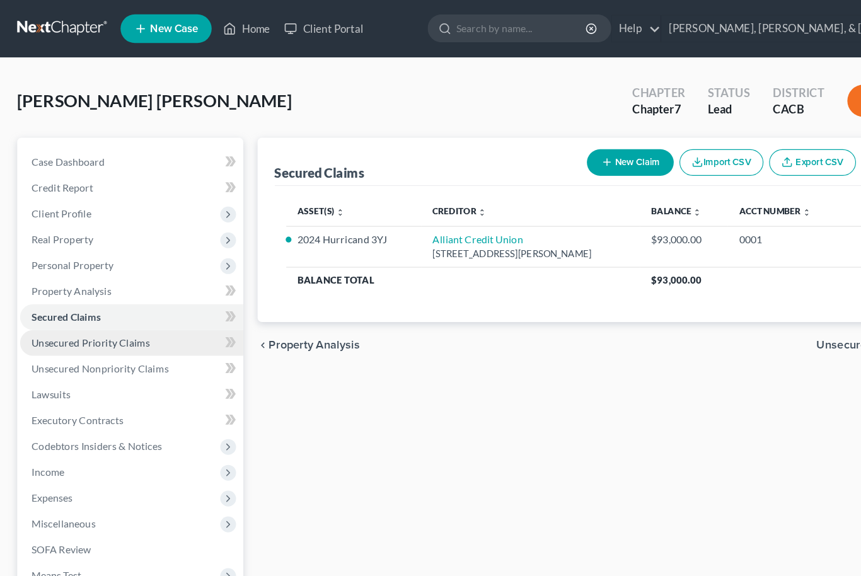
click at [151, 308] on link "Unsecured Priority Claims" at bounding box center [116, 301] width 196 height 23
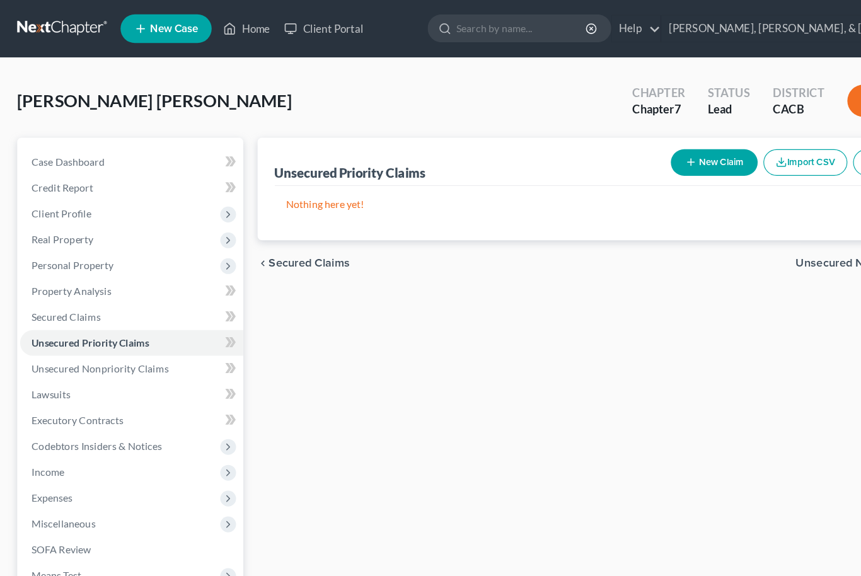
click at [629, 147] on button "New Claim" at bounding box center [628, 142] width 76 height 23
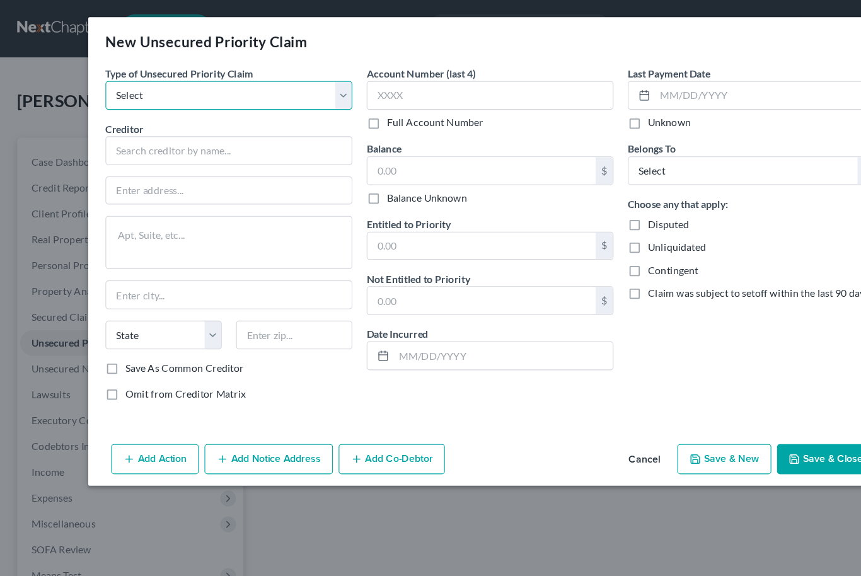
click at [292, 79] on select "Select Taxes & Other Government Units Domestic Support Obligations Extensions o…" at bounding box center [201, 83] width 217 height 25
select select "0"
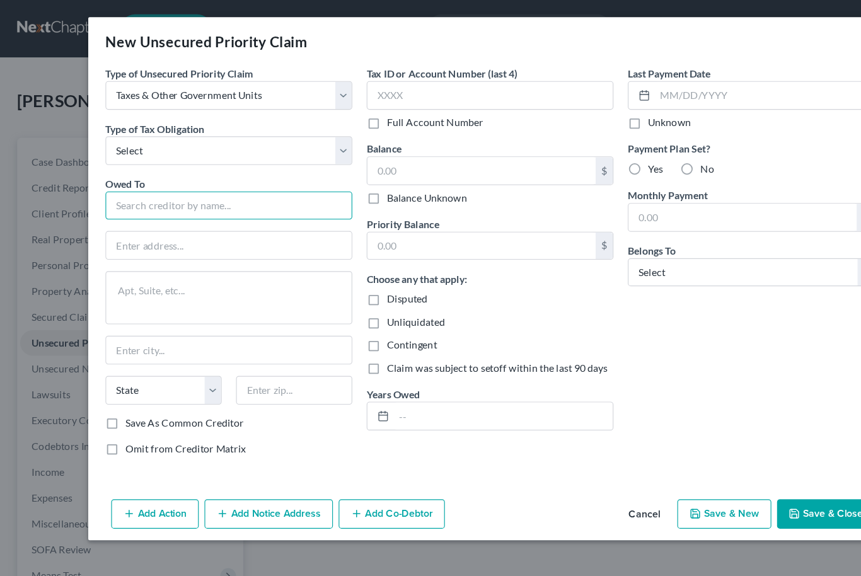
click at [244, 184] on input "text" at bounding box center [201, 180] width 217 height 25
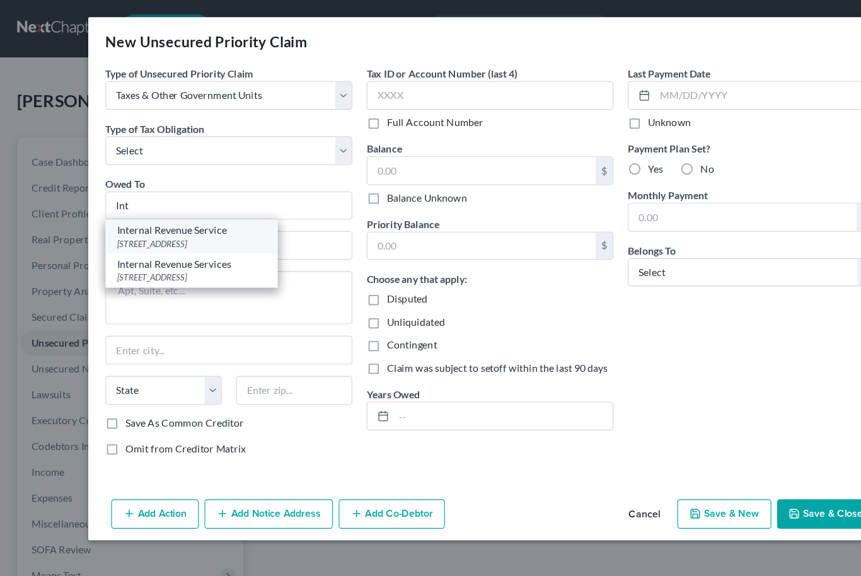
click at [204, 210] on div "[STREET_ADDRESS]" at bounding box center [168, 214] width 131 height 11
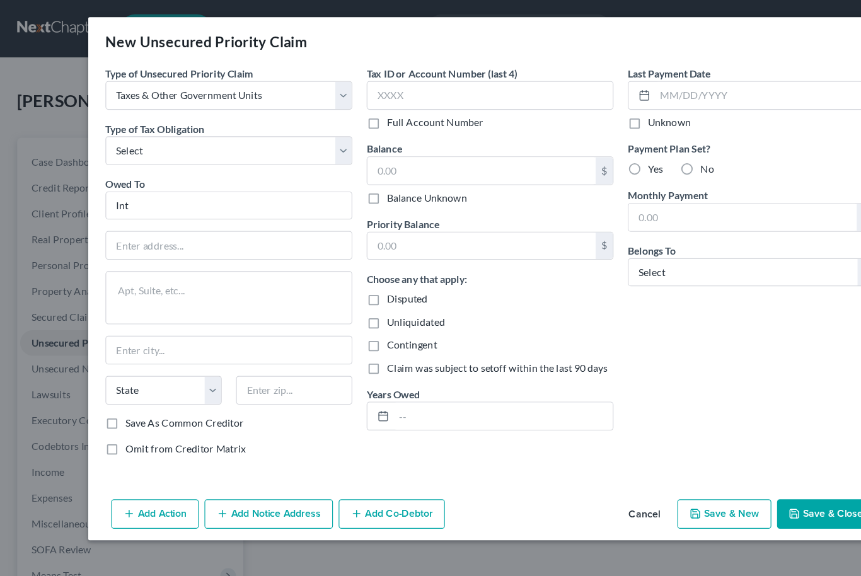
type input "Internal Revenue Service"
type input "PO Box 742562"
type input "[GEOGRAPHIC_DATA]"
select select "36"
type input "45280"
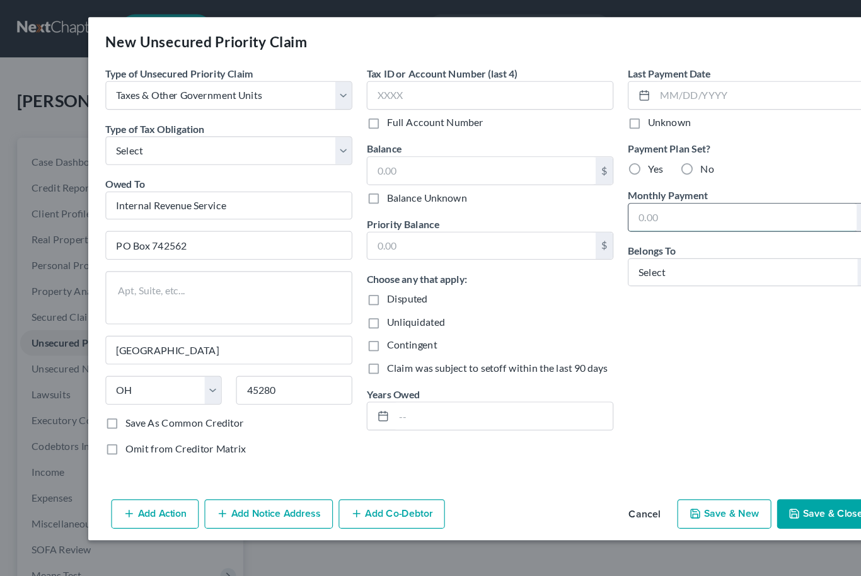
click at [606, 199] on input "text" at bounding box center [652, 191] width 201 height 24
type input "250"
click at [691, 243] on select "Select Debtor 1 Only Debtor 2 Only Debtor 1 And Debtor 2 Only At Least One Of T…" at bounding box center [660, 239] width 217 height 25
select select "0"
